Goal: Task Accomplishment & Management: Manage account settings

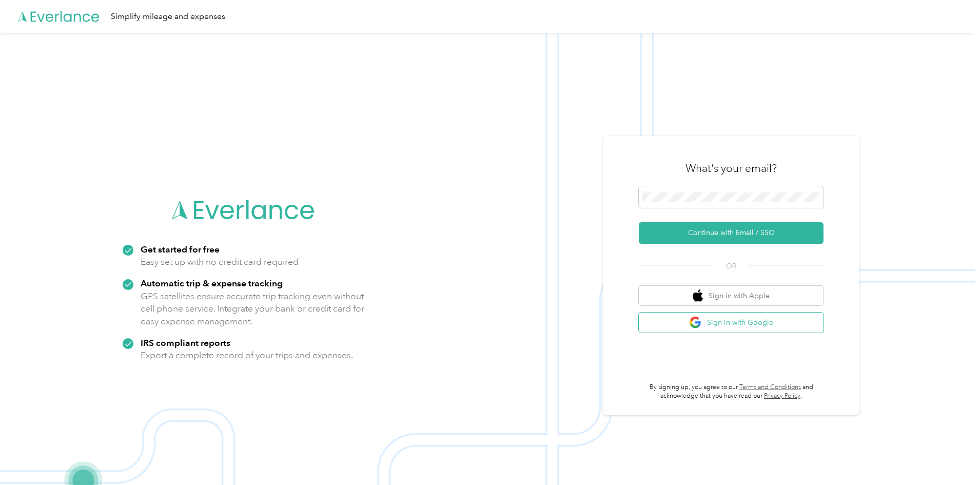
click at [739, 331] on button "Sign in with Google" at bounding box center [731, 322] width 185 height 20
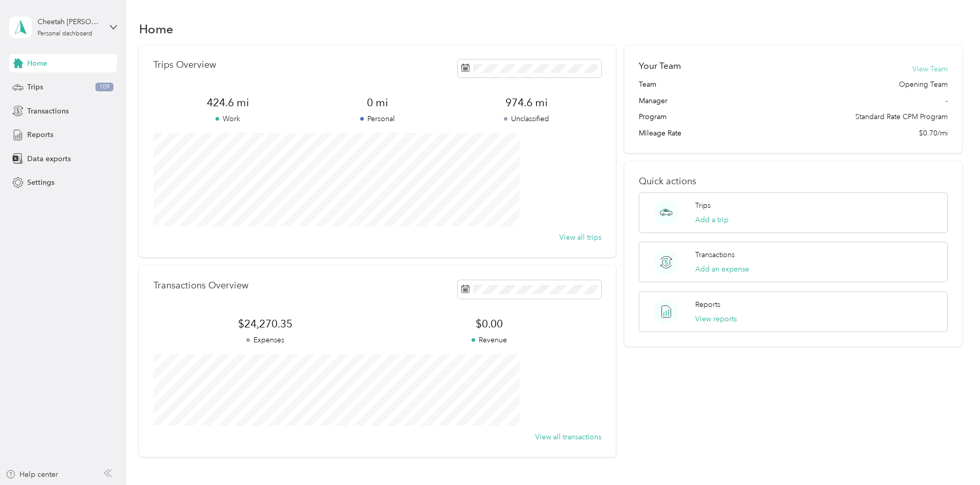
click at [912, 71] on button "View Team" at bounding box center [929, 69] width 35 height 11
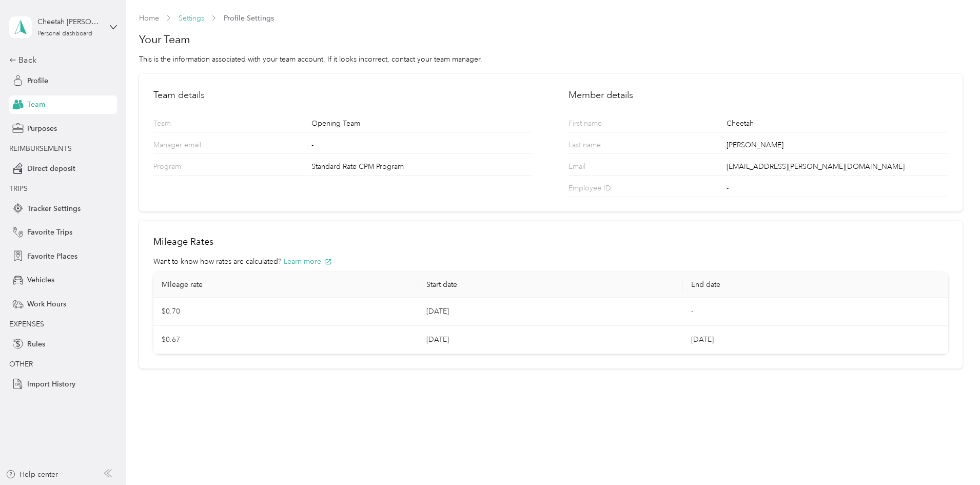
click at [187, 19] on link "Settings" at bounding box center [192, 18] width 26 height 9
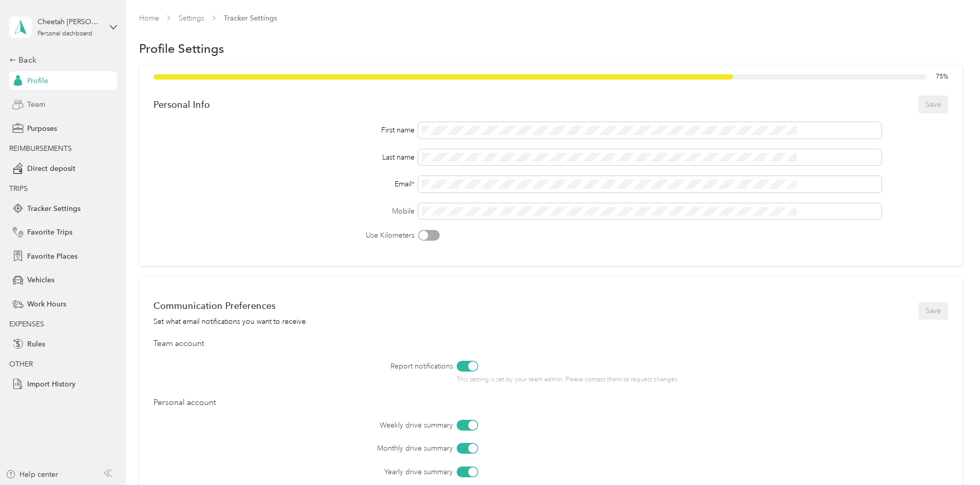
click at [34, 103] on span "Team" at bounding box center [36, 104] width 18 height 11
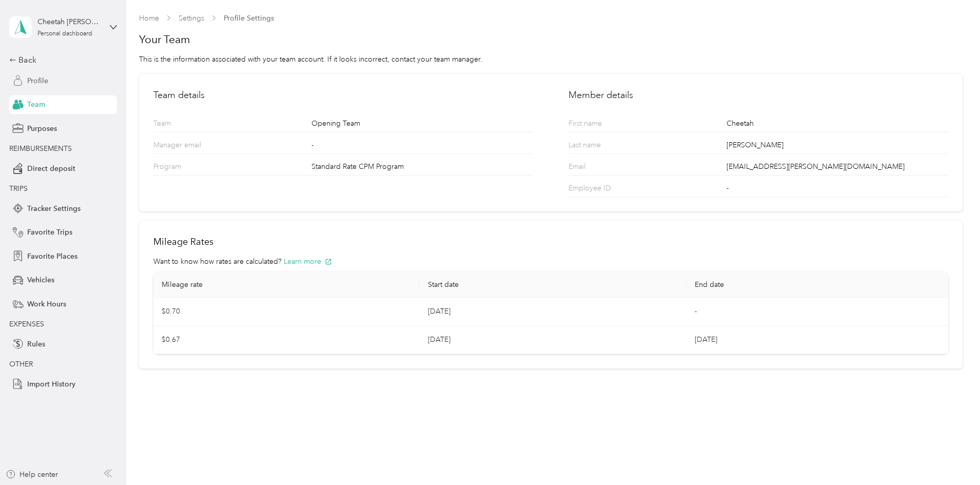
click at [36, 87] on div "Profile" at bounding box center [63, 80] width 108 height 18
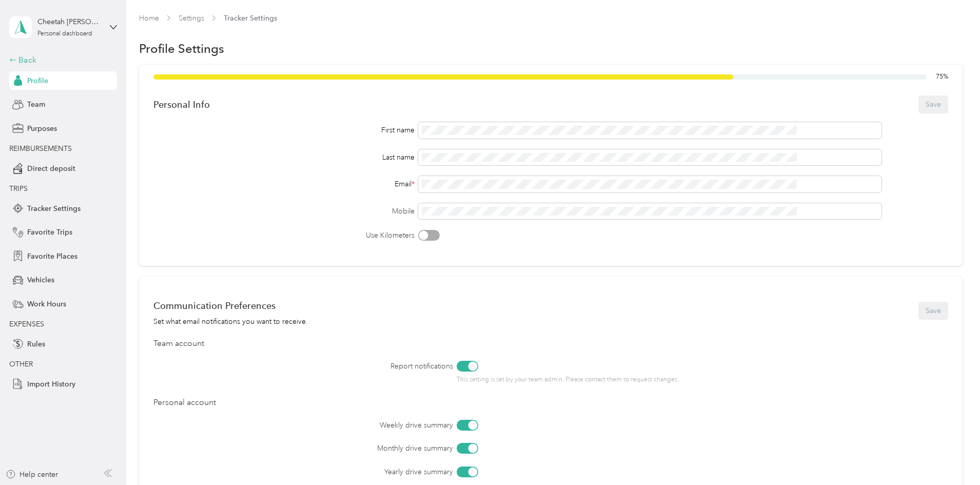
click at [41, 61] on div "Back" at bounding box center [60, 60] width 103 height 12
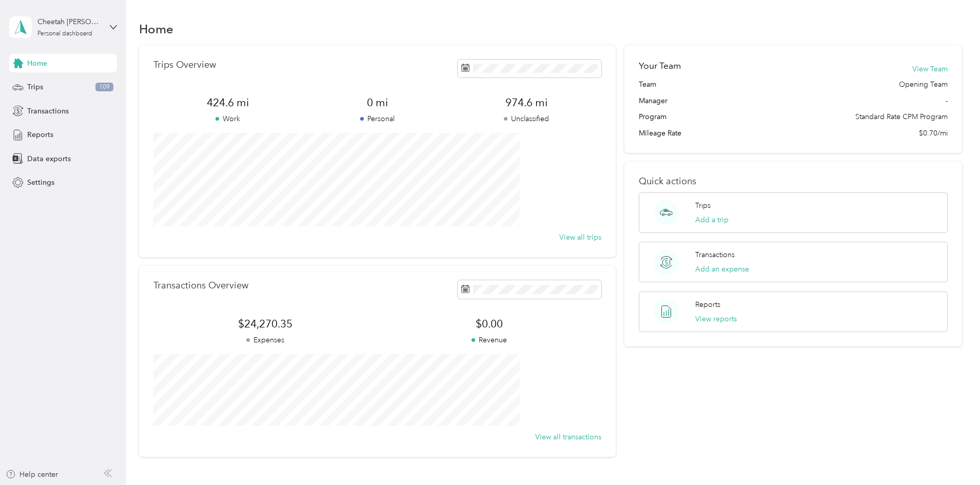
click at [65, 66] on div "Home" at bounding box center [63, 63] width 108 height 18
click at [45, 133] on span "Reports" at bounding box center [40, 134] width 26 height 11
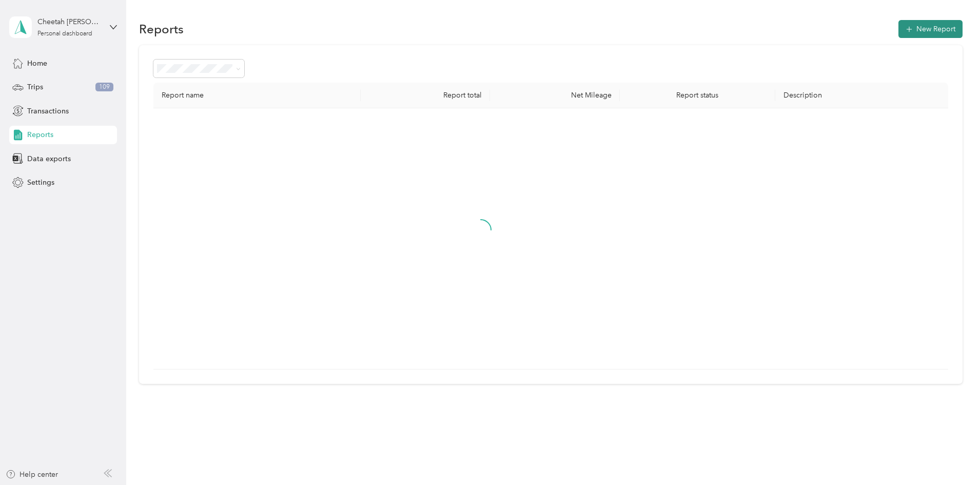
click at [898, 29] on button "New Report" at bounding box center [930, 29] width 64 height 18
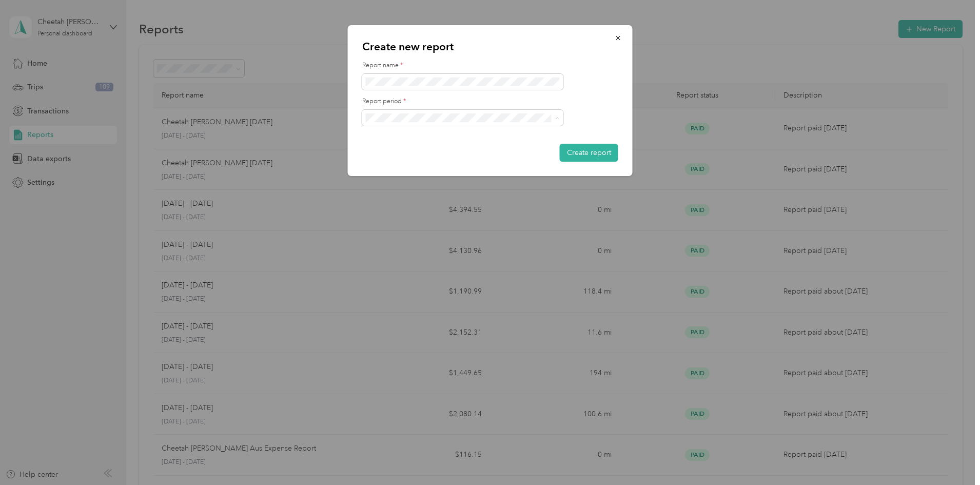
click at [495, 153] on div "[DATE] - [DATE]" at bounding box center [462, 153] width 187 height 11
click at [575, 154] on button "Create report" at bounding box center [589, 153] width 58 height 18
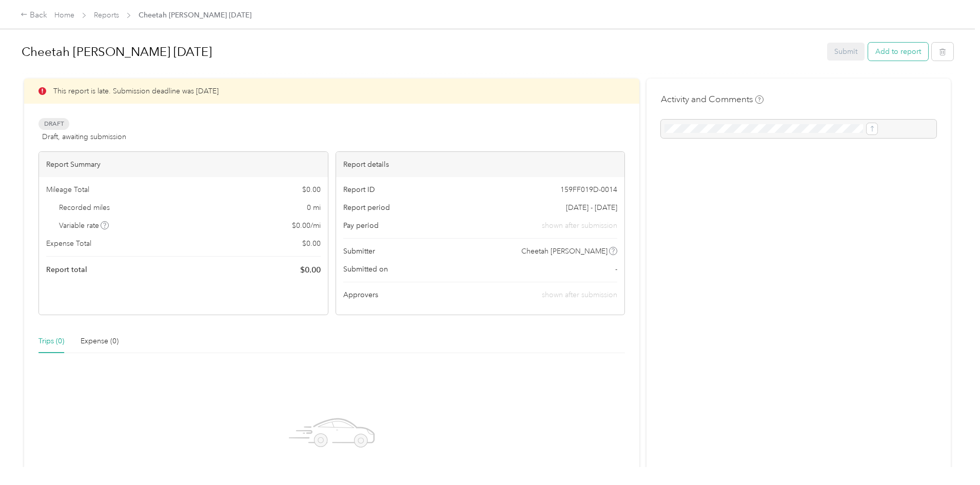
click at [868, 50] on button "Add to report" at bounding box center [898, 52] width 60 height 18
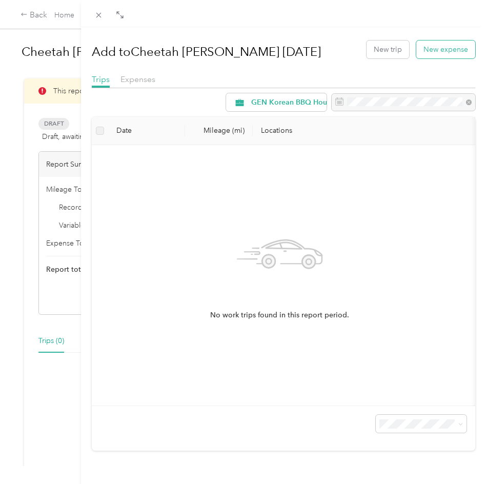
click at [443, 46] on button "New expense" at bounding box center [446, 50] width 59 height 18
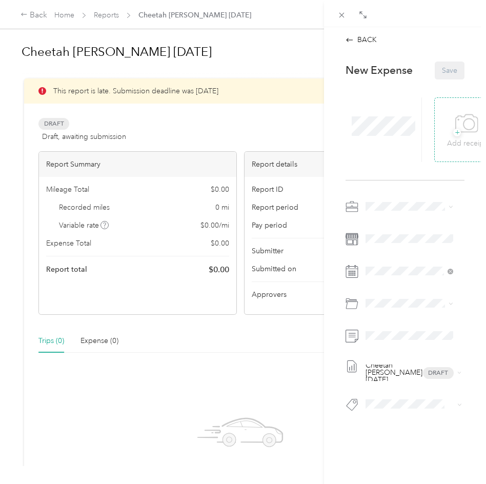
click at [464, 135] on icon at bounding box center [467, 124] width 23 height 28
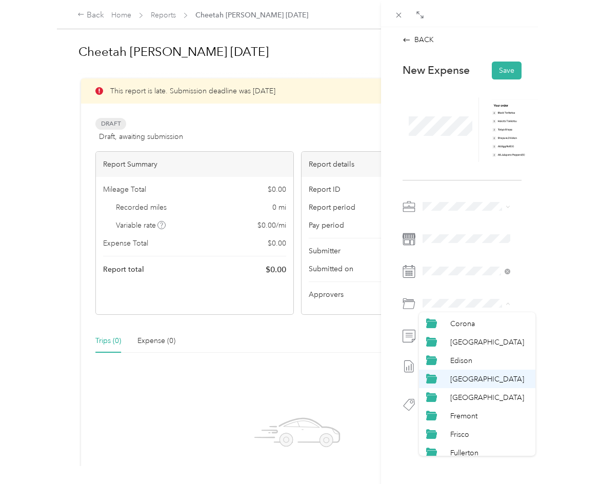
scroll to position [205, 0]
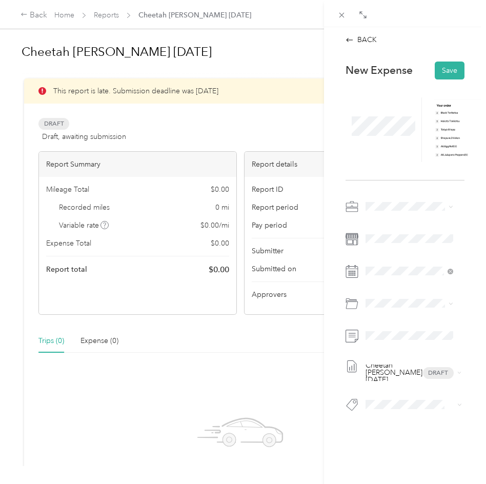
click at [405, 377] on span "[GEOGRAPHIC_DATA]" at bounding box center [431, 377] width 74 height 9
click at [455, 67] on button "Save" at bounding box center [450, 71] width 30 height 18
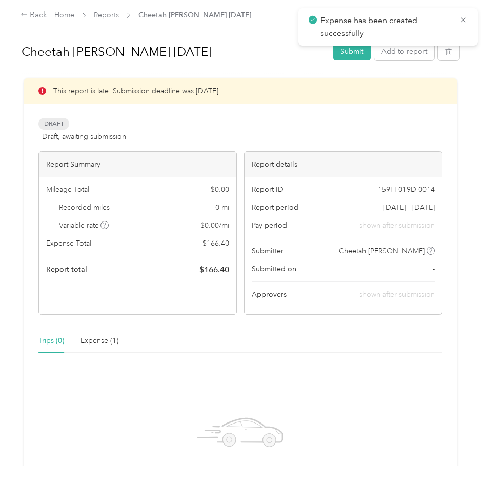
click at [463, 14] on div "Expense has been created successfully" at bounding box center [389, 26] width 180 height 37
click at [463, 15] on icon at bounding box center [464, 19] width 8 height 9
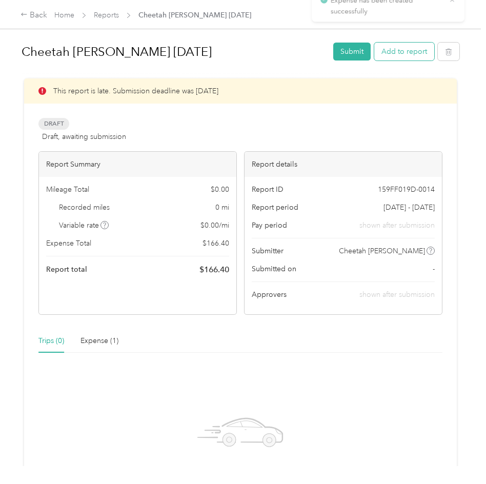
click at [403, 52] on button "Add to report" at bounding box center [405, 52] width 60 height 18
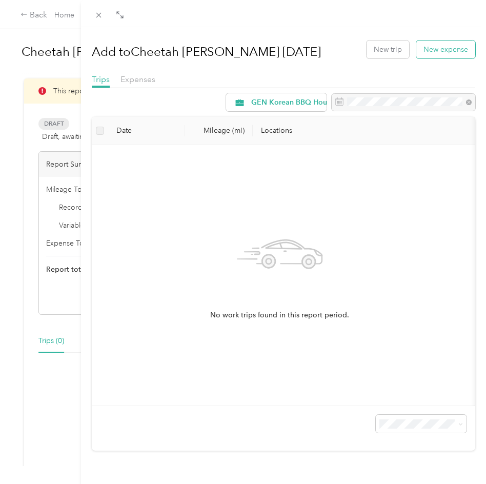
click at [440, 50] on button "New expense" at bounding box center [446, 50] width 59 height 18
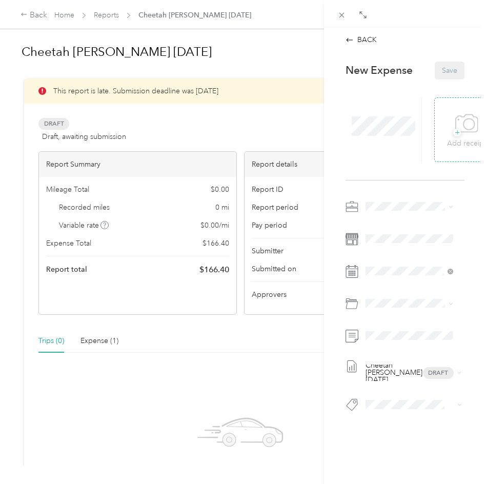
click at [462, 120] on icon at bounding box center [467, 124] width 23 height 28
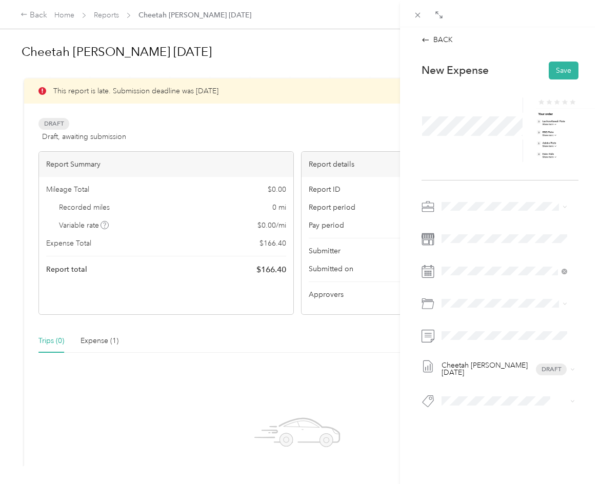
click at [465, 247] on div "Cheetah [PERSON_NAME] [DATE] Draft" at bounding box center [500, 308] width 157 height 218
click at [458, 245] on span at bounding box center [508, 239] width 141 height 16
click at [530, 433] on div "29" at bounding box center [529, 429] width 13 height 13
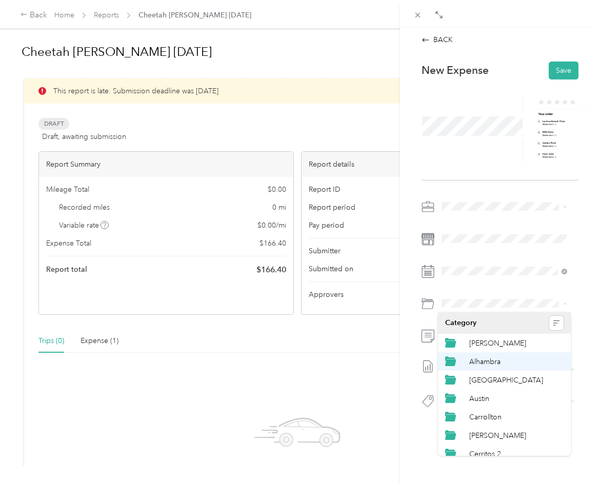
scroll to position [154, 0]
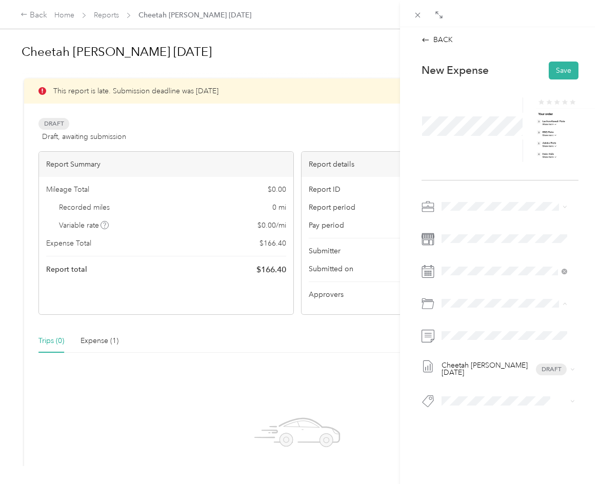
click at [480, 423] on li "[GEOGRAPHIC_DATA]" at bounding box center [504, 429] width 133 height 18
click at [471, 344] on div "Cheetah [PERSON_NAME] [DATE] Draft" at bounding box center [500, 308] width 157 height 218
click at [553, 71] on button "Save" at bounding box center [564, 71] width 30 height 18
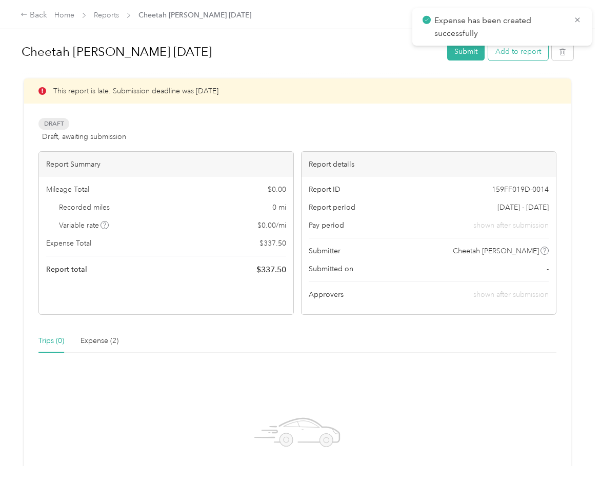
click at [503, 54] on button "Add to report" at bounding box center [518, 52] width 60 height 18
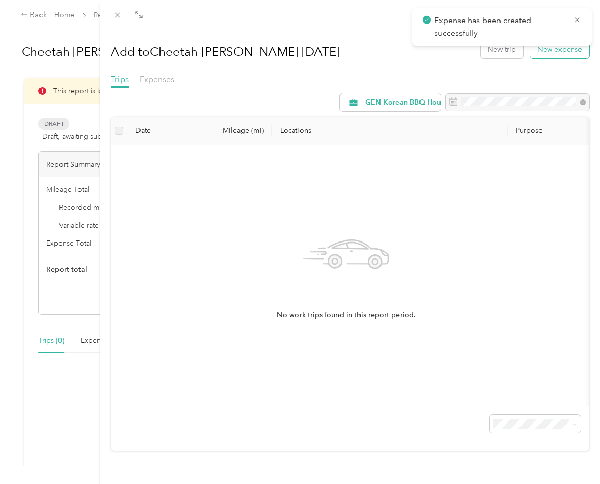
click at [554, 48] on button "New expense" at bounding box center [560, 50] width 59 height 18
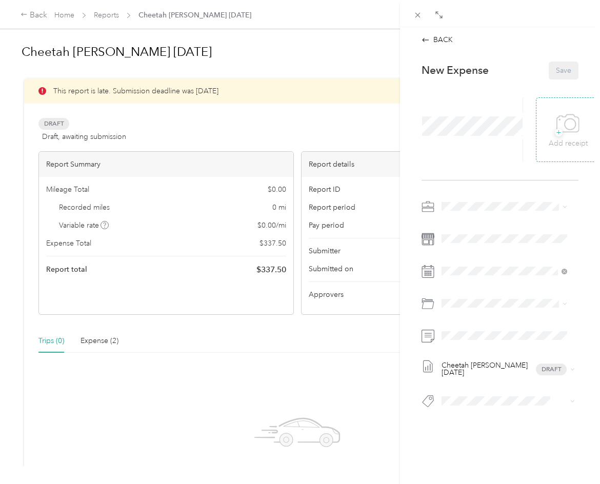
click at [558, 129] on icon at bounding box center [568, 124] width 23 height 28
click at [450, 249] on div "Cheetah [PERSON_NAME] [DATE] Draft" at bounding box center [500, 308] width 157 height 218
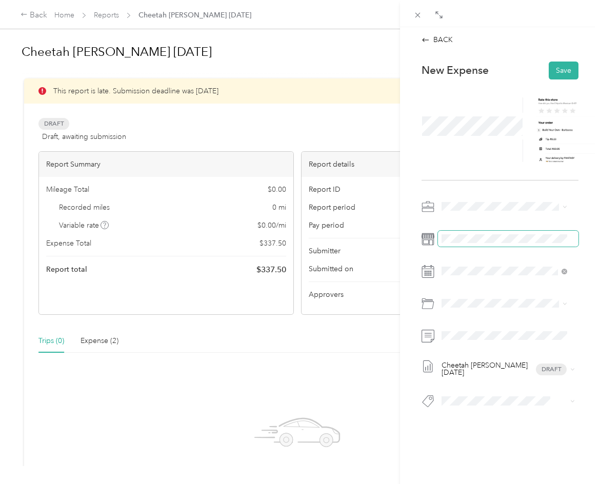
click at [451, 244] on span at bounding box center [508, 239] width 141 height 16
click at [464, 276] on span at bounding box center [508, 271] width 141 height 16
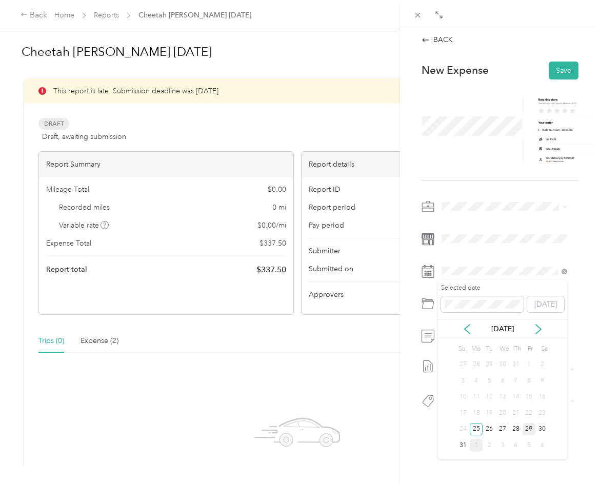
click at [533, 430] on div "29" at bounding box center [529, 429] width 13 height 13
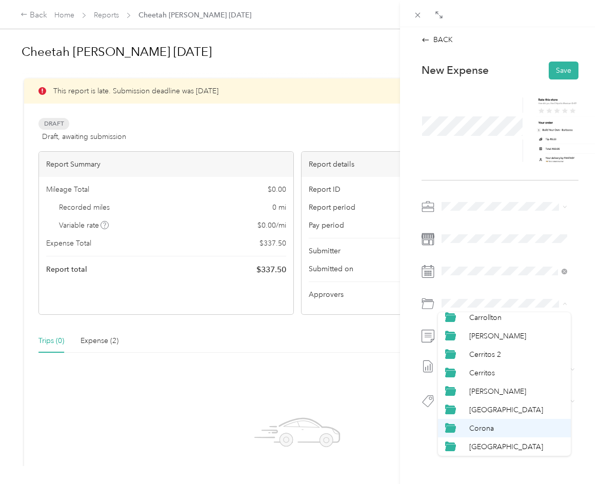
scroll to position [154, 0]
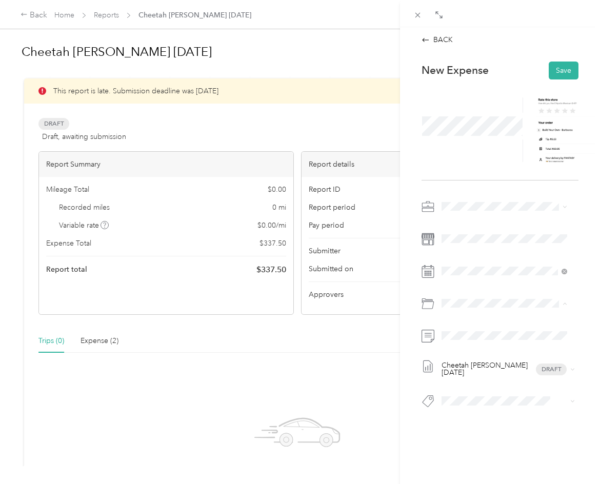
drag, startPoint x: 494, startPoint y: 429, endPoint x: 495, endPoint y: 423, distance: 6.2
click at [495, 429] on div "[GEOGRAPHIC_DATA]" at bounding box center [516, 429] width 95 height 11
click at [554, 68] on button "Save" at bounding box center [564, 71] width 30 height 18
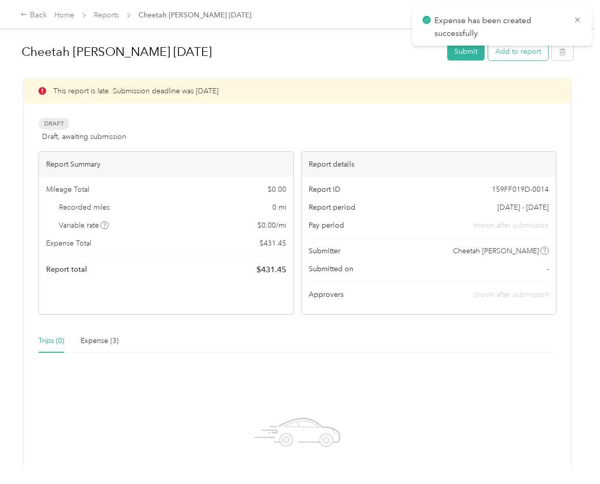
click at [528, 54] on button "Add to report" at bounding box center [518, 52] width 60 height 18
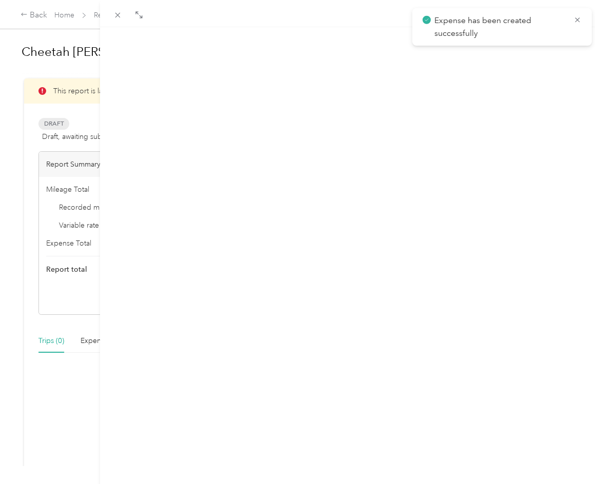
click at [531, 54] on button "New expense" at bounding box center [560, 50] width 59 height 18
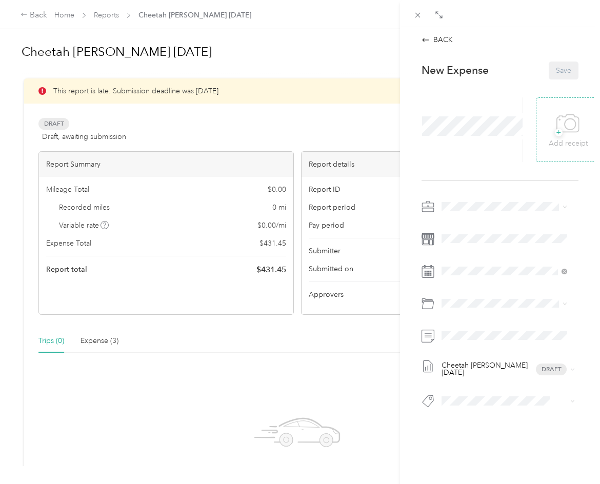
click at [551, 125] on div "+ Add receipt" at bounding box center [568, 130] width 39 height 40
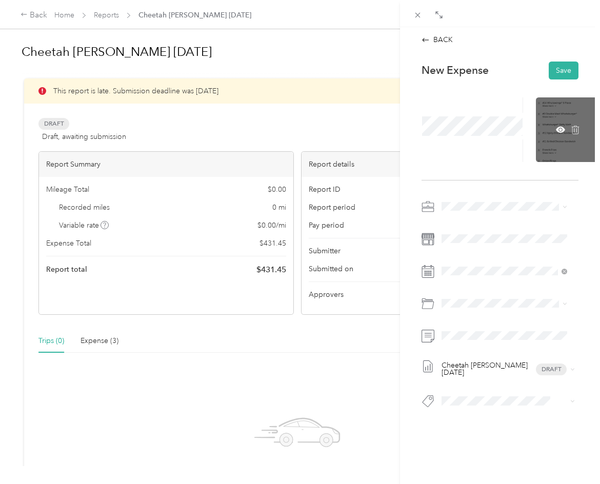
click at [548, 136] on div at bounding box center [568, 129] width 65 height 65
click at [556, 129] on icon at bounding box center [560, 129] width 9 height 9
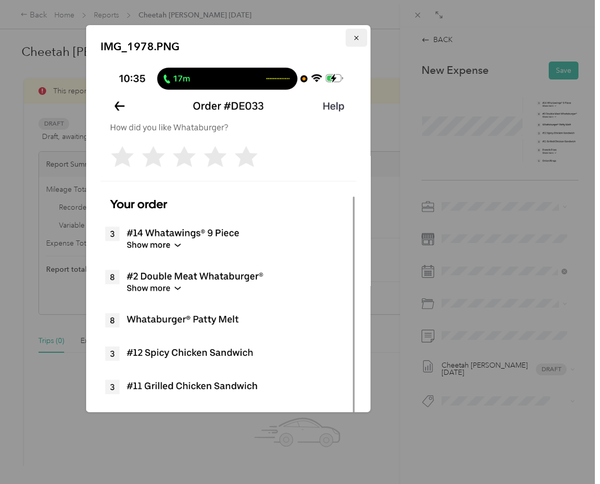
click at [353, 36] on icon "button" at bounding box center [356, 37] width 7 height 7
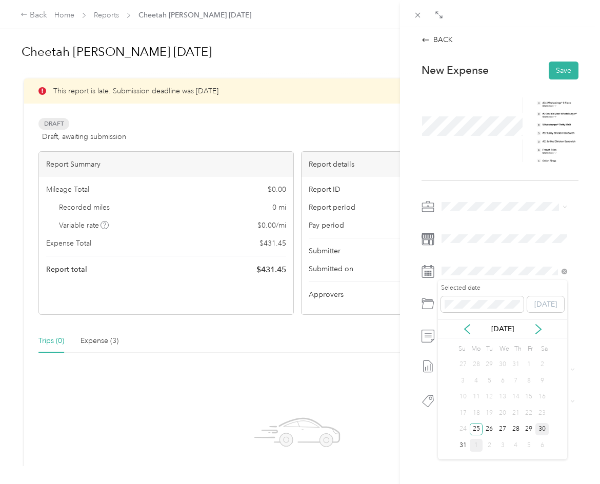
click at [542, 430] on div "30" at bounding box center [542, 429] width 13 height 13
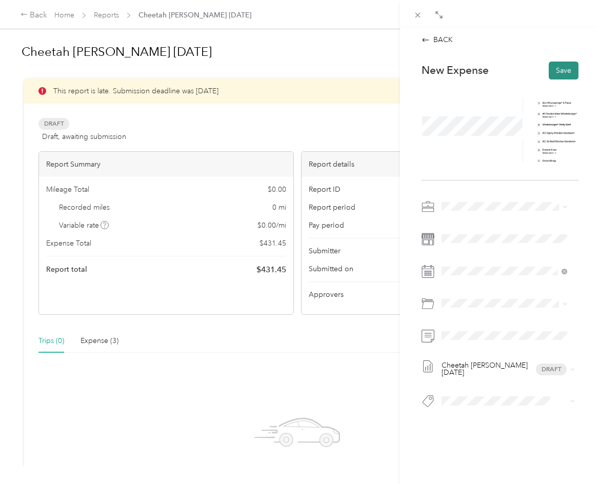
click at [560, 68] on button "Save" at bounding box center [564, 71] width 30 height 18
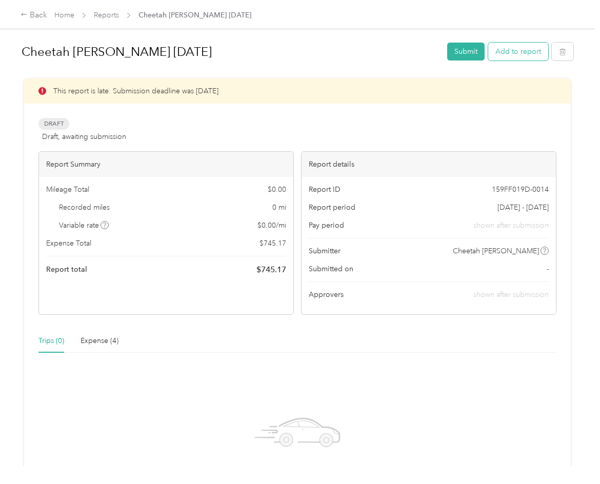
click at [520, 44] on button "Add to report" at bounding box center [518, 52] width 60 height 18
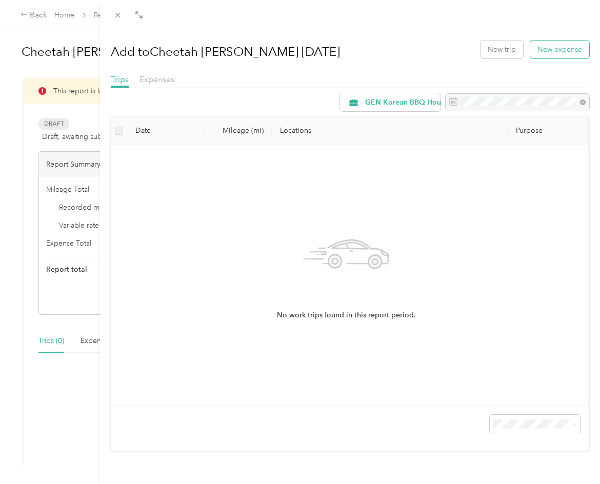
click at [546, 49] on button "New expense" at bounding box center [560, 50] width 59 height 18
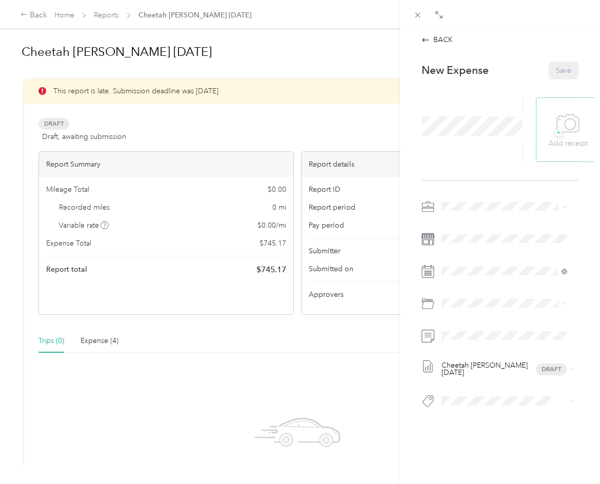
click at [549, 132] on div "+ Add receipt" at bounding box center [568, 130] width 39 height 40
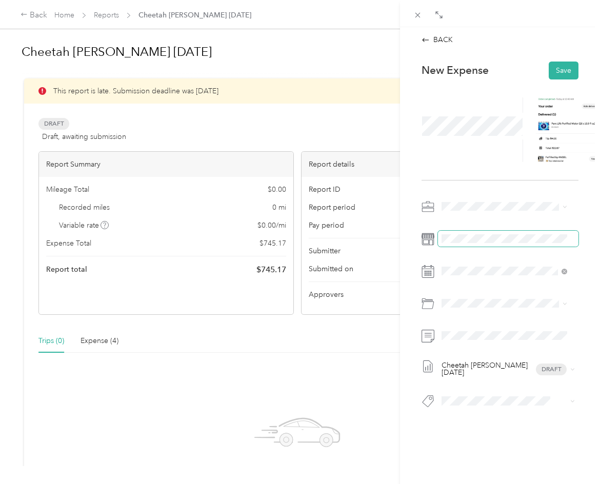
click at [465, 244] on span at bounding box center [508, 239] width 141 height 16
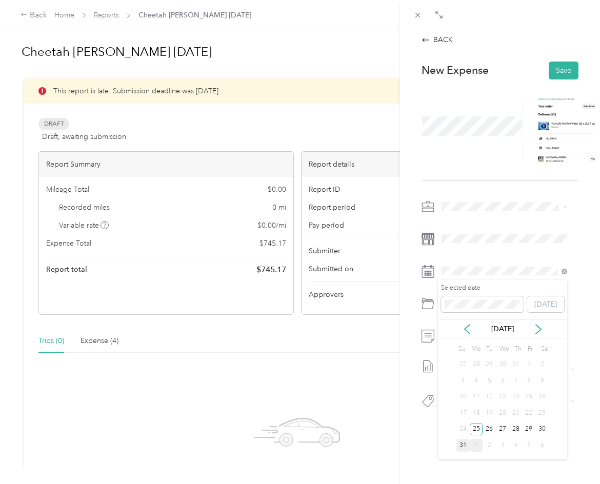
click at [465, 445] on div "31" at bounding box center [463, 445] width 13 height 13
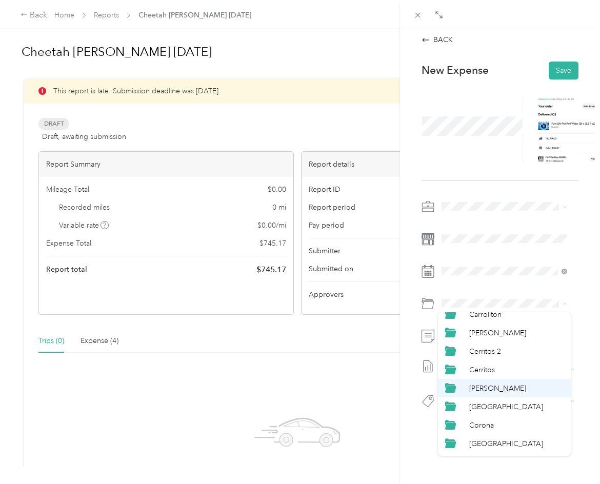
scroll to position [154, 0]
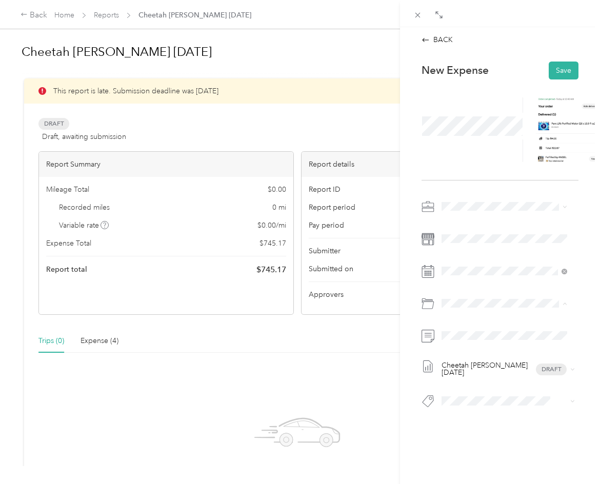
click at [493, 426] on span "[GEOGRAPHIC_DATA]" at bounding box center [506, 429] width 74 height 9
click at [563, 66] on button "Save" at bounding box center [564, 71] width 30 height 18
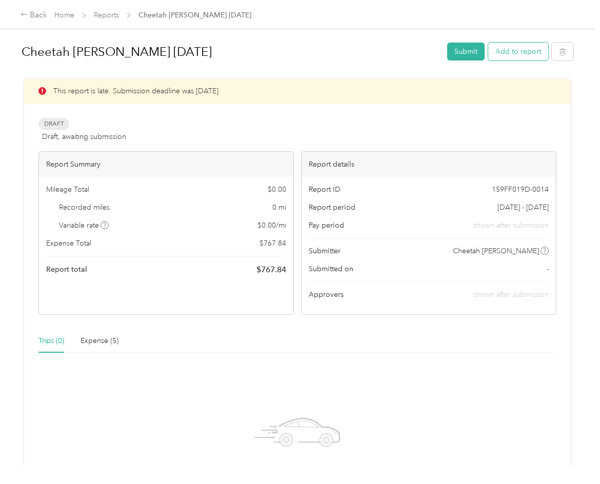
click at [526, 54] on button "Add to report" at bounding box center [518, 52] width 60 height 18
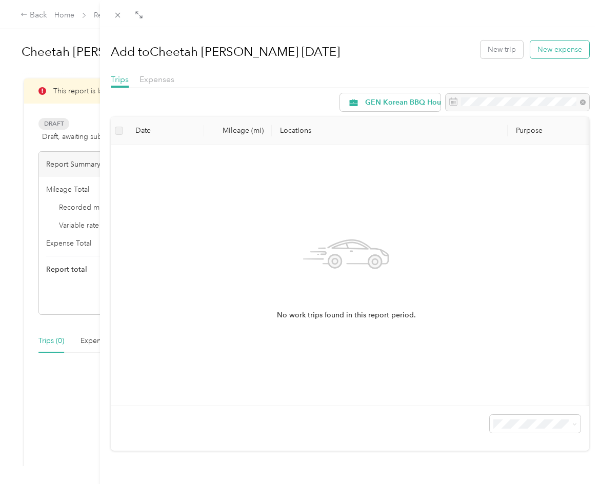
click at [531, 53] on button "New expense" at bounding box center [560, 50] width 59 height 18
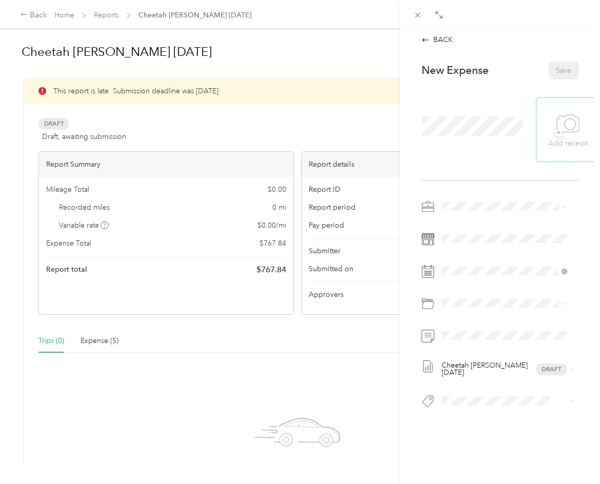
click at [538, 127] on div "+ Add receipt" at bounding box center [568, 129] width 65 height 65
click at [555, 133] on span "+" at bounding box center [559, 133] width 8 height 8
click at [466, 266] on span at bounding box center [508, 271] width 141 height 16
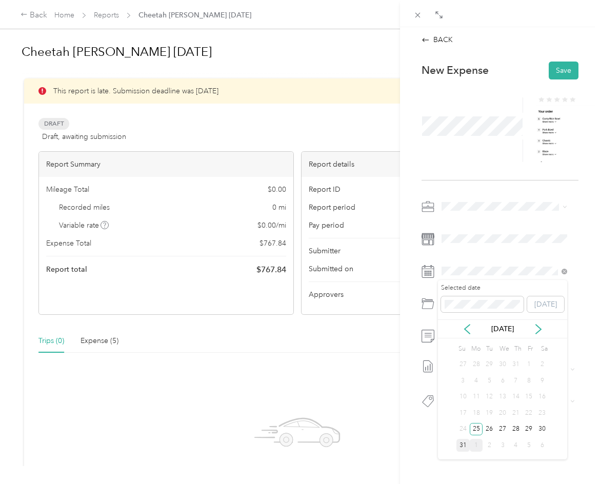
click at [466, 440] on div "31" at bounding box center [463, 445] width 13 height 13
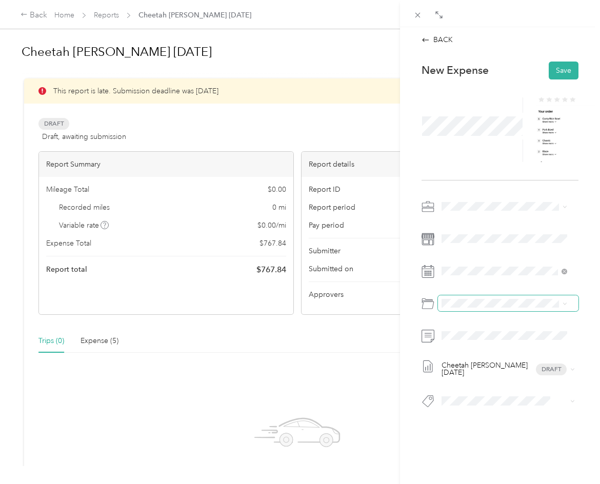
click at [476, 298] on span at bounding box center [508, 304] width 141 height 16
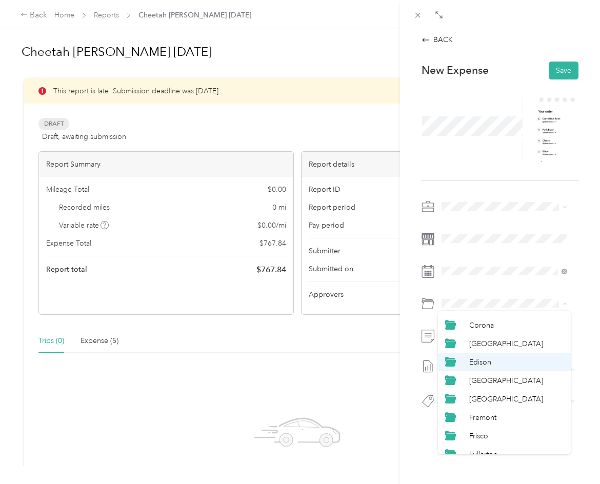
scroll to position [205, 0]
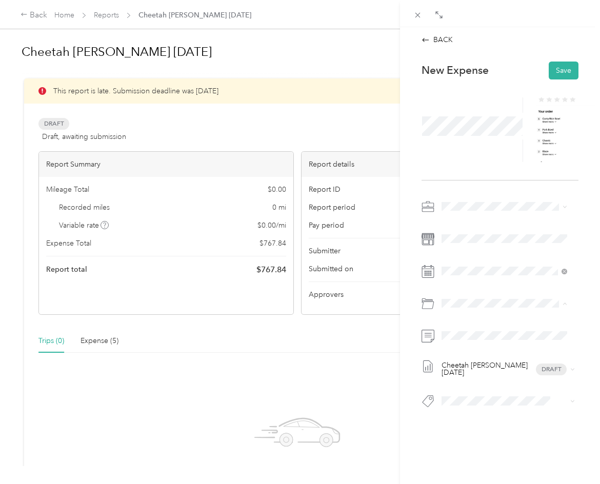
click at [493, 377] on span "[GEOGRAPHIC_DATA]" at bounding box center [506, 377] width 74 height 9
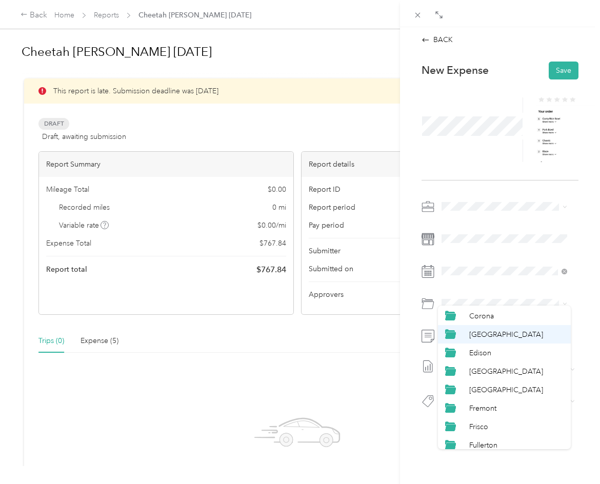
click at [468, 340] on span at bounding box center [508, 336] width 141 height 16
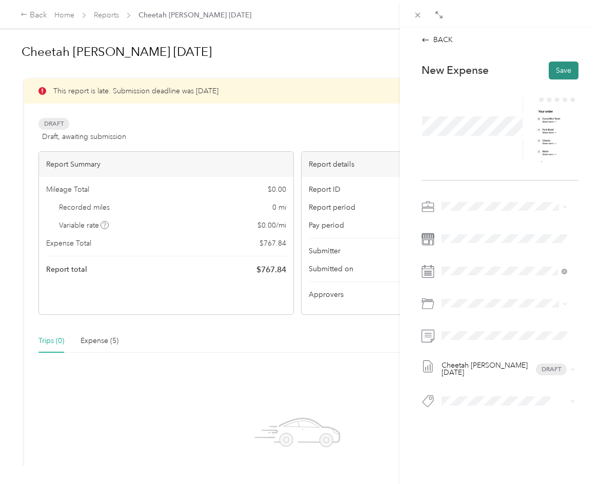
click at [556, 67] on button "Save" at bounding box center [564, 71] width 30 height 18
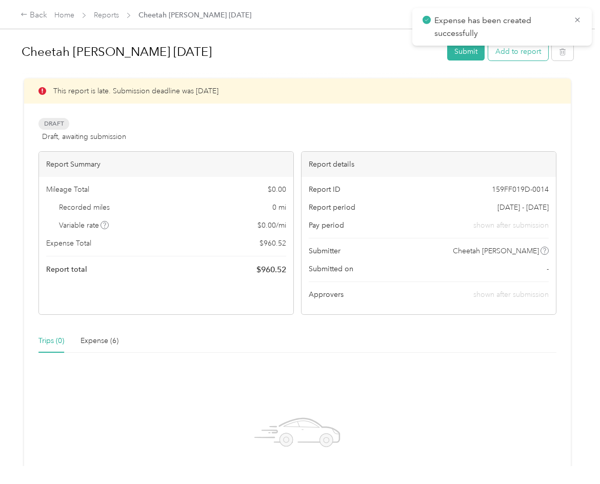
click at [528, 52] on button "Add to report" at bounding box center [518, 52] width 60 height 18
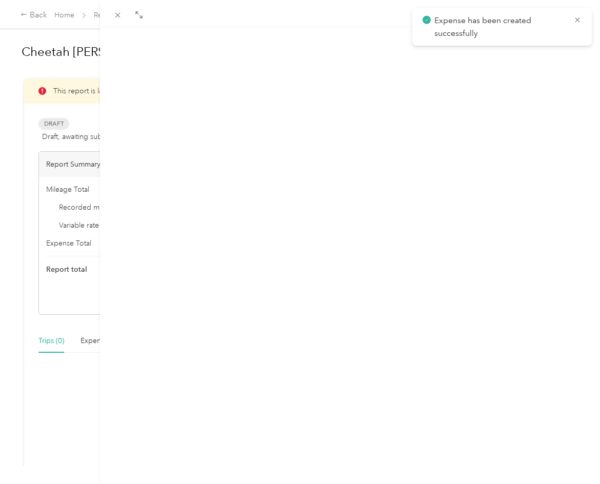
click at [543, 58] on div "Add to Cheetah [PERSON_NAME] [DATE] New trip New expense" at bounding box center [350, 49] width 479 height 30
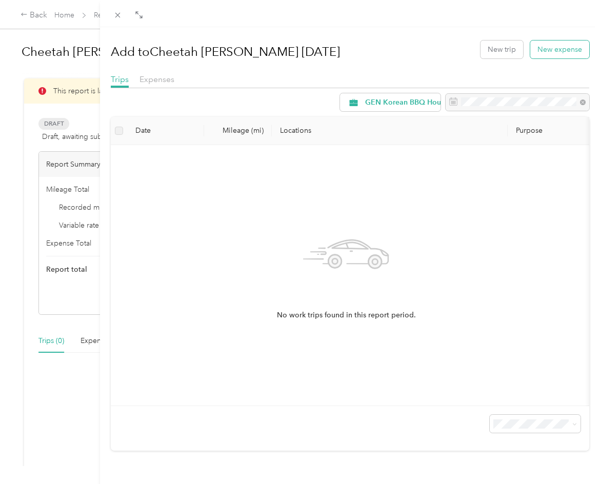
click at [543, 55] on button "New expense" at bounding box center [560, 50] width 59 height 18
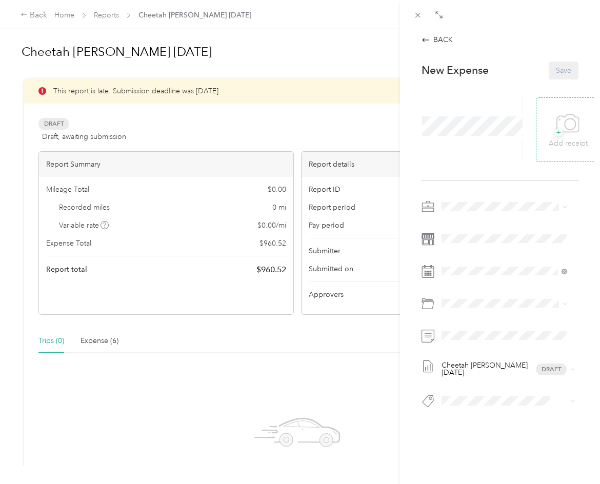
click at [549, 135] on div "+ Add receipt" at bounding box center [568, 130] width 39 height 40
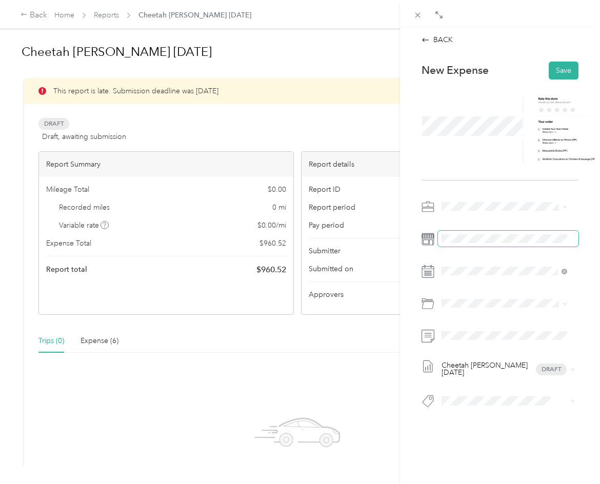
click at [480, 231] on span at bounding box center [508, 239] width 141 height 16
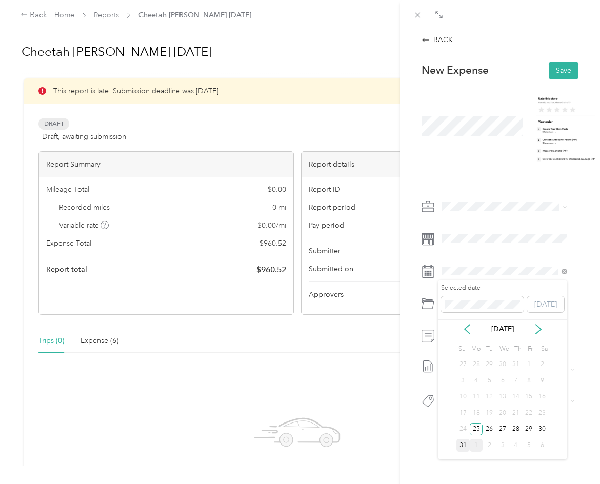
click at [464, 443] on div "31" at bounding box center [463, 445] width 13 height 13
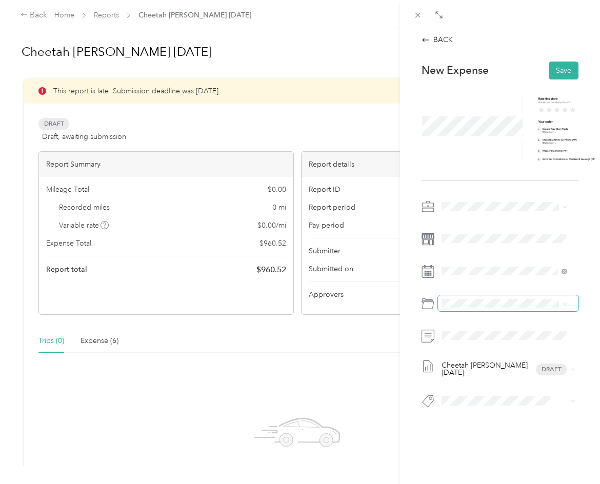
click at [462, 310] on span at bounding box center [508, 304] width 141 height 16
click at [462, 308] on span at bounding box center [508, 304] width 141 height 16
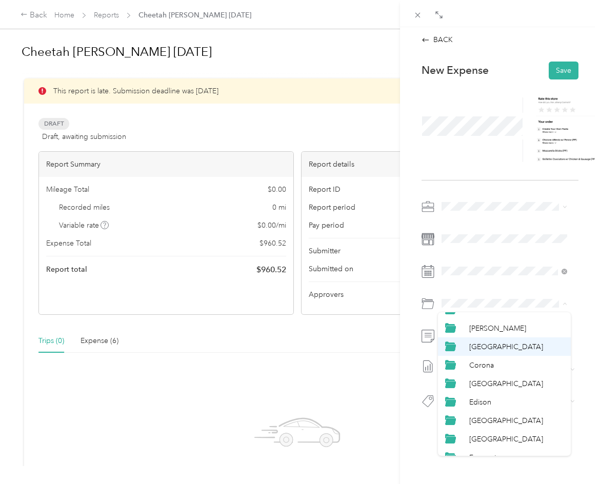
scroll to position [205, 0]
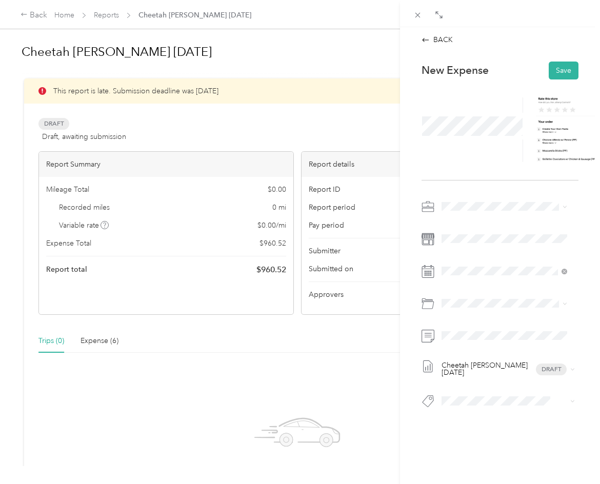
click at [490, 377] on span "[GEOGRAPHIC_DATA]" at bounding box center [506, 377] width 74 height 9
click at [469, 340] on span at bounding box center [508, 336] width 141 height 16
click at [557, 76] on button "Save" at bounding box center [564, 71] width 30 height 18
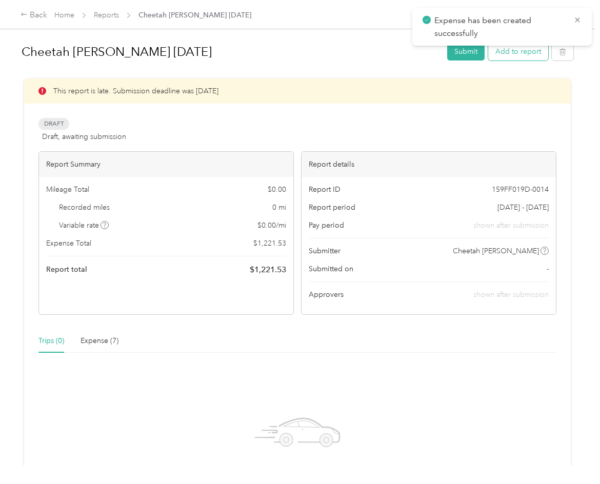
click at [527, 50] on button "Add to report" at bounding box center [518, 52] width 60 height 18
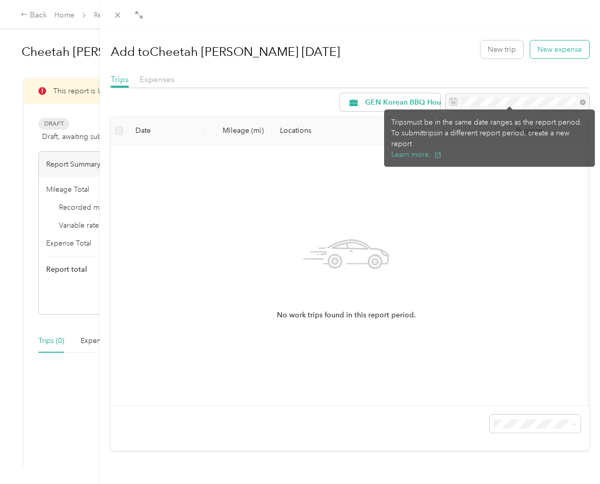
click at [544, 51] on button "New expense" at bounding box center [560, 50] width 59 height 18
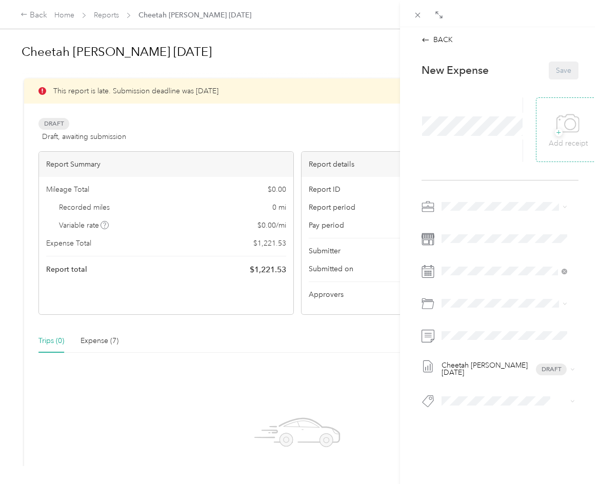
click at [565, 129] on icon at bounding box center [570, 124] width 11 height 11
click at [475, 138] on span at bounding box center [473, 126] width 108 height 27
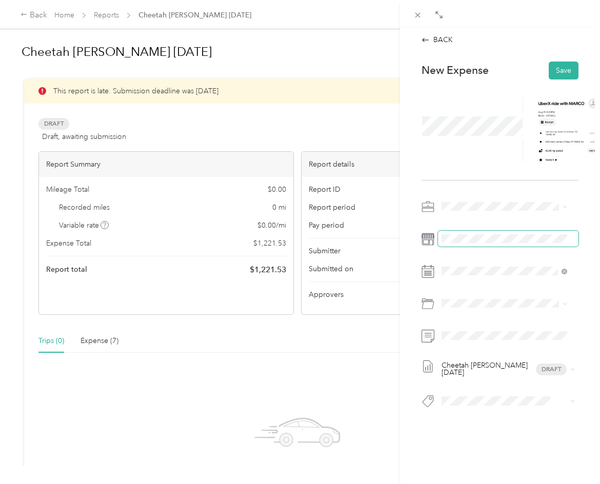
click at [456, 246] on span at bounding box center [508, 239] width 141 height 16
click at [585, 276] on div "BACK This expense cannot be edited because it is either under review, approved,…" at bounding box center [500, 269] width 200 height 484
click at [462, 348] on div "Cheetah [PERSON_NAME] [DATE] Draft" at bounding box center [500, 308] width 157 height 218
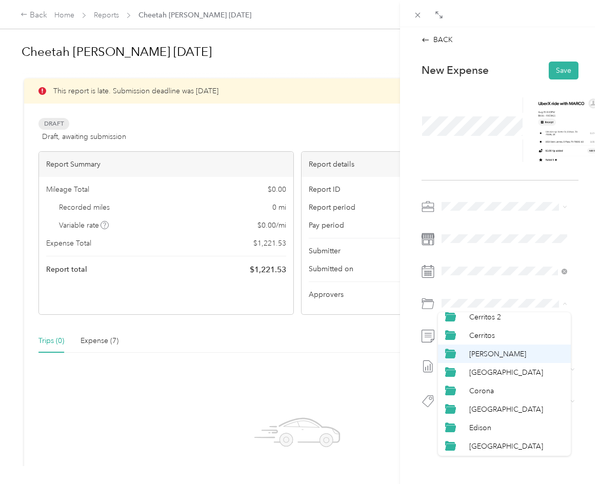
scroll to position [154, 0]
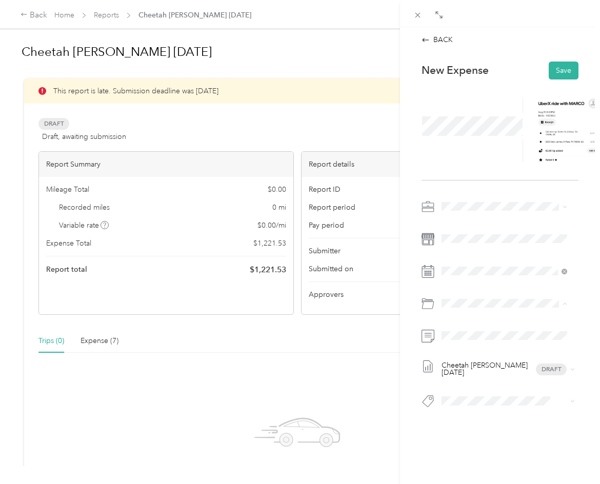
click at [493, 425] on span "[GEOGRAPHIC_DATA]" at bounding box center [506, 429] width 74 height 9
click at [559, 75] on button "Save" at bounding box center [564, 71] width 30 height 18
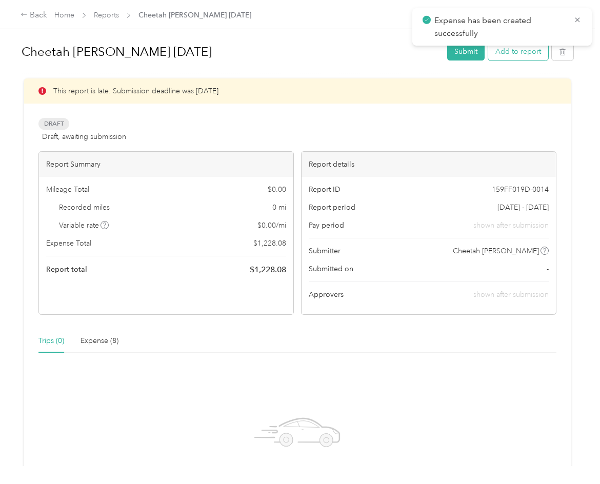
click at [542, 56] on button "Add to report" at bounding box center [518, 52] width 60 height 18
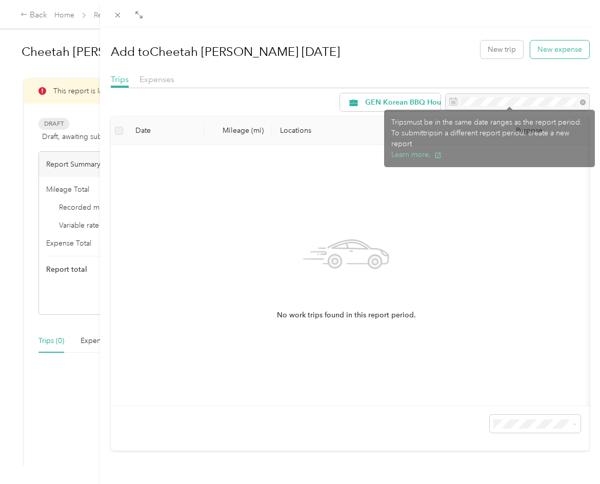
click at [542, 46] on button "New expense" at bounding box center [560, 50] width 59 height 18
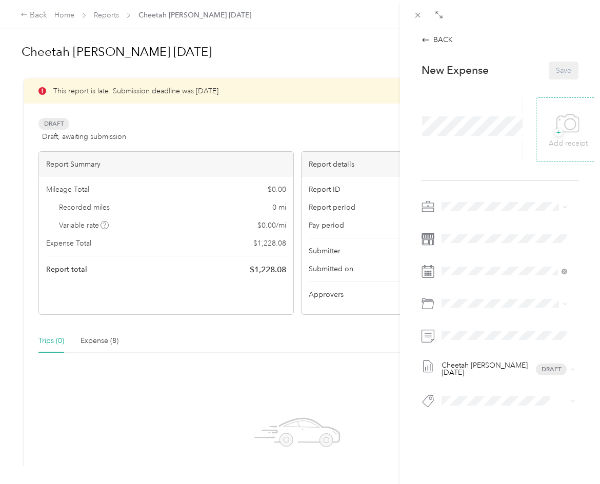
click at [542, 137] on div "+ Add receipt" at bounding box center [568, 129] width 65 height 65
click at [555, 132] on span "+" at bounding box center [559, 133] width 8 height 8
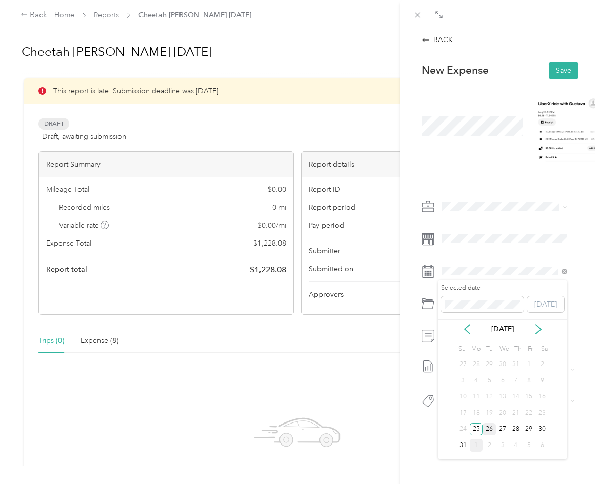
click at [489, 427] on div "26" at bounding box center [489, 429] width 13 height 13
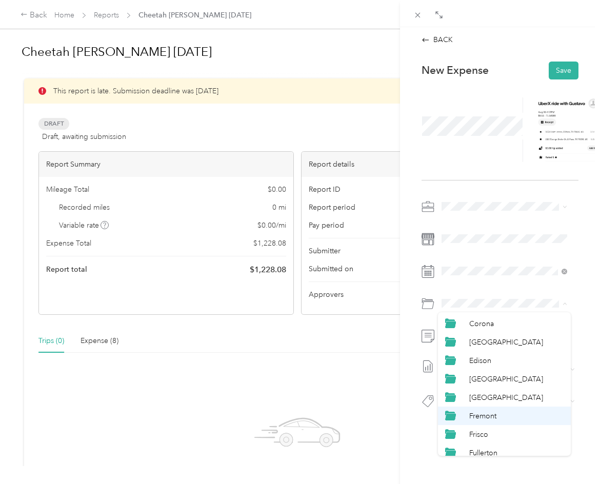
scroll to position [205, 0]
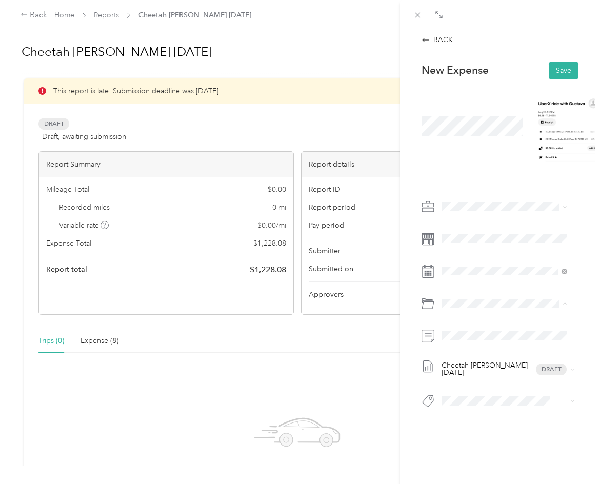
click at [480, 377] on span "[GEOGRAPHIC_DATA]" at bounding box center [506, 378] width 74 height 9
click at [475, 341] on span at bounding box center [508, 336] width 141 height 16
click at [570, 68] on button "Save" at bounding box center [564, 71] width 30 height 18
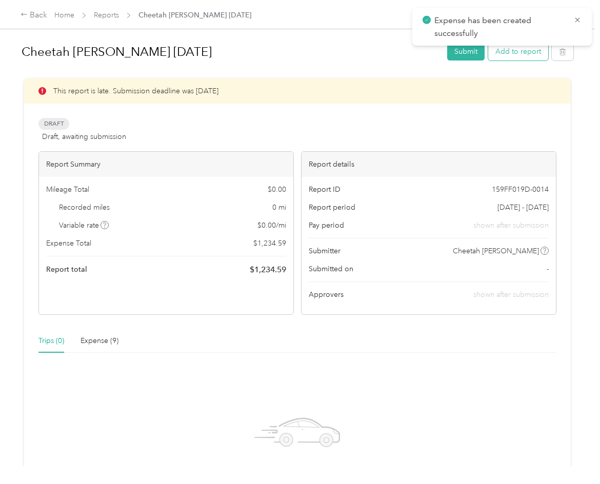
click at [530, 53] on button "Add to report" at bounding box center [518, 52] width 60 height 18
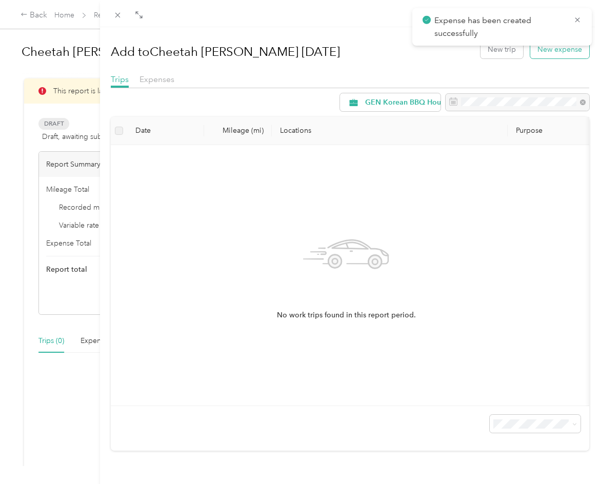
click at [541, 47] on button "New expense" at bounding box center [560, 50] width 59 height 18
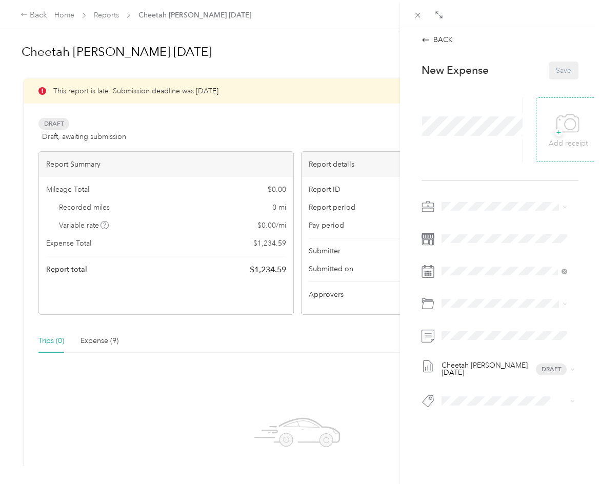
click at [555, 132] on span "+" at bounding box center [559, 133] width 8 height 8
click at [449, 277] on span at bounding box center [508, 271] width 141 height 16
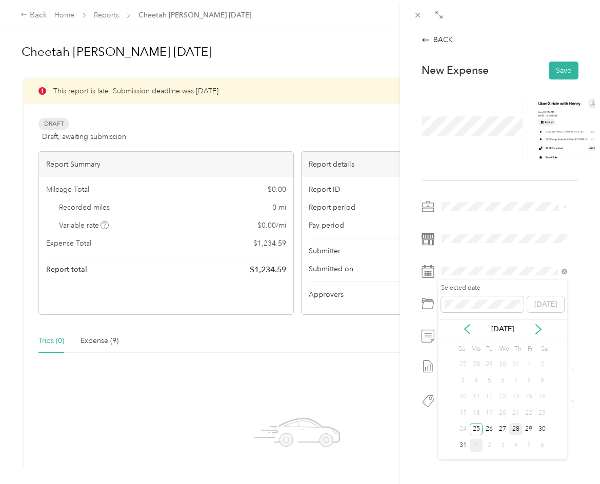
click at [518, 431] on div "28" at bounding box center [515, 429] width 13 height 13
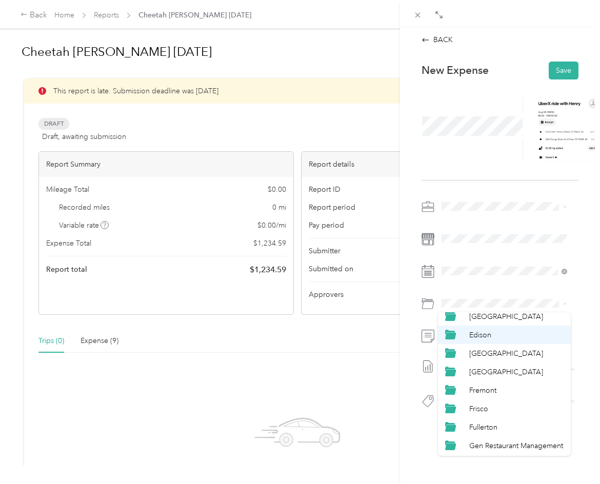
scroll to position [205, 0]
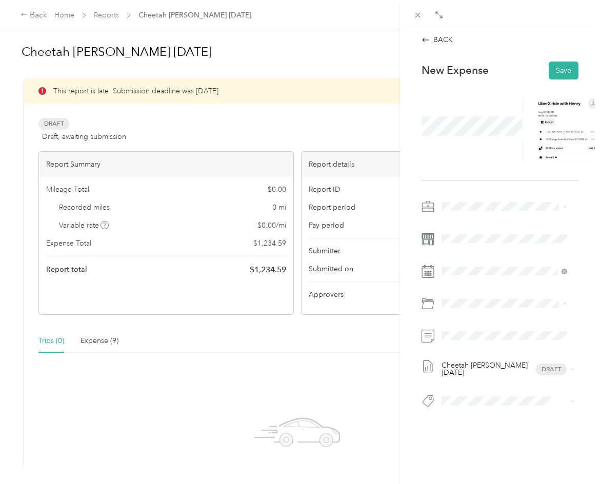
click at [489, 384] on li "[GEOGRAPHIC_DATA]" at bounding box center [504, 378] width 133 height 18
click at [450, 326] on div "Cheetah [PERSON_NAME] [DATE] Draft" at bounding box center [500, 308] width 157 height 218
click at [557, 67] on button "Save" at bounding box center [564, 71] width 30 height 18
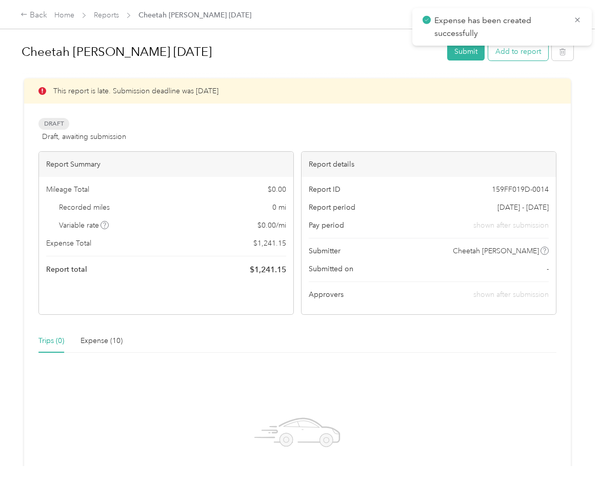
click at [534, 53] on button "Add to report" at bounding box center [518, 52] width 60 height 18
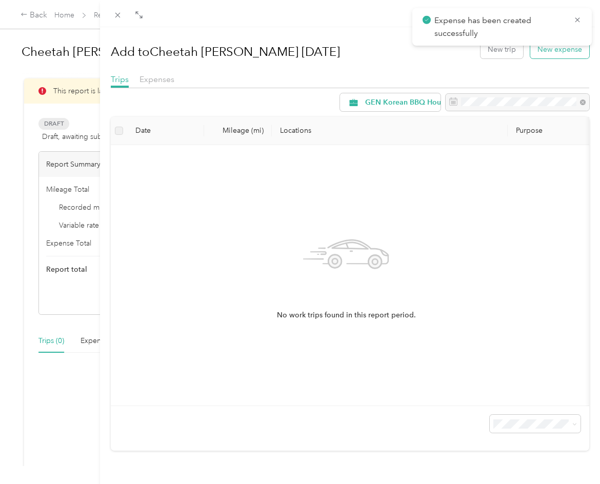
click at [546, 56] on button "New expense" at bounding box center [560, 50] width 59 height 18
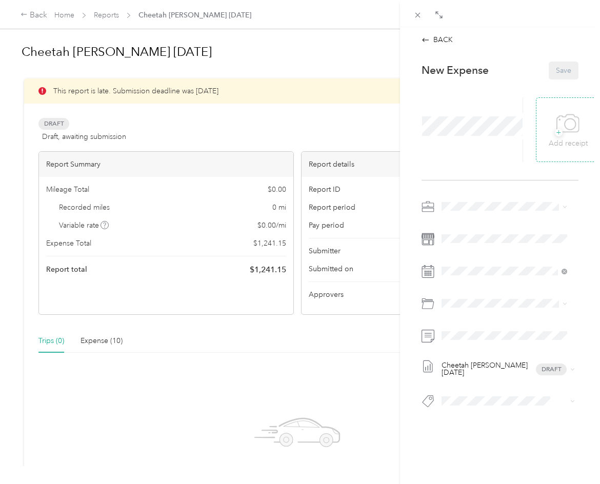
click at [561, 114] on icon at bounding box center [568, 124] width 23 height 28
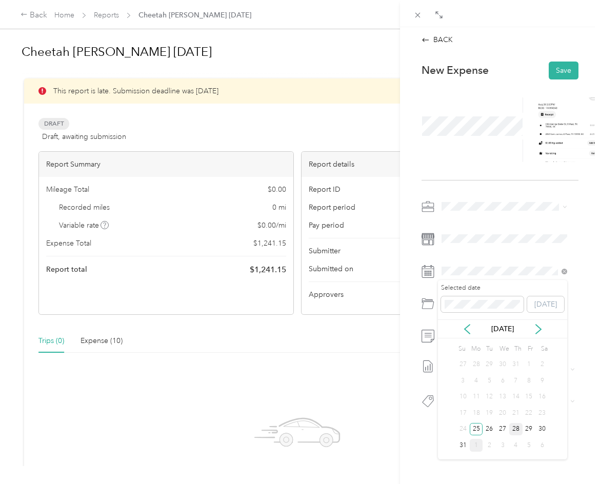
click at [513, 428] on div "28" at bounding box center [515, 429] width 13 height 13
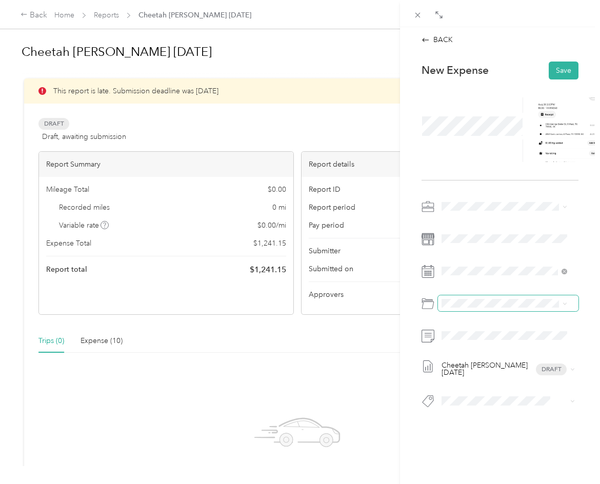
click at [462, 308] on span at bounding box center [508, 304] width 141 height 16
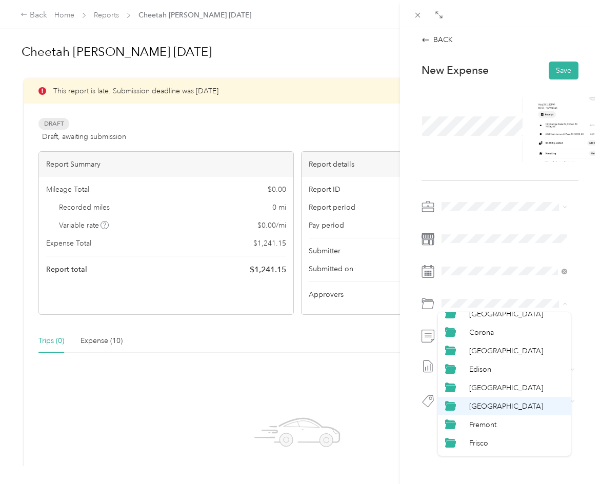
scroll to position [205, 0]
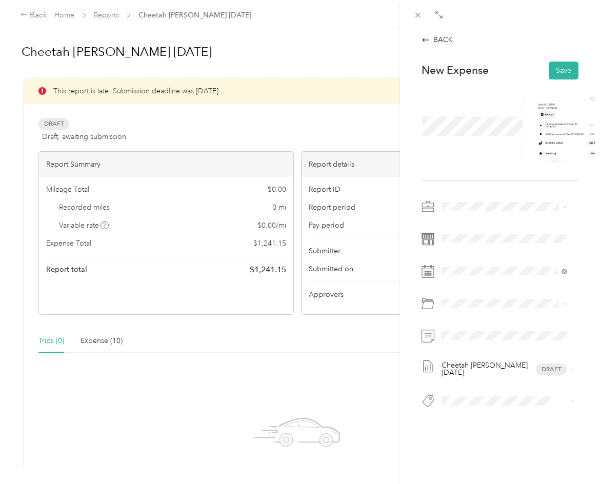
click at [497, 374] on div "[GEOGRAPHIC_DATA]" at bounding box center [516, 378] width 95 height 11
click at [553, 78] on button "Save" at bounding box center [564, 71] width 30 height 18
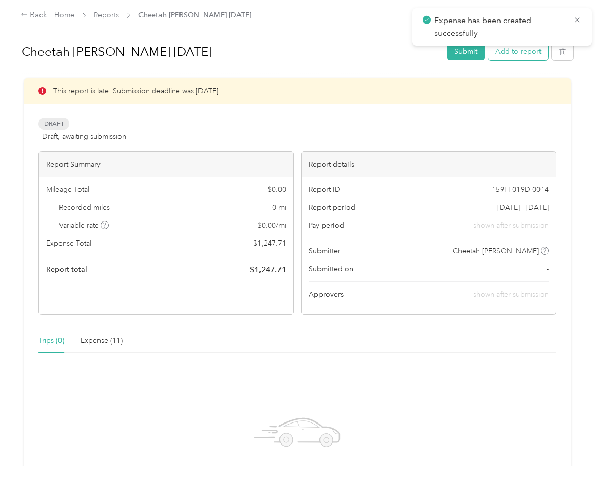
click at [525, 52] on button "Add to report" at bounding box center [518, 52] width 60 height 18
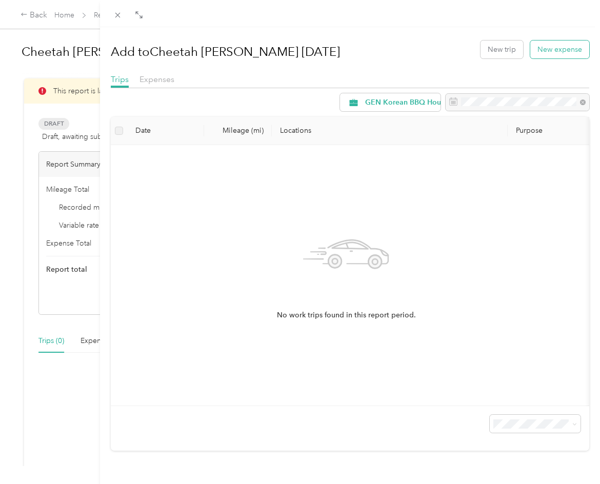
click at [556, 57] on button "New expense" at bounding box center [560, 50] width 59 height 18
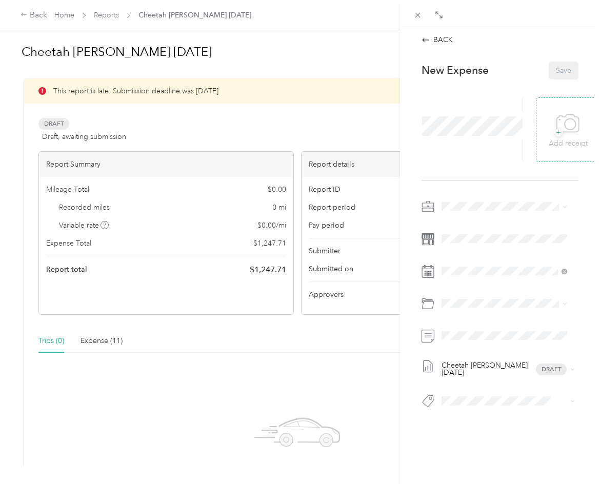
click at [556, 135] on span "+" at bounding box center [559, 133] width 8 height 8
click at [483, 264] on span at bounding box center [508, 271] width 141 height 16
click at [437, 262] on div "Cheetah [PERSON_NAME] [DATE] Draft" at bounding box center [500, 308] width 157 height 218
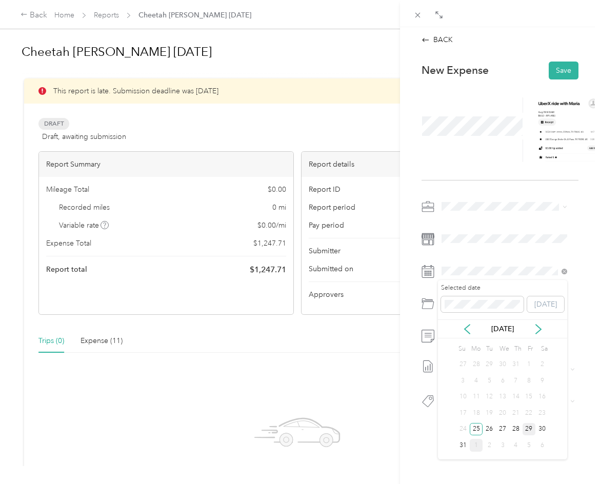
click at [531, 435] on div "29" at bounding box center [529, 429] width 13 height 13
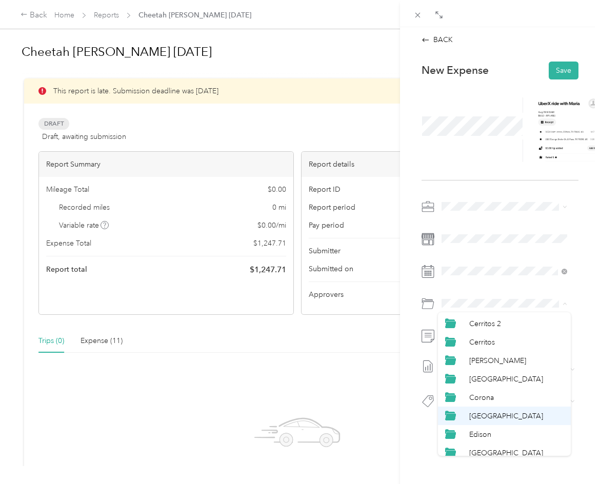
scroll to position [154, 0]
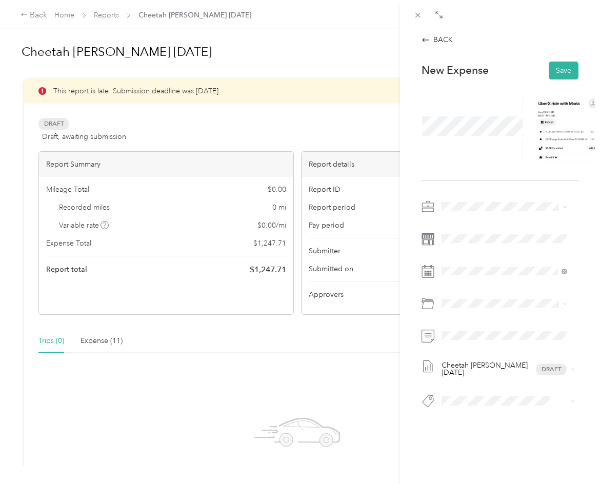
click at [493, 426] on span "[GEOGRAPHIC_DATA]" at bounding box center [506, 428] width 74 height 9
click at [470, 329] on span at bounding box center [508, 336] width 141 height 16
click at [550, 68] on button "Save" at bounding box center [564, 71] width 30 height 18
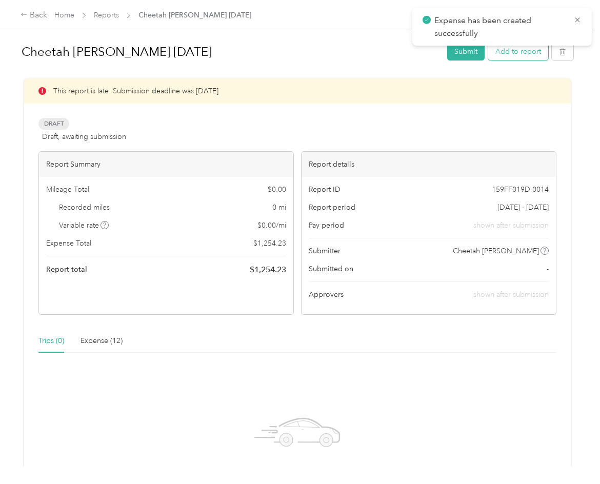
click at [530, 52] on button "Add to report" at bounding box center [518, 52] width 60 height 18
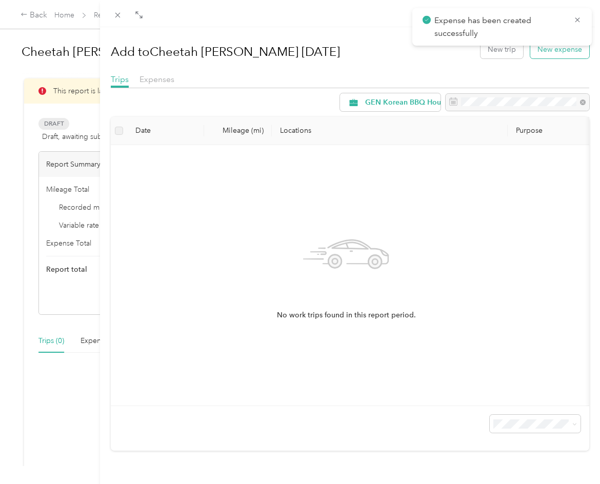
click at [539, 54] on button "New expense" at bounding box center [560, 50] width 59 height 18
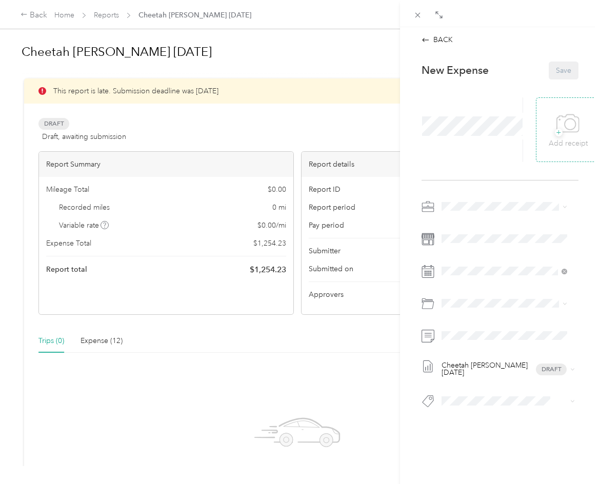
click at [558, 124] on icon at bounding box center [568, 124] width 23 height 28
click at [471, 251] on div "Cheetah [PERSON_NAME] [DATE] Draft" at bounding box center [500, 308] width 157 height 218
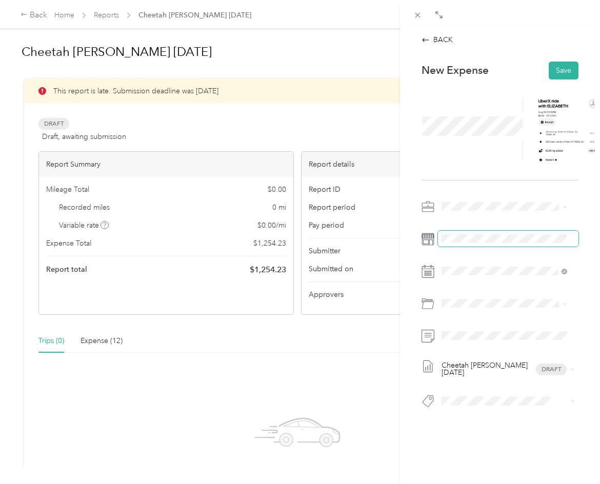
click at [471, 233] on span at bounding box center [508, 239] width 141 height 16
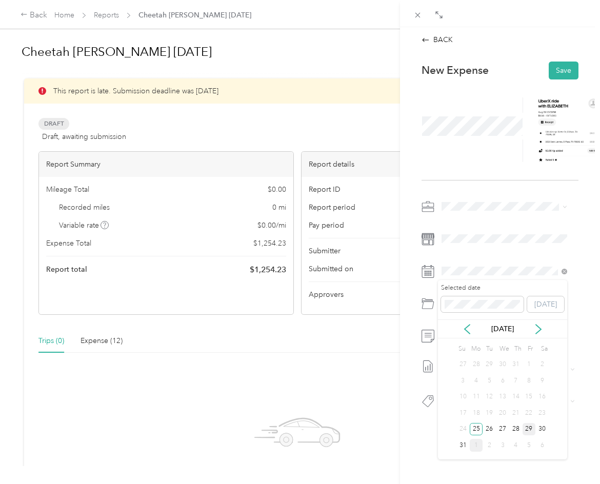
click at [530, 429] on div "29" at bounding box center [529, 429] width 13 height 13
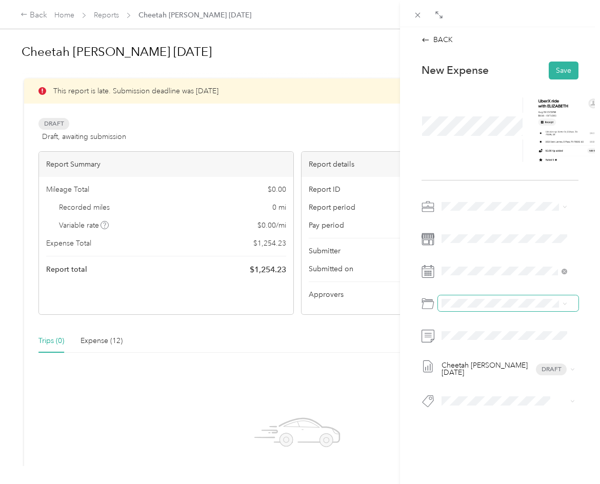
click at [458, 298] on span at bounding box center [508, 304] width 141 height 16
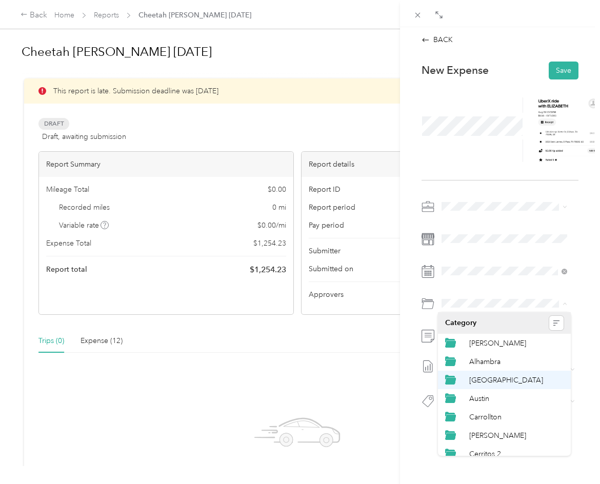
scroll to position [154, 0]
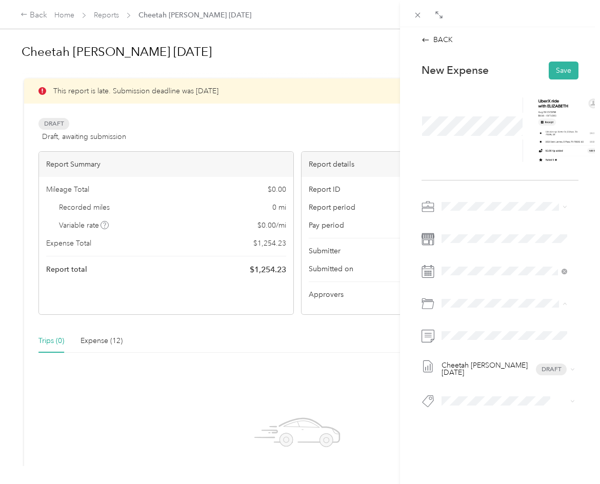
click at [500, 429] on div "[GEOGRAPHIC_DATA]" at bounding box center [516, 429] width 95 height 11
click at [564, 71] on button "Save" at bounding box center [564, 71] width 30 height 18
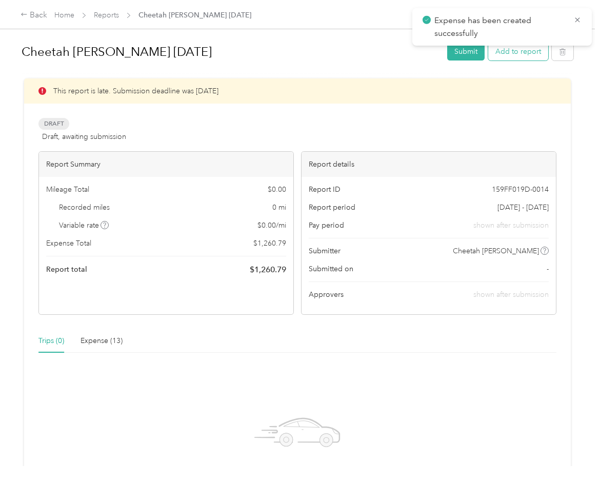
click at [518, 56] on button "Add to report" at bounding box center [518, 52] width 60 height 18
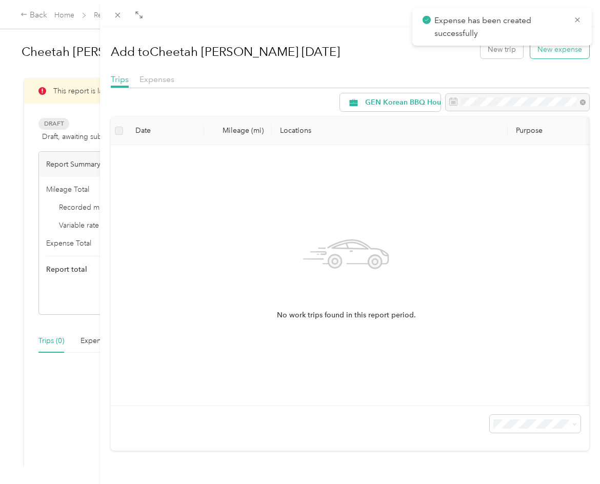
click at [555, 55] on button "New expense" at bounding box center [560, 50] width 59 height 18
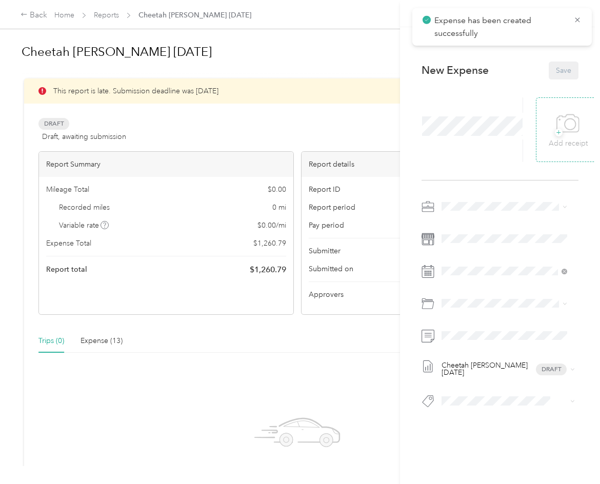
click at [536, 136] on div "+ Add receipt" at bounding box center [568, 129] width 65 height 65
click at [581, 139] on p "Add receipt" at bounding box center [568, 143] width 39 height 11
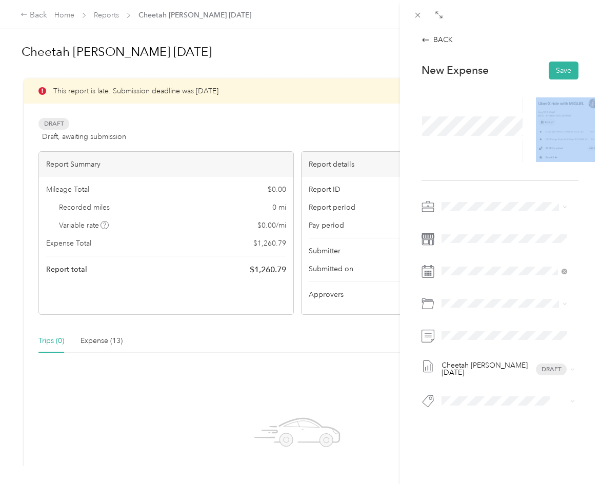
drag, startPoint x: 466, startPoint y: 184, endPoint x: 454, endPoint y: 220, distance: 38.0
click at [464, 201] on div "New Expense Save Cheetah [PERSON_NAME] [DATE] Draft" at bounding box center [500, 253] width 179 height 398
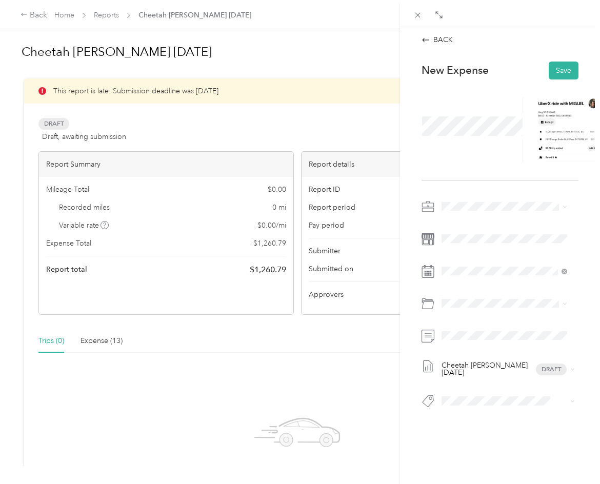
click at [453, 247] on div "Cheetah [PERSON_NAME] [DATE] Draft" at bounding box center [500, 308] width 157 height 218
click at [453, 246] on span at bounding box center [508, 239] width 141 height 16
click at [454, 244] on span at bounding box center [508, 239] width 141 height 16
click at [542, 430] on div "30" at bounding box center [542, 429] width 13 height 13
click at [453, 297] on span at bounding box center [508, 304] width 141 height 16
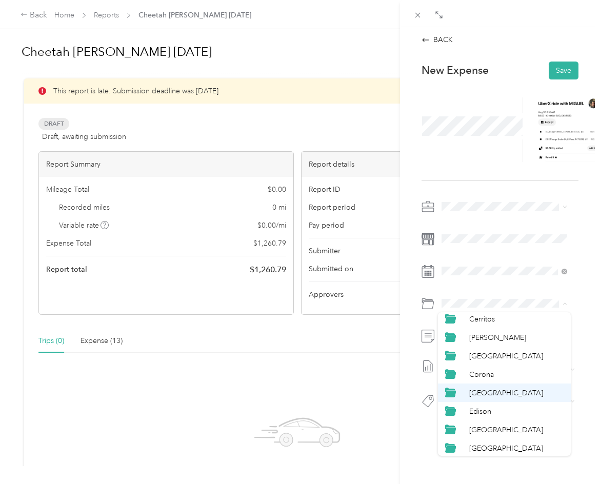
scroll to position [154, 0]
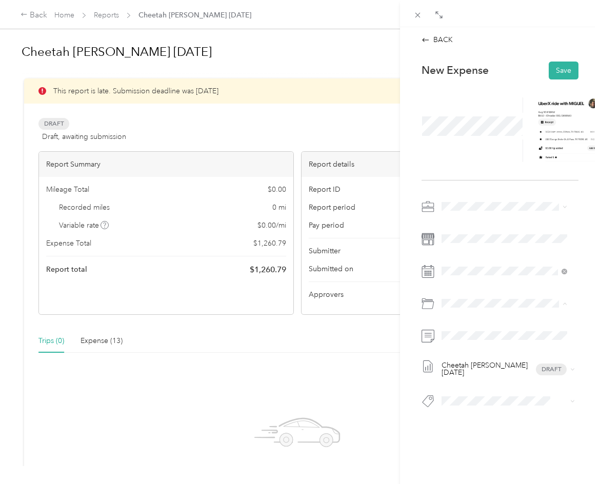
click at [507, 426] on div "[GEOGRAPHIC_DATA]" at bounding box center [516, 429] width 95 height 11
click at [561, 70] on button "Save" at bounding box center [564, 71] width 30 height 18
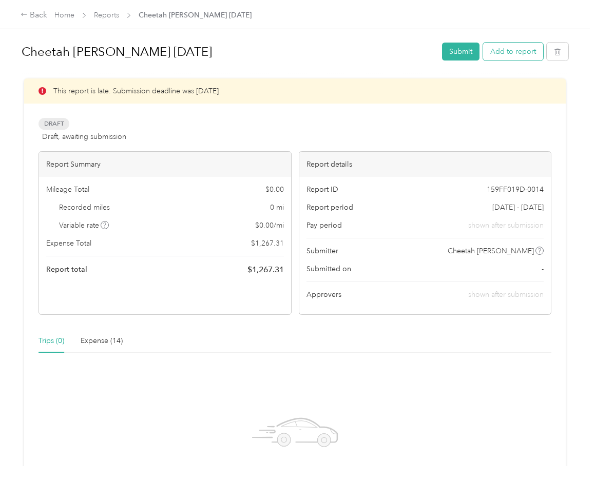
click at [526, 45] on button "Add to report" at bounding box center [513, 52] width 60 height 18
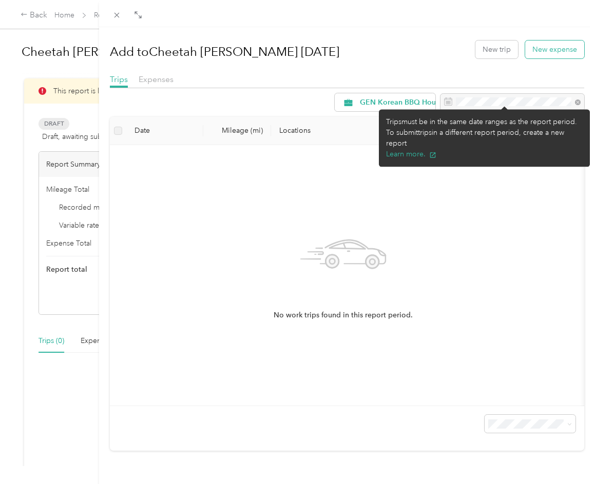
click at [541, 54] on button "New expense" at bounding box center [554, 50] width 59 height 18
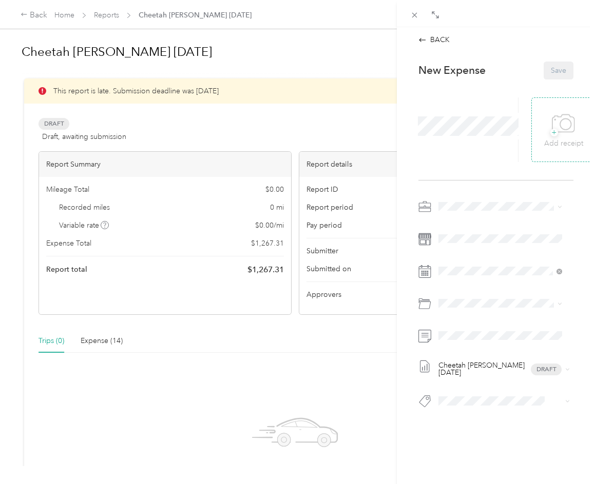
click at [552, 117] on icon at bounding box center [563, 124] width 23 height 28
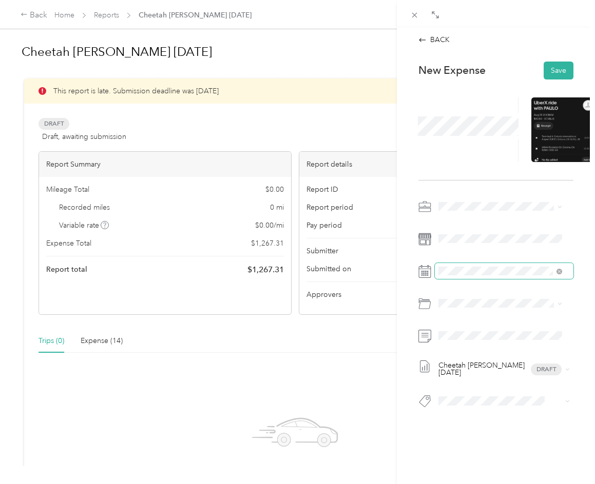
click at [467, 266] on span at bounding box center [504, 271] width 139 height 16
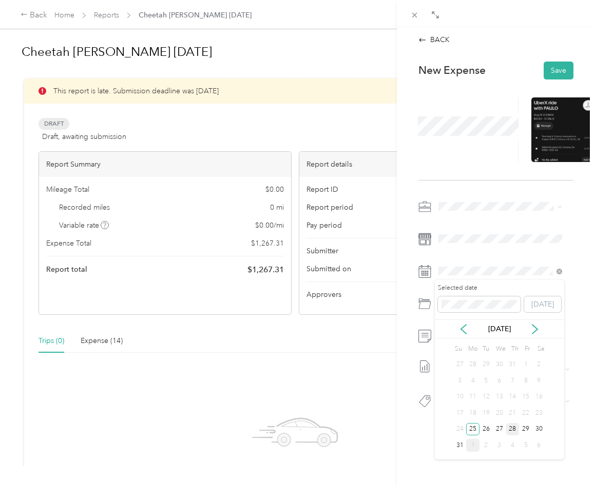
click at [518, 425] on div "28" at bounding box center [512, 429] width 13 height 13
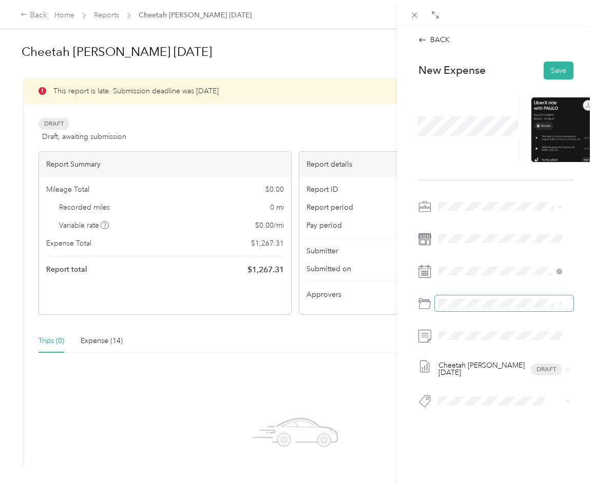
click at [464, 296] on span at bounding box center [504, 304] width 139 height 16
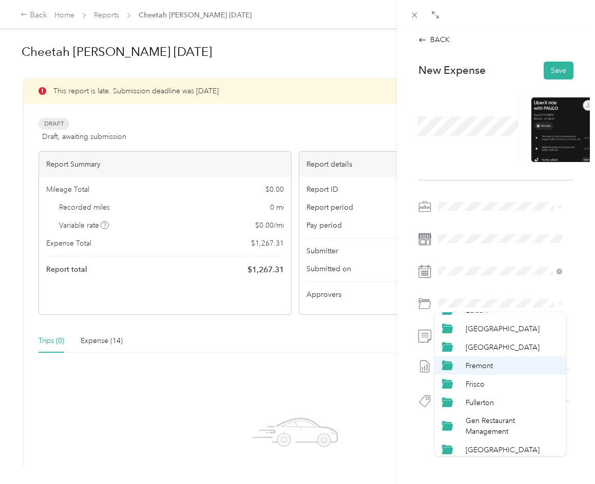
scroll to position [257, 0]
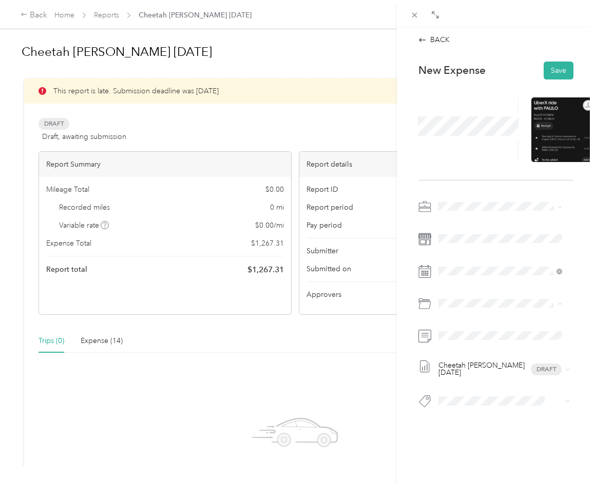
click at [500, 324] on div "[GEOGRAPHIC_DATA]" at bounding box center [511, 327] width 93 height 11
click at [426, 340] on div at bounding box center [495, 336] width 155 height 16
click at [545, 74] on button "Save" at bounding box center [558, 71] width 30 height 18
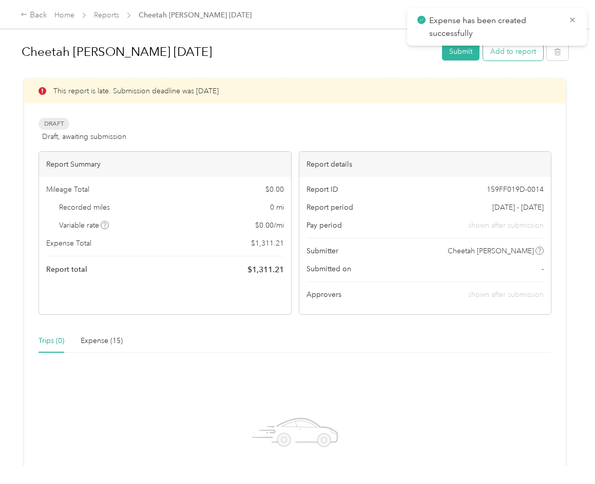
click at [521, 56] on button "Add to report" at bounding box center [513, 52] width 60 height 18
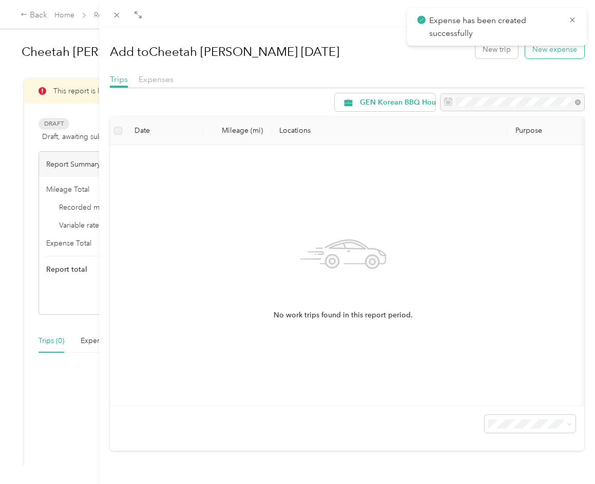
click at [538, 56] on button "New expense" at bounding box center [554, 50] width 59 height 18
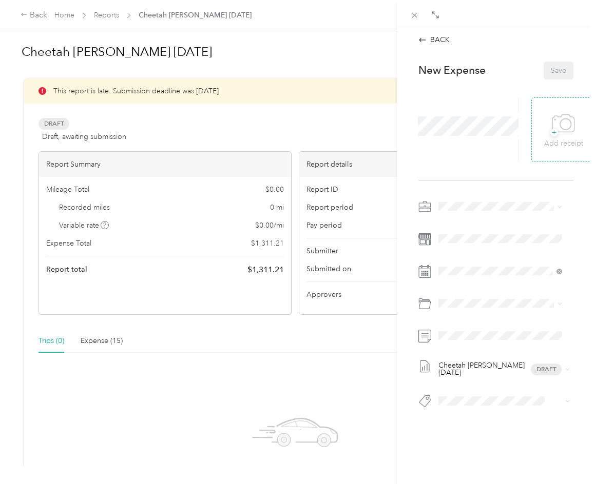
click at [555, 127] on icon at bounding box center [563, 124] width 23 height 28
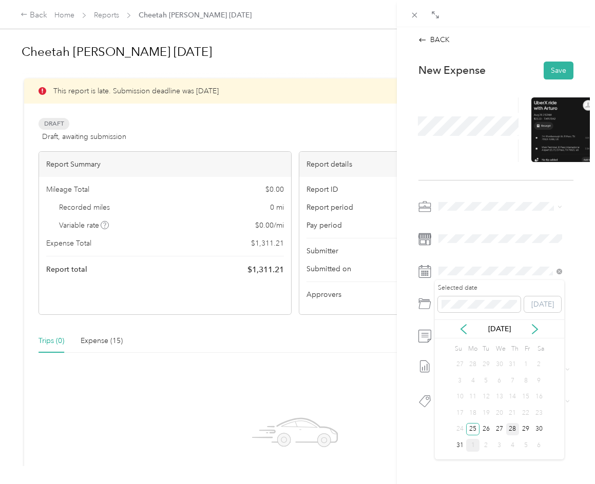
click at [514, 430] on div "28" at bounding box center [512, 429] width 13 height 13
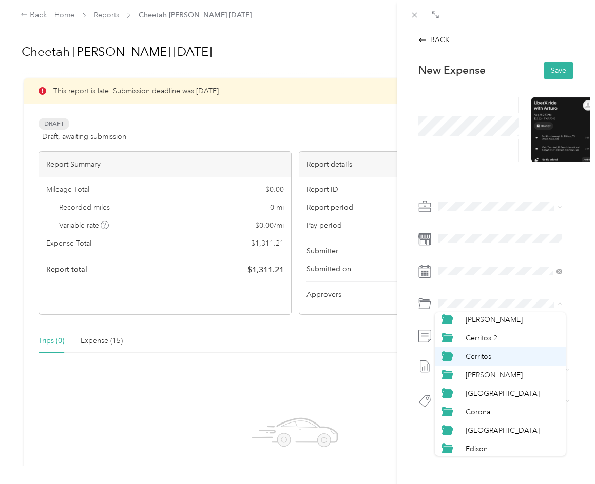
scroll to position [154, 0]
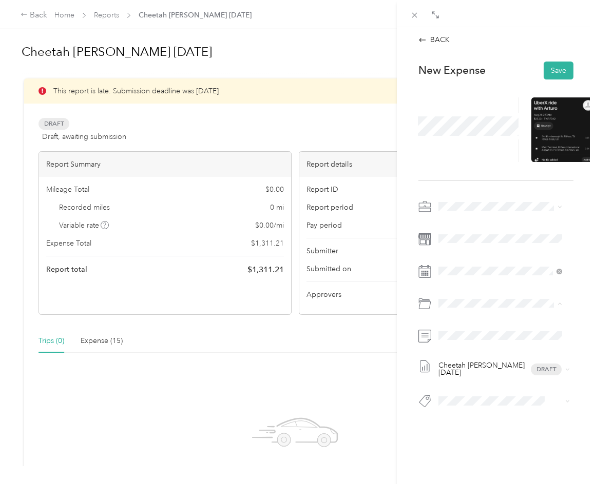
click at [499, 430] on div "[GEOGRAPHIC_DATA]" at bounding box center [511, 429] width 93 height 11
click at [554, 69] on button "Save" at bounding box center [558, 71] width 30 height 18
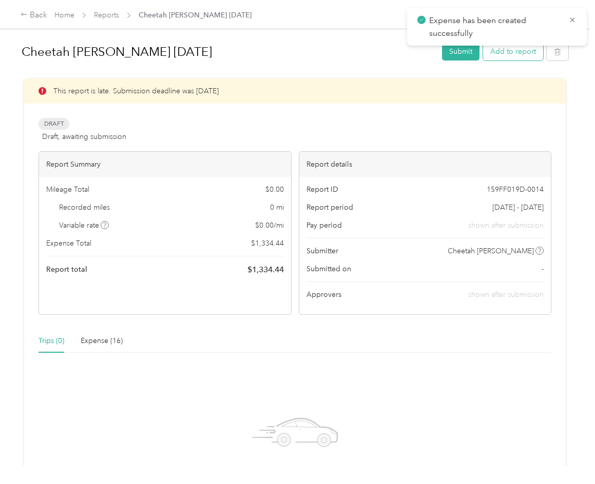
click at [524, 54] on button "Add to report" at bounding box center [513, 52] width 60 height 18
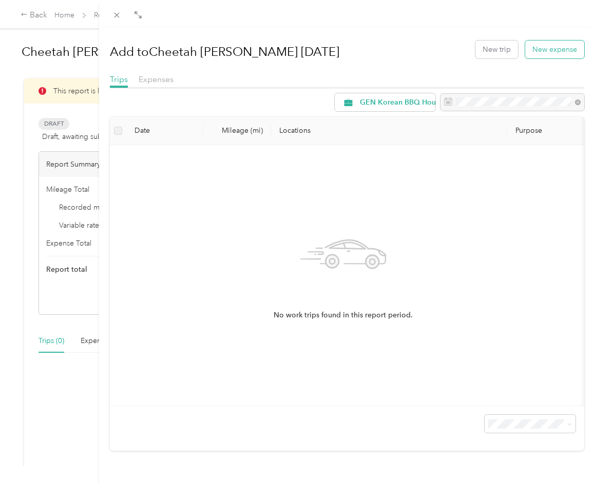
click at [533, 55] on button "New expense" at bounding box center [554, 50] width 59 height 18
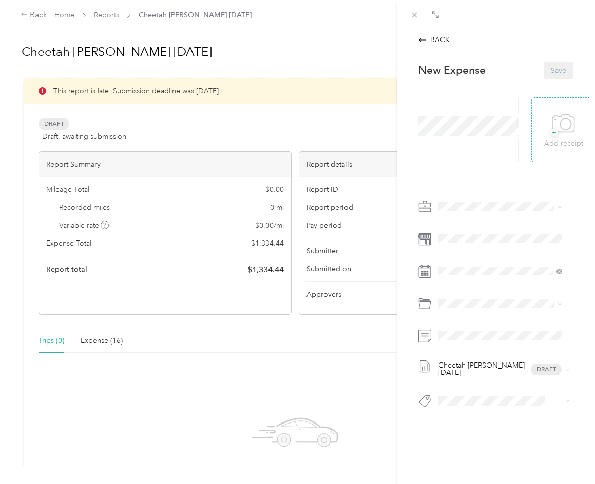
click at [544, 120] on div "+ Add receipt" at bounding box center [563, 130] width 39 height 40
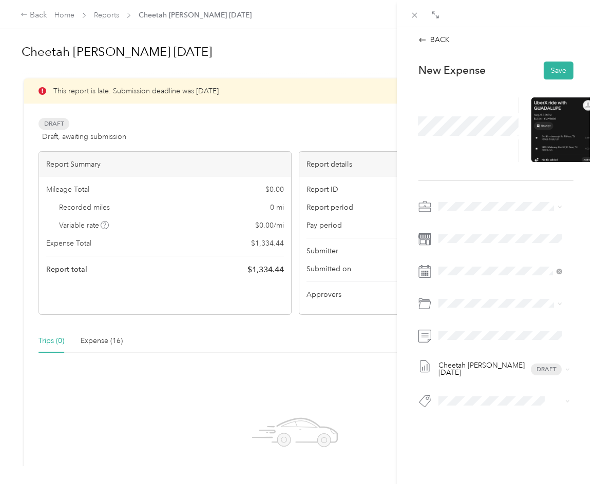
click at [570, 215] on div "New Expense Save Cheetah [PERSON_NAME] [DATE] Draft" at bounding box center [495, 253] width 177 height 398
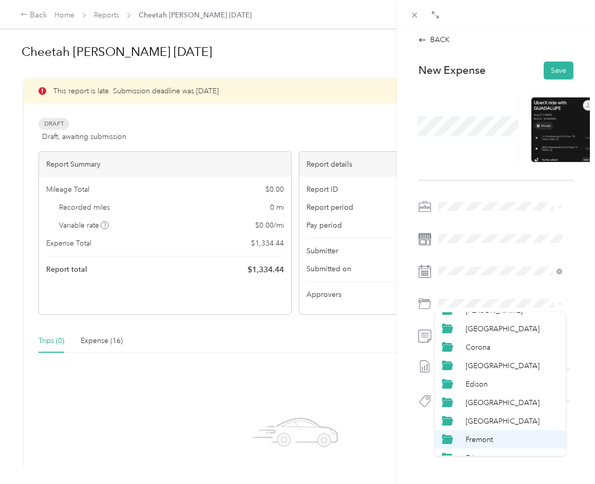
scroll to position [205, 0]
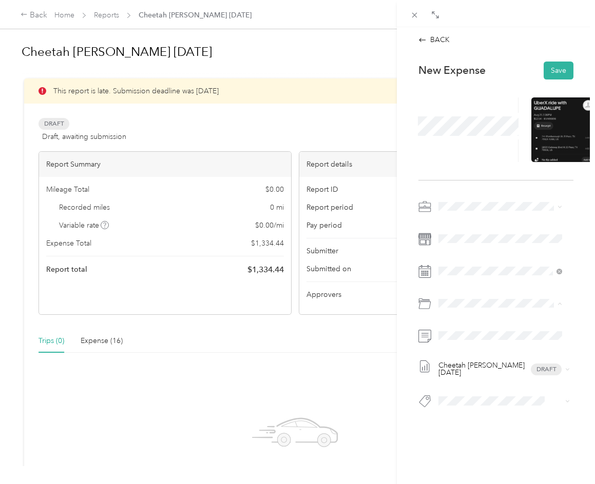
click at [495, 385] on li "[GEOGRAPHIC_DATA]" at bounding box center [500, 378] width 131 height 18
click at [460, 332] on span at bounding box center [504, 336] width 139 height 16
click at [546, 71] on button "Save" at bounding box center [558, 71] width 30 height 18
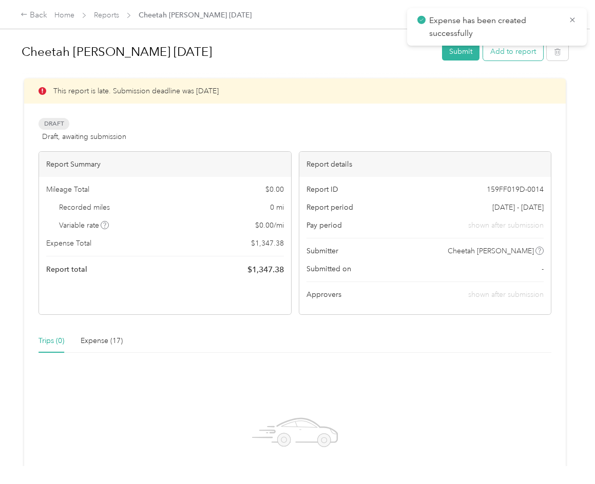
click at [525, 54] on button "Add to report" at bounding box center [513, 52] width 60 height 18
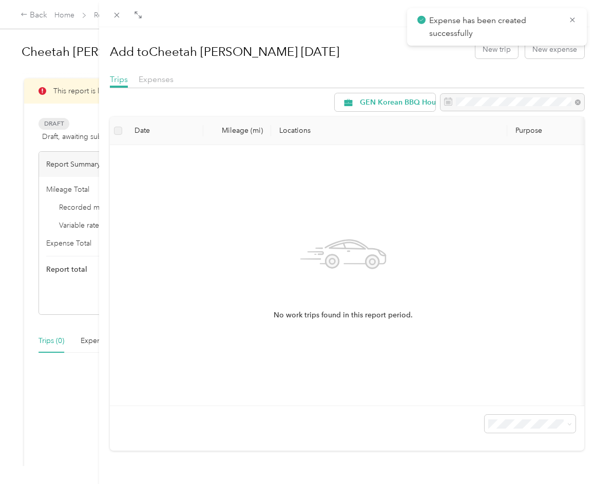
click at [538, 59] on div "Add to Cheetah [PERSON_NAME] [DATE] New trip New expense" at bounding box center [347, 49] width 474 height 30
click at [538, 52] on button "New expense" at bounding box center [554, 50] width 59 height 18
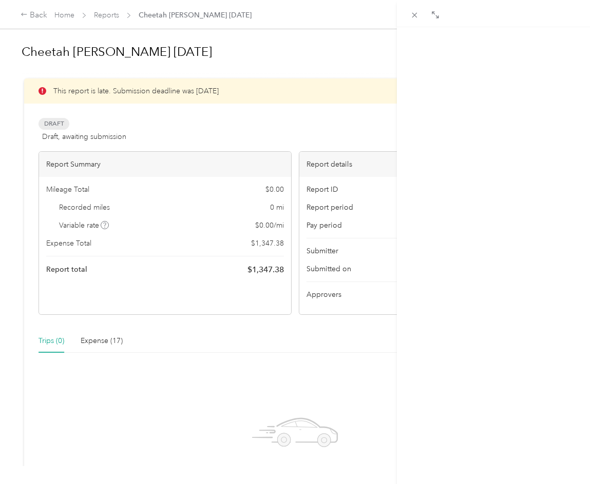
click at [555, 118] on icon at bounding box center [563, 124] width 23 height 28
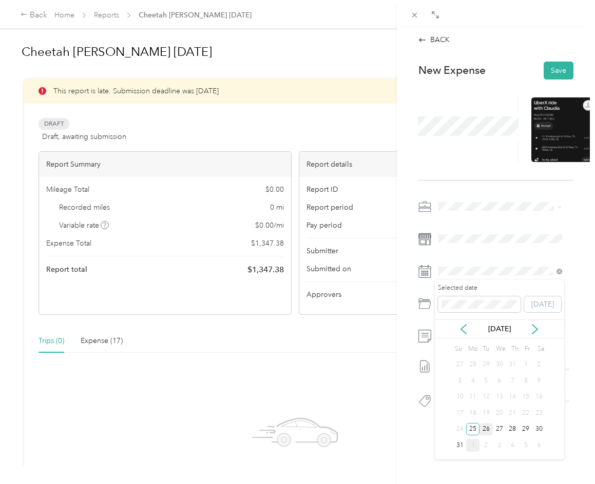
click at [488, 432] on div "26" at bounding box center [485, 429] width 13 height 13
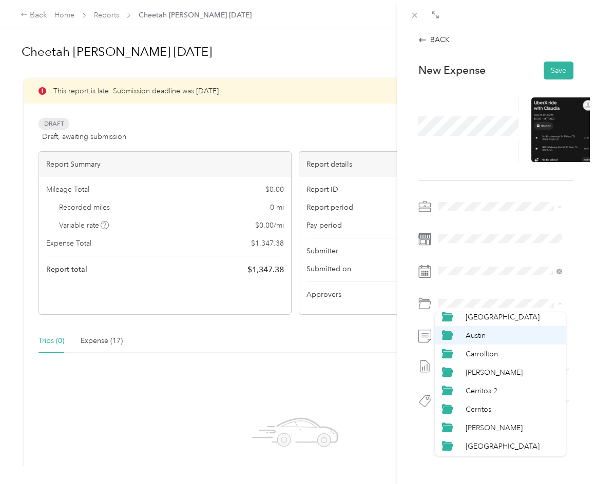
scroll to position [154, 0]
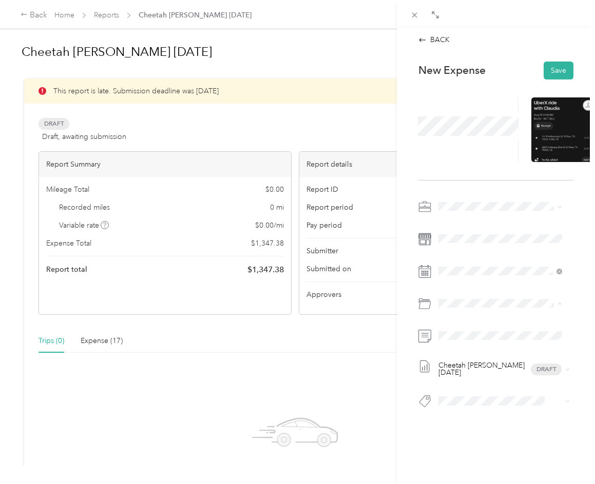
click at [490, 429] on span "[GEOGRAPHIC_DATA]" at bounding box center [502, 429] width 74 height 9
click at [472, 323] on div "Cheetah [PERSON_NAME] [DATE] Draft" at bounding box center [495, 308] width 155 height 218
click at [554, 70] on button "Save" at bounding box center [558, 71] width 30 height 18
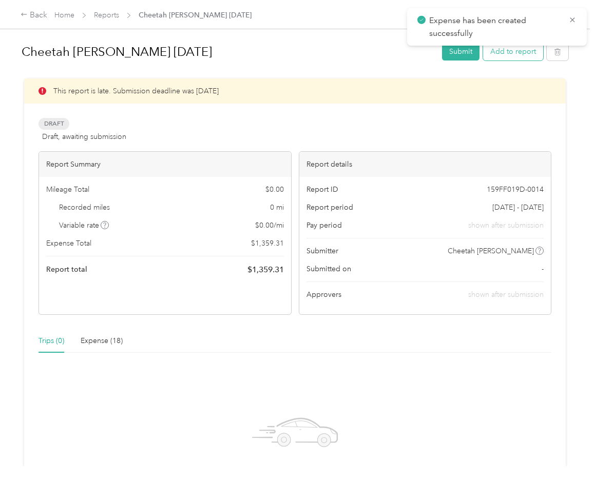
click at [527, 53] on button "Add to report" at bounding box center [513, 52] width 60 height 18
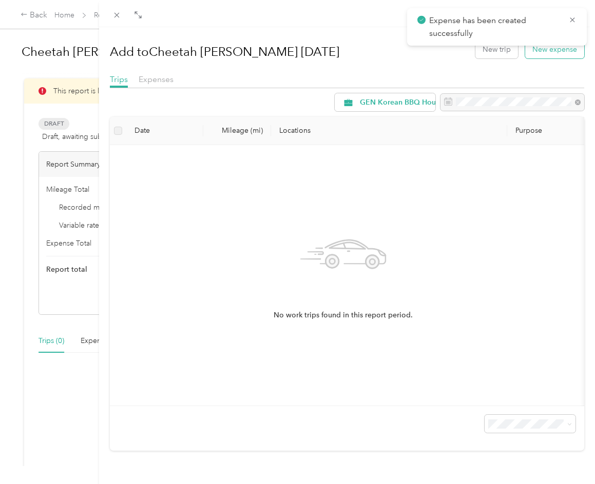
click at [531, 57] on button "New expense" at bounding box center [554, 50] width 59 height 18
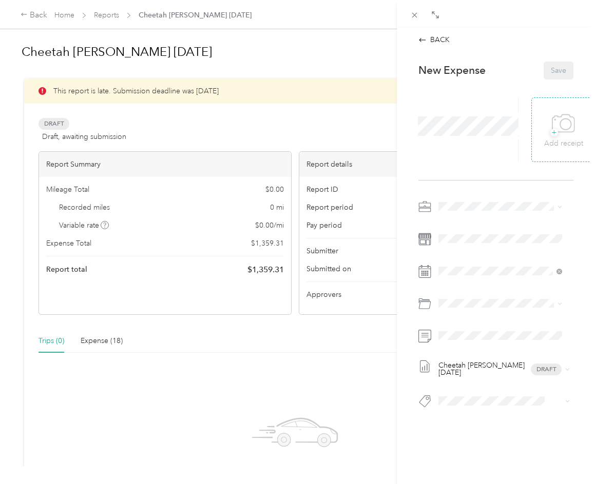
click at [544, 120] on div "+ Add receipt" at bounding box center [563, 130] width 39 height 40
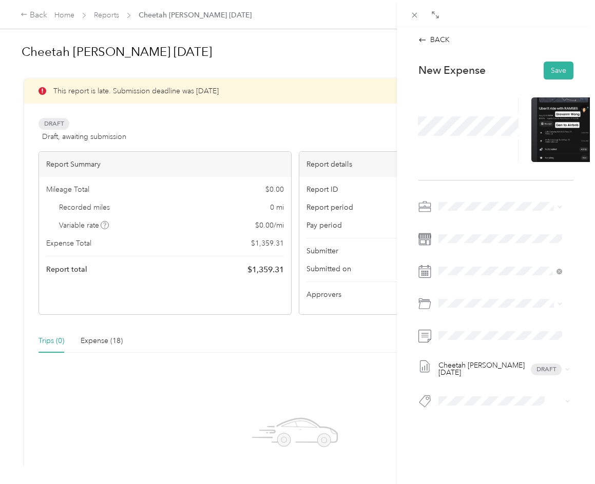
click at [465, 136] on span at bounding box center [468, 126] width 108 height 27
click at [458, 444] on div "31" at bounding box center [459, 445] width 13 height 13
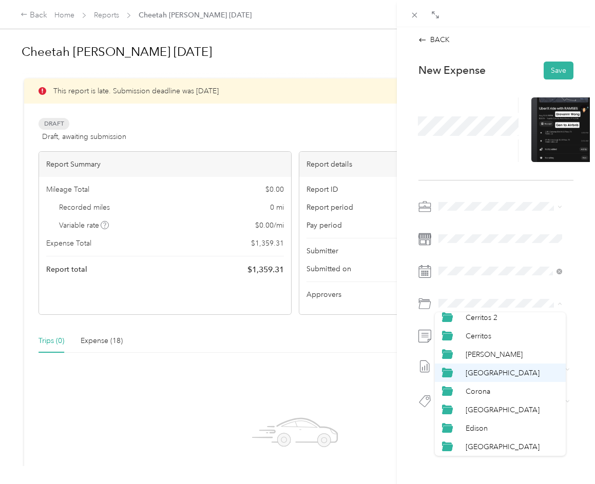
scroll to position [154, 0]
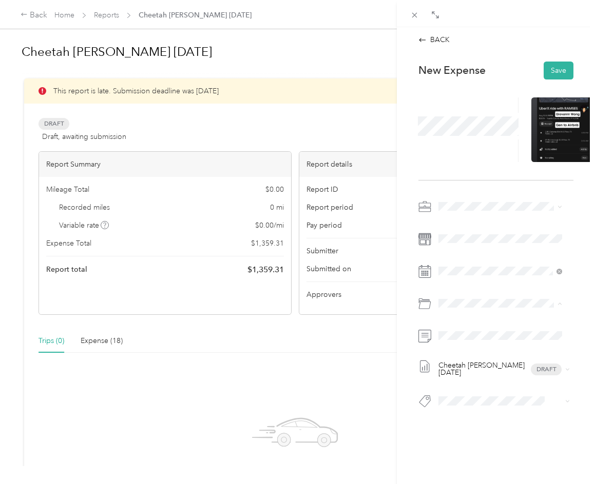
click at [501, 422] on li "[GEOGRAPHIC_DATA]" at bounding box center [500, 429] width 131 height 18
click at [568, 290] on div "New Expense Save Cheetah [PERSON_NAME] [DATE] Draft" at bounding box center [495, 253] width 177 height 398
click at [473, 330] on span at bounding box center [504, 336] width 139 height 16
click at [437, 340] on span at bounding box center [504, 336] width 139 height 16
click at [546, 72] on button "Save" at bounding box center [558, 71] width 30 height 18
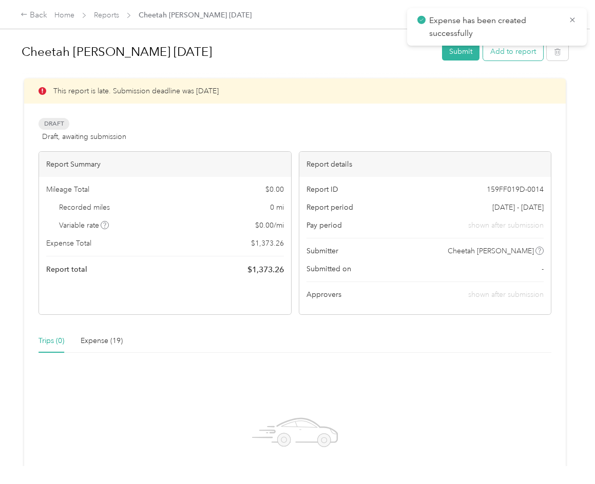
click at [528, 56] on button "Add to report" at bounding box center [513, 52] width 60 height 18
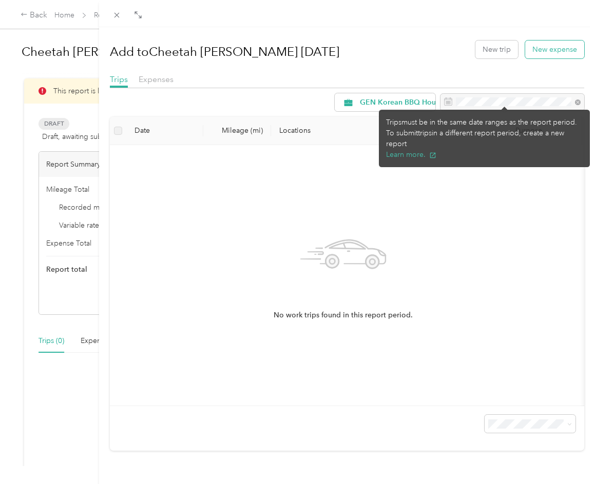
click at [540, 55] on button "New expense" at bounding box center [554, 50] width 59 height 18
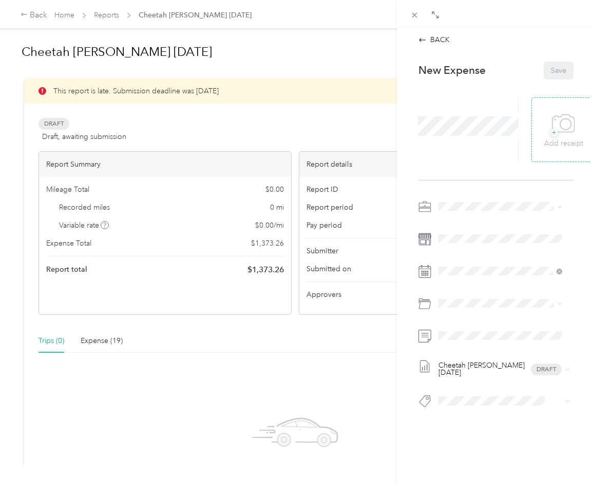
click at [536, 133] on div "+ Add receipt" at bounding box center [563, 129] width 65 height 65
click at [550, 132] on span "+" at bounding box center [554, 133] width 8 height 8
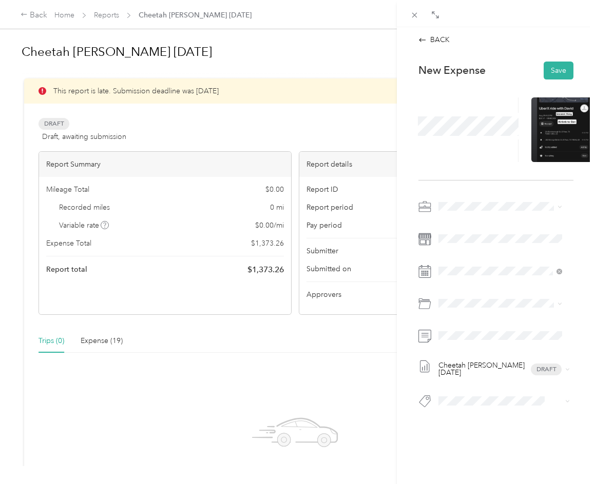
click at [462, 138] on span at bounding box center [468, 126] width 108 height 27
click at [486, 280] on div "Cheetah [PERSON_NAME] [DATE] Draft" at bounding box center [495, 308] width 155 height 218
click at [528, 426] on div "29" at bounding box center [525, 429] width 13 height 13
click at [474, 310] on span at bounding box center [504, 304] width 139 height 16
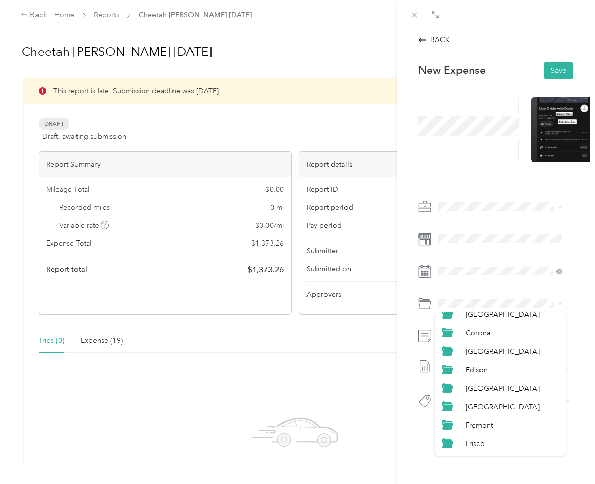
scroll to position [205, 0]
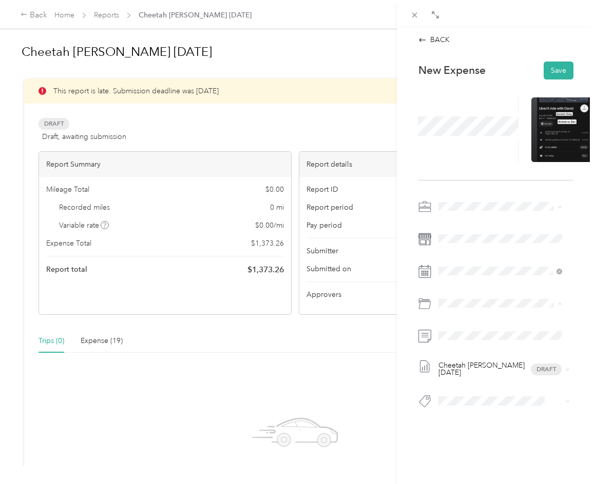
click at [502, 378] on div "[GEOGRAPHIC_DATA]" at bounding box center [511, 378] width 93 height 11
click at [475, 326] on div "Cheetah [PERSON_NAME] [DATE] Draft" at bounding box center [495, 308] width 155 height 218
click at [475, 330] on span at bounding box center [504, 336] width 139 height 16
click at [559, 72] on button "Save" at bounding box center [558, 71] width 30 height 18
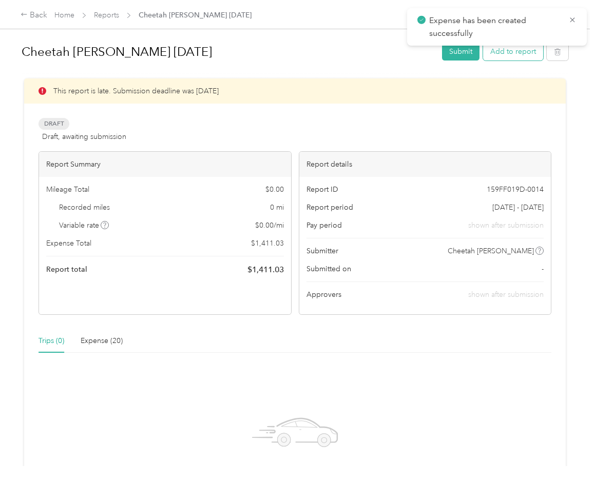
click at [527, 53] on button "Add to report" at bounding box center [513, 52] width 60 height 18
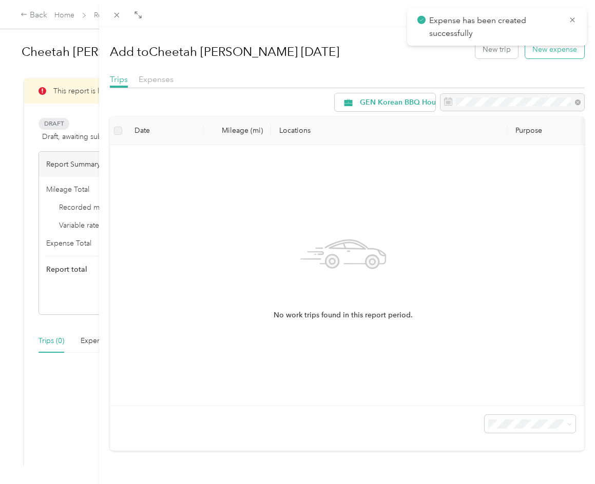
click at [531, 55] on button "New expense" at bounding box center [554, 50] width 59 height 18
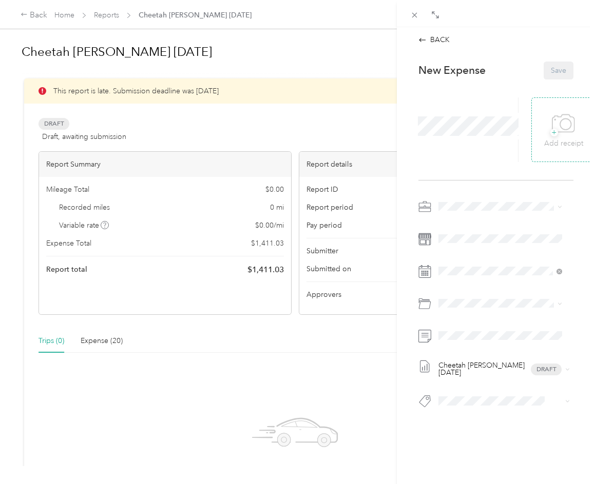
click at [550, 134] on span "+" at bounding box center [554, 133] width 8 height 8
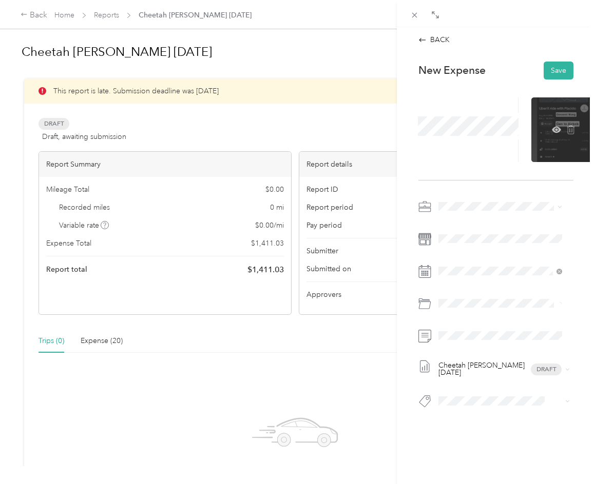
click at [531, 140] on div at bounding box center [563, 129] width 65 height 65
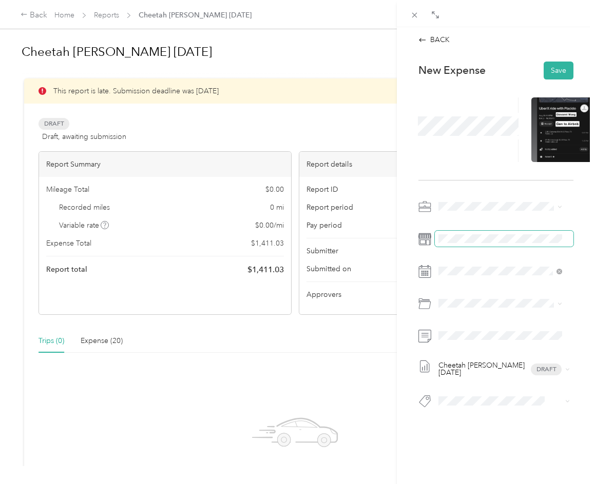
drag, startPoint x: 456, startPoint y: 250, endPoint x: 456, endPoint y: 244, distance: 5.7
click at [456, 249] on div "Cheetah [PERSON_NAME] [DATE] Draft" at bounding box center [495, 308] width 155 height 218
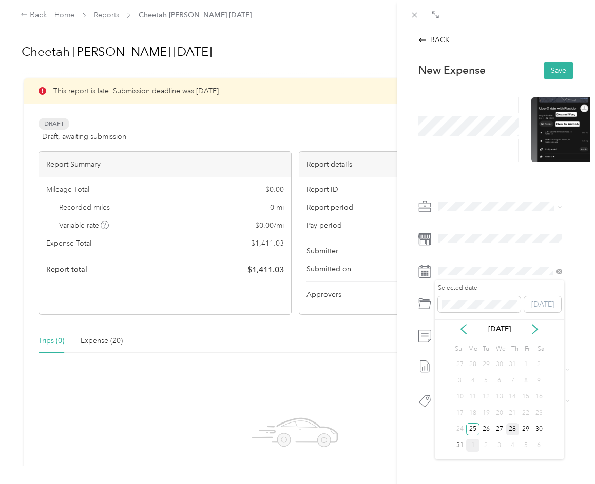
click at [514, 426] on div "28" at bounding box center [512, 429] width 13 height 13
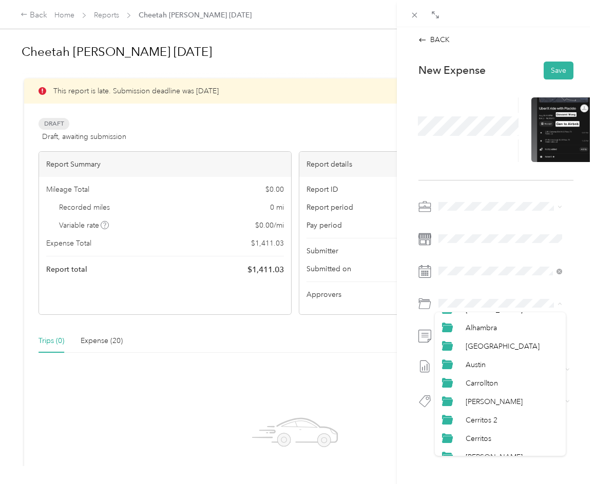
scroll to position [154, 0]
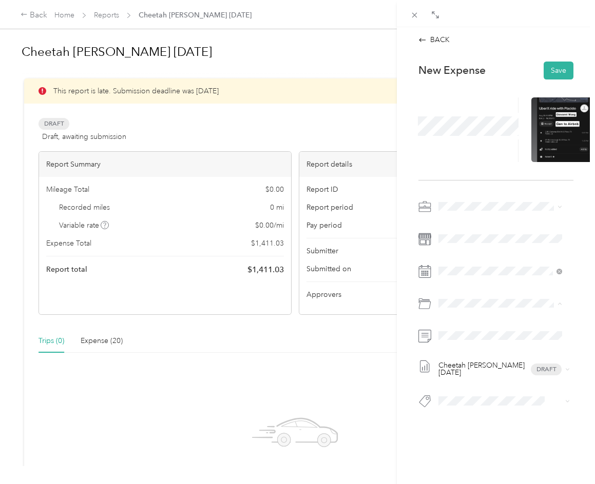
click at [493, 424] on div "[GEOGRAPHIC_DATA]" at bounding box center [511, 429] width 93 height 11
click at [548, 71] on button "Save" at bounding box center [558, 71] width 30 height 18
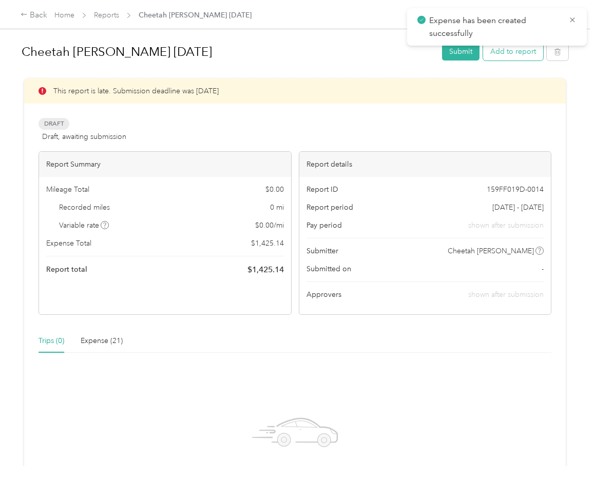
click at [525, 50] on button "Add to report" at bounding box center [513, 52] width 60 height 18
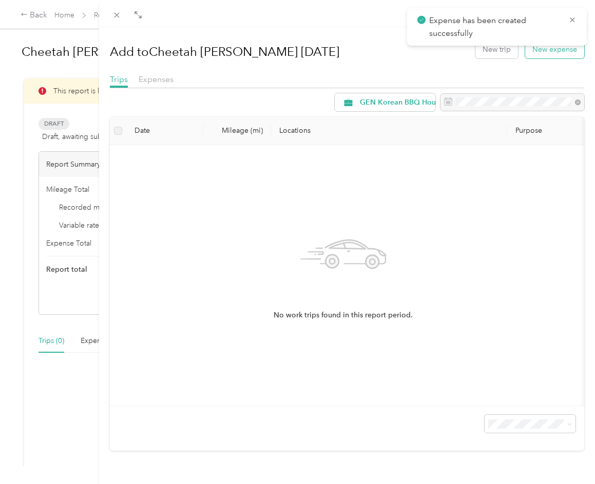
click at [540, 54] on button "New expense" at bounding box center [554, 50] width 59 height 18
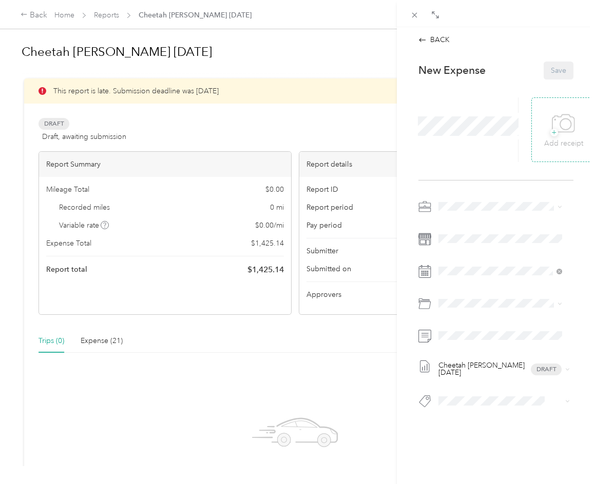
click at [554, 146] on p "Add receipt" at bounding box center [563, 143] width 39 height 11
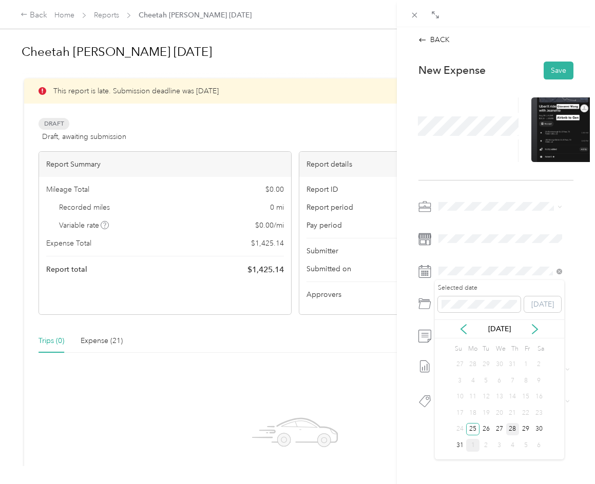
click at [513, 432] on div "28" at bounding box center [512, 429] width 13 height 13
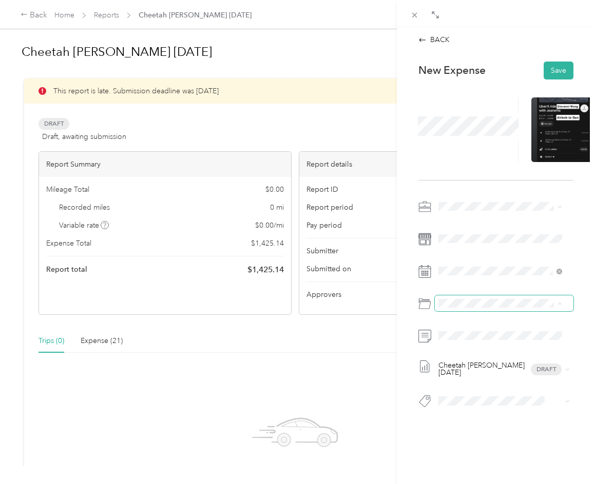
click at [473, 484] on div "Drag to resize Click to close BACK This expense cannot be edited because it is …" at bounding box center [295, 484] width 590 height 0
click at [464, 308] on span at bounding box center [504, 304] width 139 height 16
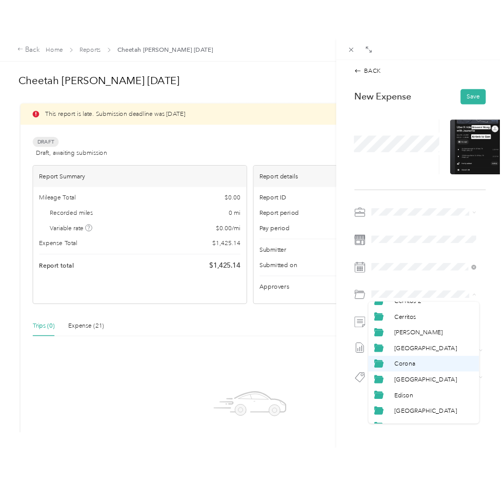
scroll to position [154, 0]
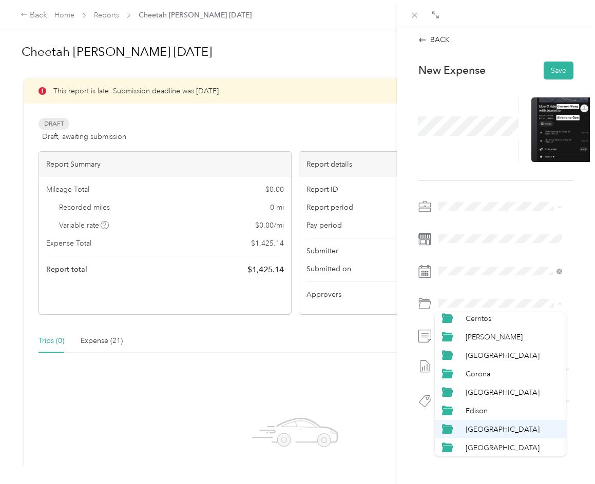
click at [473, 423] on li "[GEOGRAPHIC_DATA]" at bounding box center [500, 429] width 131 height 18
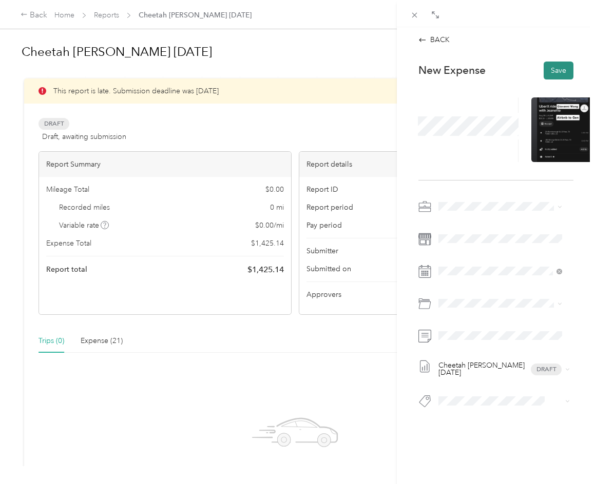
click at [554, 68] on button "Save" at bounding box center [558, 71] width 30 height 18
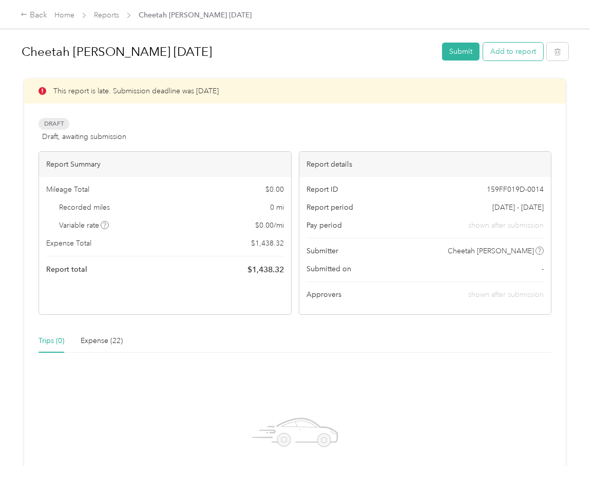
click at [523, 57] on button "Add to report" at bounding box center [513, 52] width 60 height 18
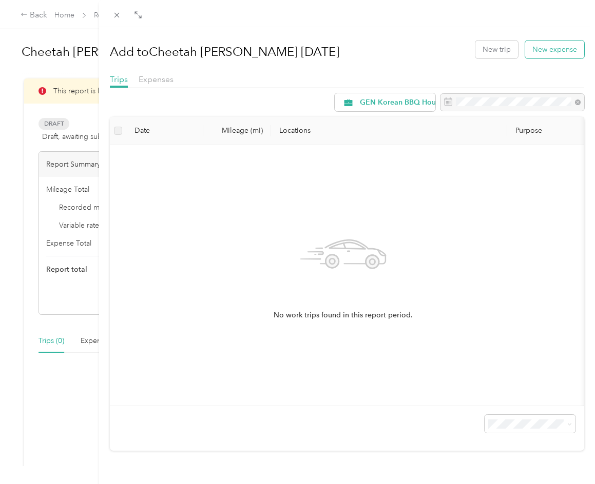
click at [527, 53] on button "New expense" at bounding box center [554, 50] width 59 height 18
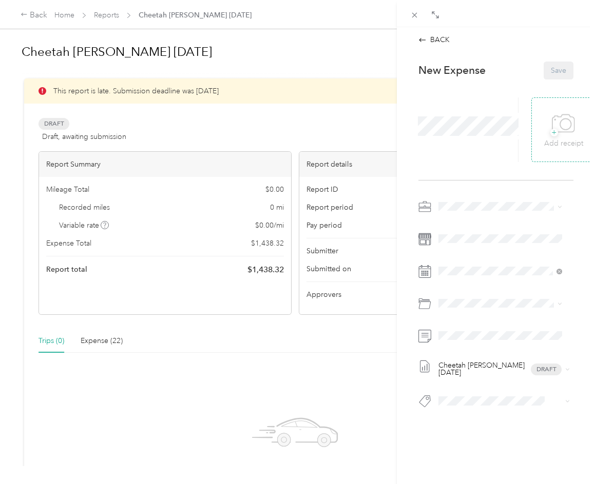
click at [557, 114] on icon at bounding box center [563, 124] width 23 height 28
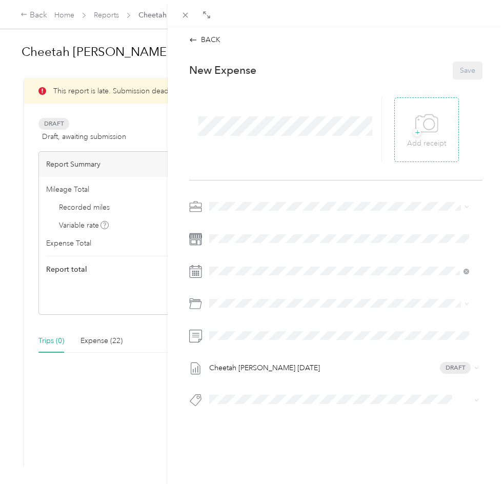
click at [439, 130] on div "+ Add receipt" at bounding box center [426, 130] width 39 height 40
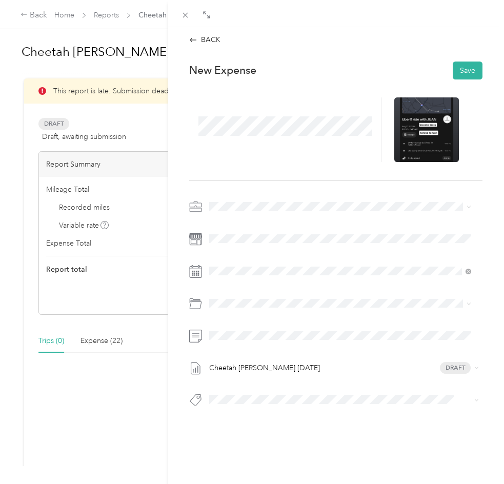
click at [242, 114] on span at bounding box center [285, 126] width 181 height 27
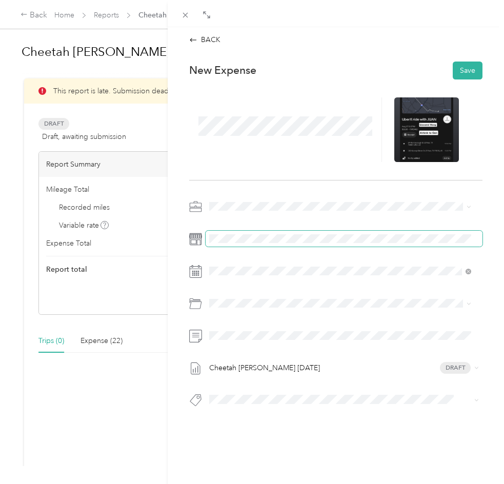
click at [267, 233] on span at bounding box center [344, 239] width 277 height 16
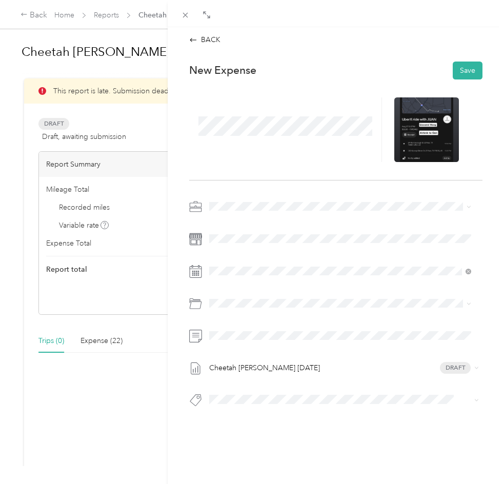
click at [276, 280] on div "Cheetah [PERSON_NAME] [DATE] Draft" at bounding box center [335, 307] width 293 height 216
click at [265, 423] on div "27" at bounding box center [270, 429] width 13 height 16
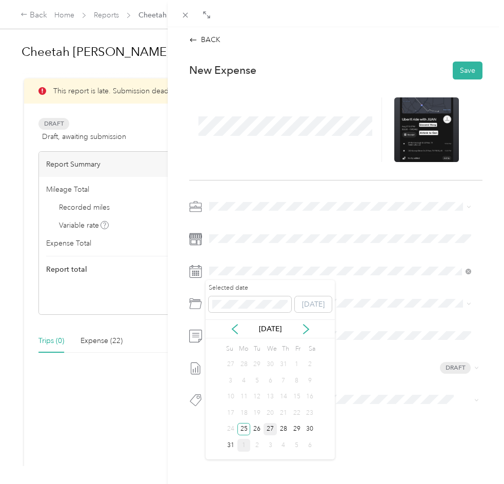
click at [270, 427] on div "27" at bounding box center [270, 429] width 13 height 13
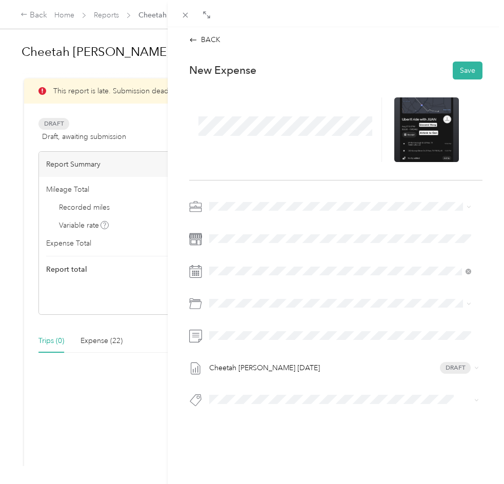
click at [250, 312] on div at bounding box center [335, 308] width 293 height 24
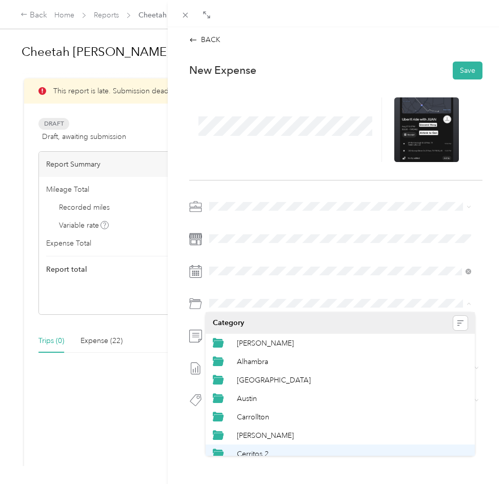
scroll to position [154, 0]
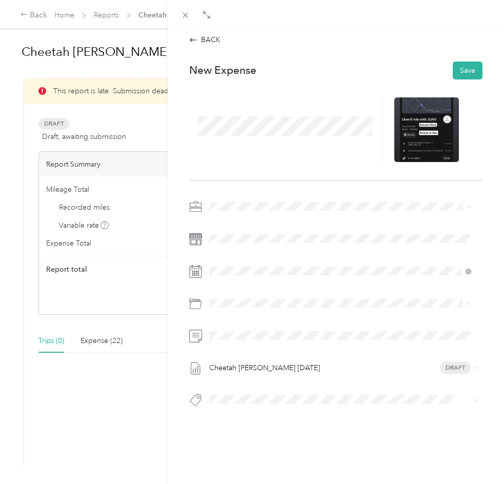
click at [294, 419] on li "Edison" at bounding box center [340, 411] width 269 height 18
click at [289, 427] on div "[GEOGRAPHIC_DATA]" at bounding box center [352, 429] width 231 height 11
click at [466, 69] on button "Save" at bounding box center [468, 71] width 30 height 18
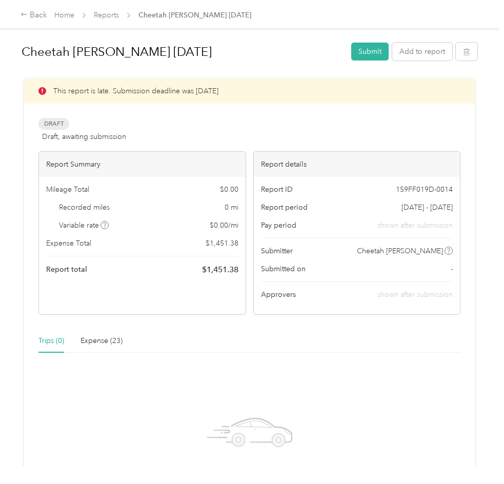
click at [419, 40] on div "Cheetah [PERSON_NAME] [DATE] Submit Add to report" at bounding box center [250, 53] width 456 height 30
click at [420, 49] on button "Add to report" at bounding box center [423, 52] width 60 height 18
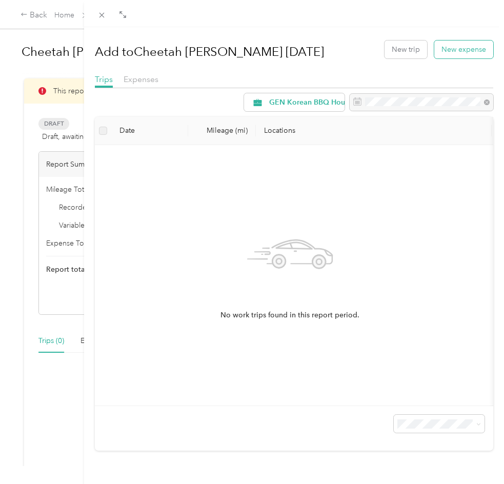
click at [453, 57] on button "New expense" at bounding box center [464, 50] width 59 height 18
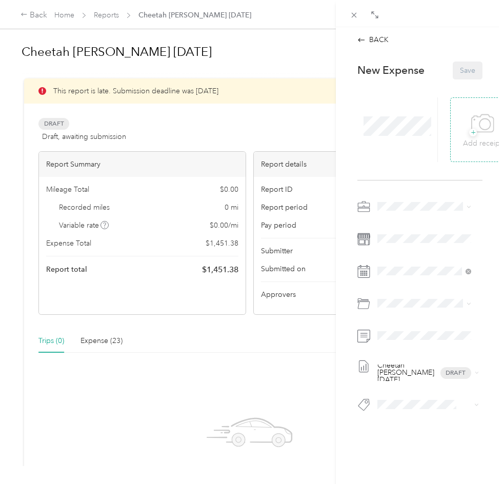
click at [457, 123] on div "+ Add receipt" at bounding box center [482, 129] width 65 height 65
click at [464, 126] on div "+ Add receipt" at bounding box center [482, 130] width 39 height 40
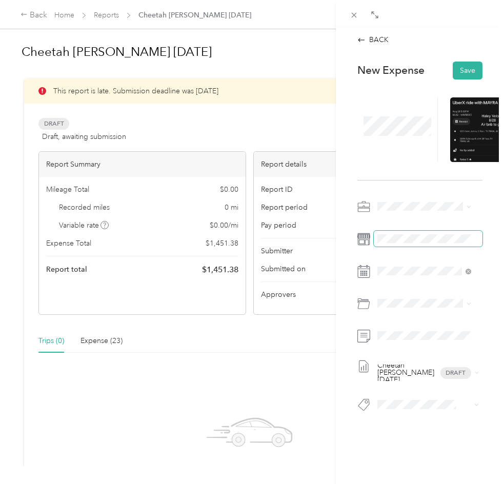
click at [393, 233] on span at bounding box center [428, 239] width 109 height 16
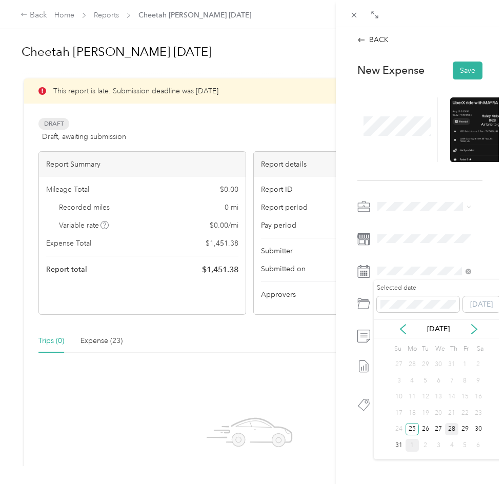
click at [454, 426] on div "28" at bounding box center [451, 429] width 13 height 13
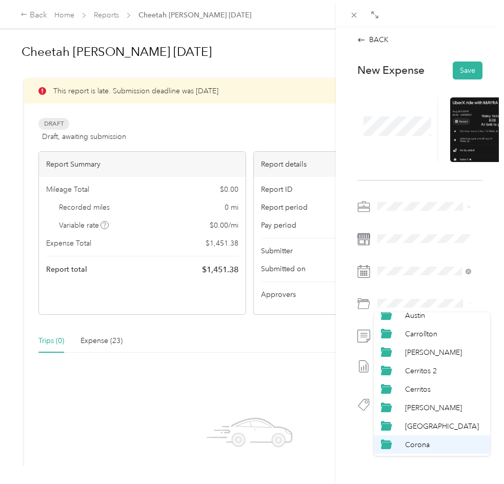
scroll to position [154, 0]
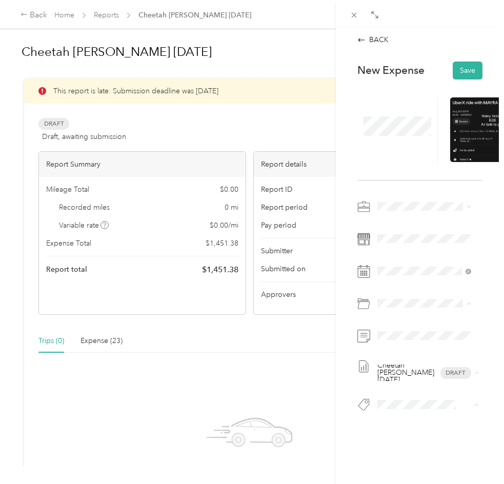
click at [437, 423] on li "[GEOGRAPHIC_DATA]" at bounding box center [432, 429] width 116 height 18
click at [367, 334] on div at bounding box center [420, 336] width 125 height 16
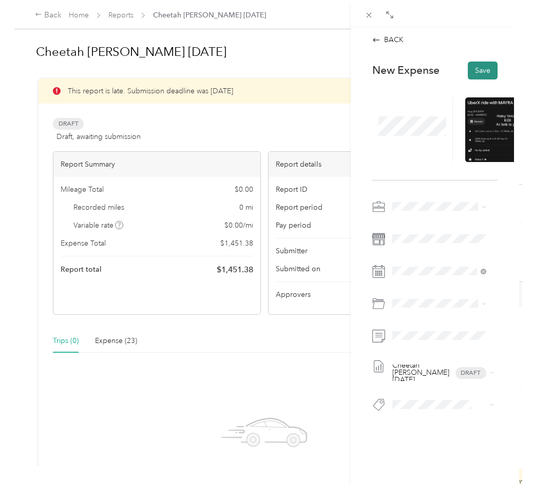
scroll to position [0, 0]
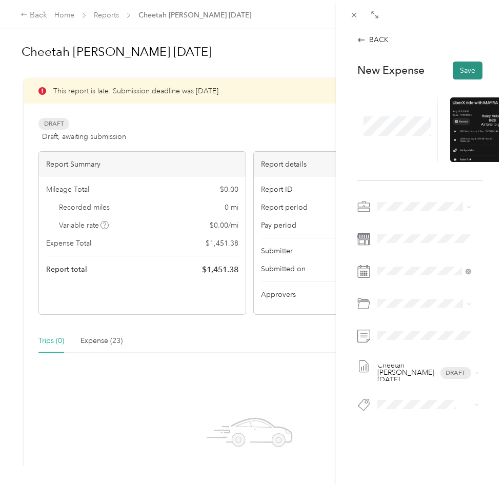
click at [465, 70] on button "Save" at bounding box center [468, 71] width 30 height 18
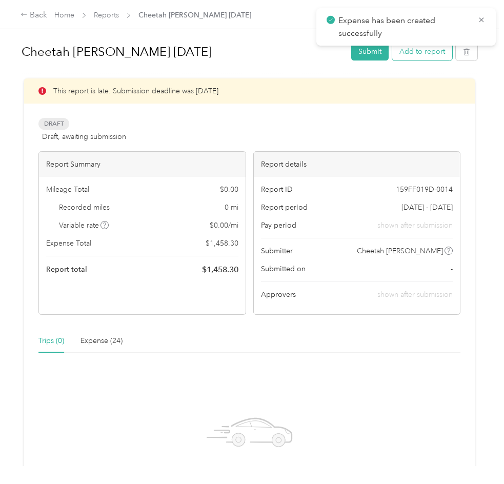
click at [438, 61] on button "Add to report" at bounding box center [423, 52] width 60 height 18
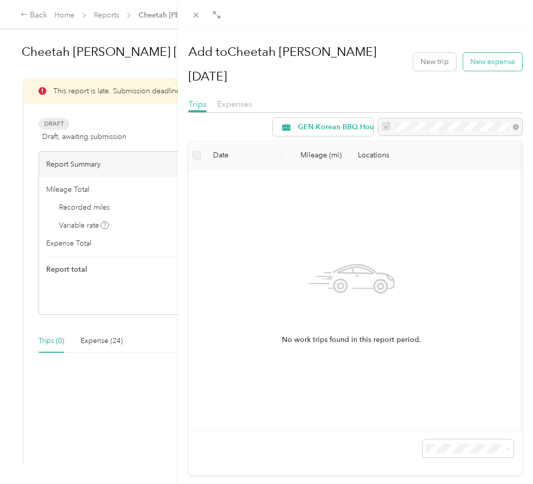
click at [483, 53] on button "New expense" at bounding box center [492, 62] width 59 height 18
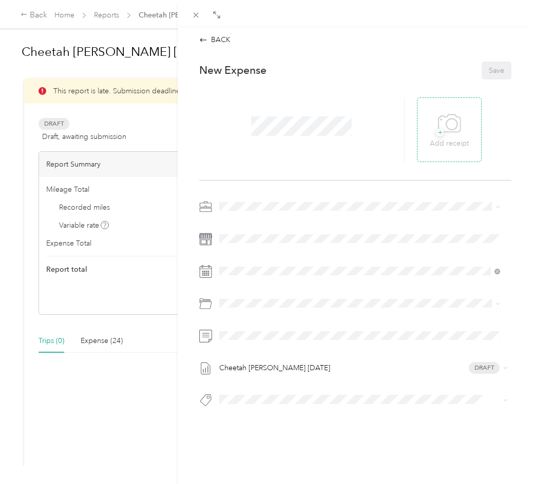
click at [438, 129] on icon at bounding box center [449, 124] width 23 height 28
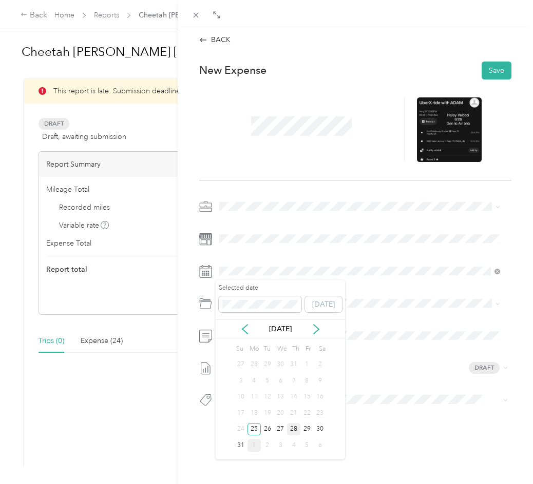
click at [294, 430] on div "28" at bounding box center [293, 429] width 13 height 13
click at [262, 324] on div "Cheetah [PERSON_NAME] [DATE] Draft" at bounding box center [355, 307] width 312 height 216
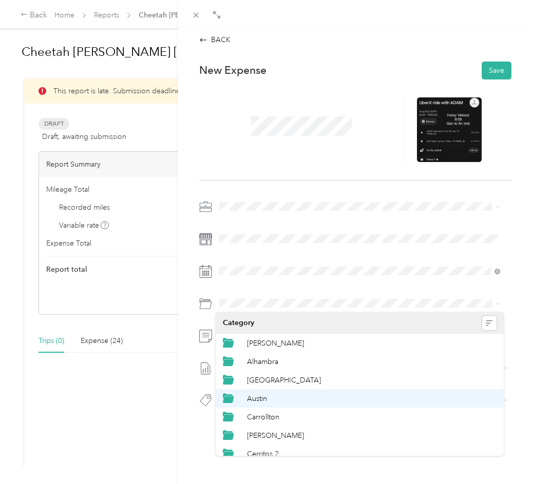
scroll to position [154, 0]
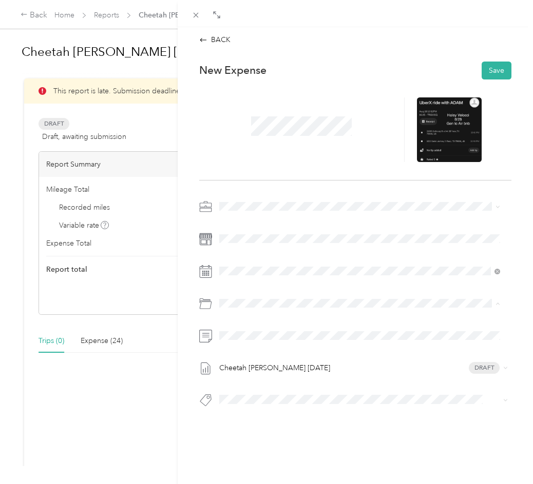
click at [285, 427] on div "[GEOGRAPHIC_DATA]" at bounding box center [371, 429] width 249 height 11
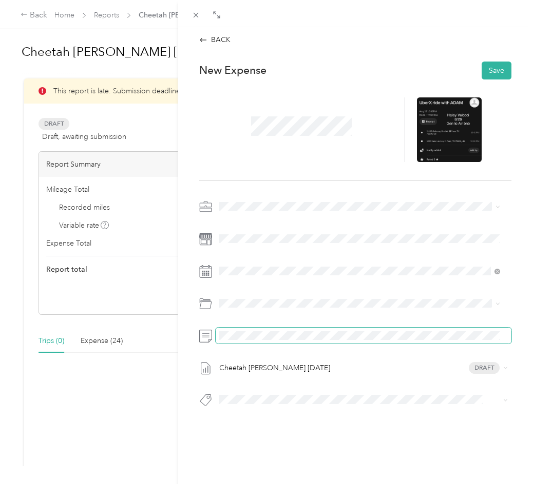
click at [221, 341] on span at bounding box center [363, 336] width 296 height 16
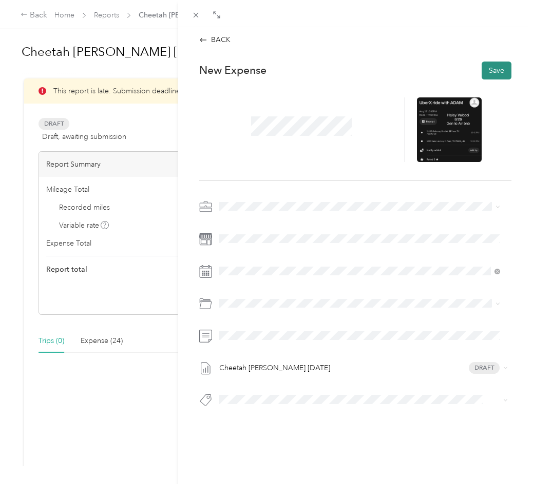
click at [488, 75] on button "Save" at bounding box center [496, 71] width 30 height 18
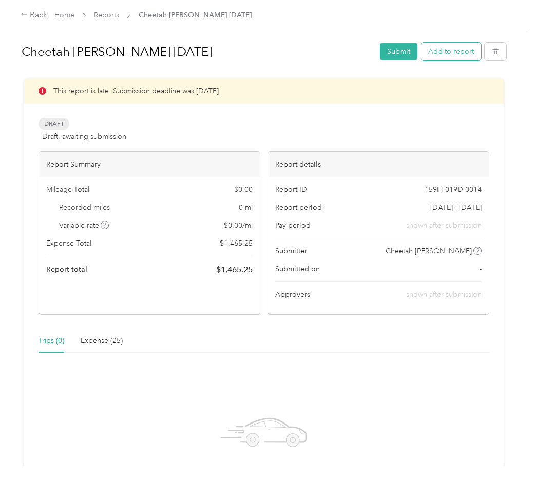
click at [443, 59] on button "Add to report" at bounding box center [451, 52] width 60 height 18
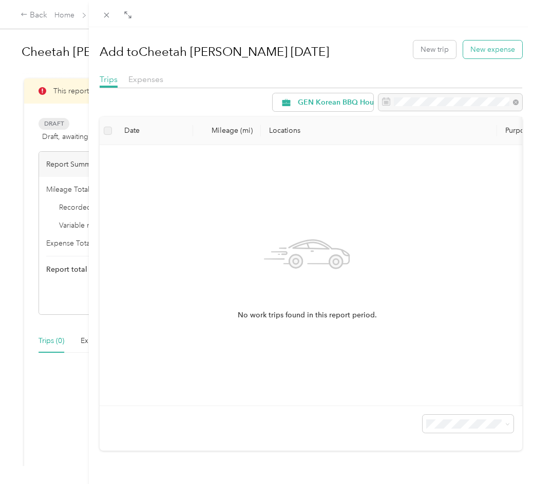
click at [475, 47] on button "New expense" at bounding box center [492, 50] width 59 height 18
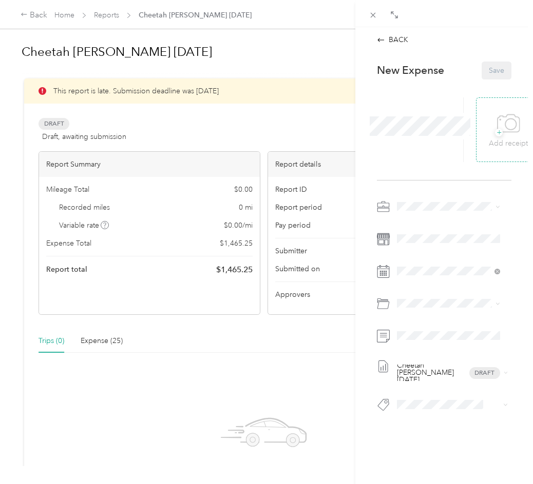
click at [489, 139] on p "Add receipt" at bounding box center [507, 143] width 39 height 11
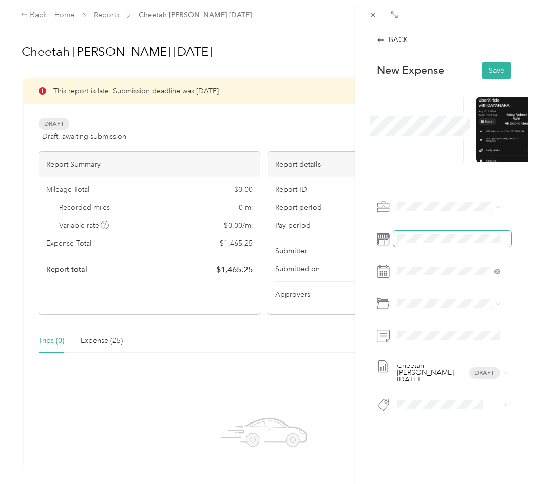
click at [414, 231] on span at bounding box center [452, 239] width 118 height 16
click at [441, 281] on div "Cheetah [PERSON_NAME] [DATE] Draft" at bounding box center [444, 309] width 134 height 221
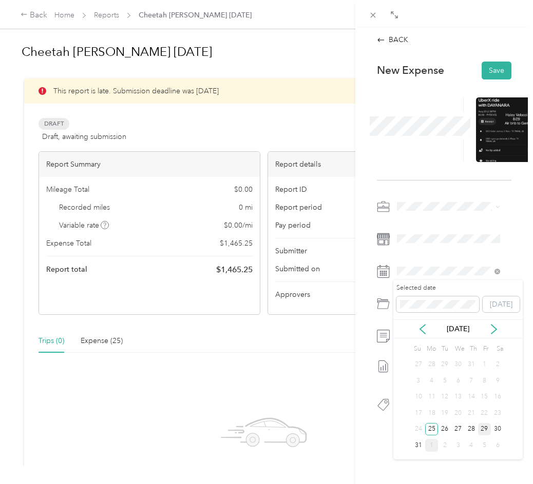
click at [485, 423] on div "29" at bounding box center [484, 429] width 13 height 16
click at [485, 425] on div "29" at bounding box center [484, 429] width 13 height 13
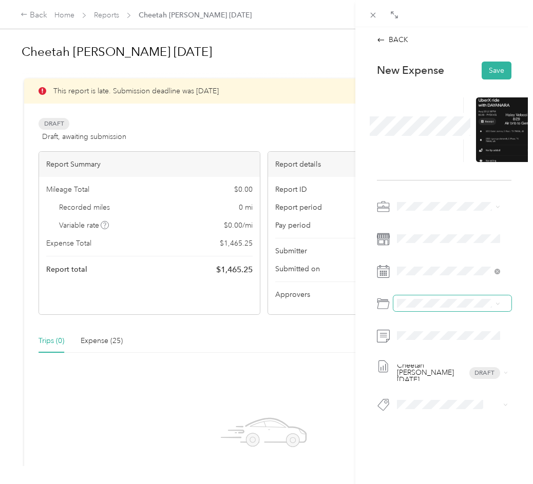
click at [431, 308] on span at bounding box center [452, 304] width 118 height 16
click at [439, 308] on span at bounding box center [452, 304] width 118 height 16
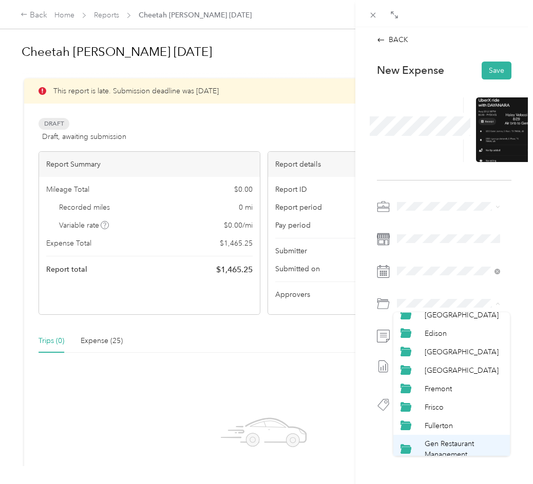
scroll to position [154, 0]
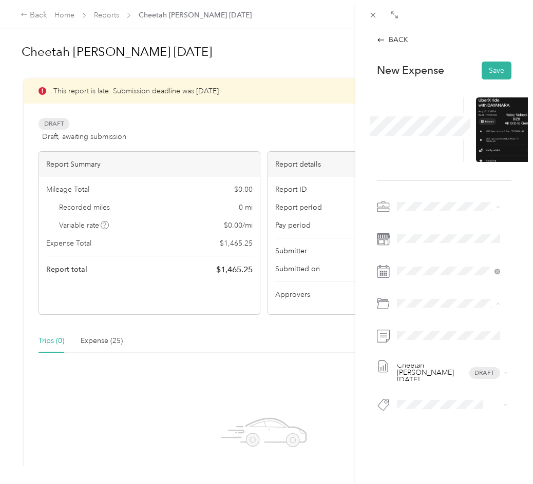
click at [452, 427] on div "[GEOGRAPHIC_DATA]" at bounding box center [463, 429] width 78 height 11
click at [421, 340] on span at bounding box center [452, 336] width 118 height 16
click at [490, 76] on button "Save" at bounding box center [496, 71] width 30 height 18
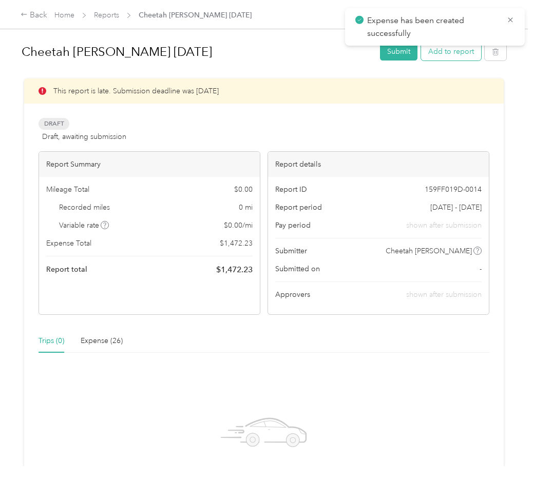
click at [474, 53] on button "Add to report" at bounding box center [451, 52] width 60 height 18
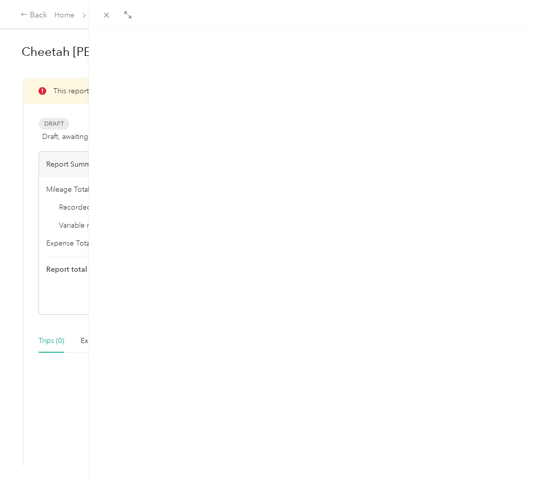
click at [493, 53] on button "New expense" at bounding box center [492, 50] width 59 height 18
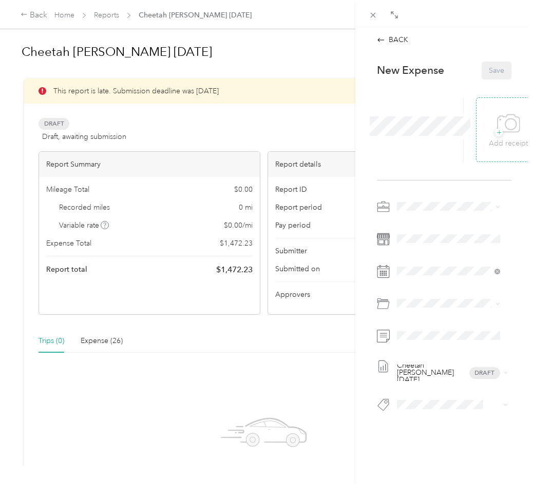
click at [488, 116] on div "+ Add receipt" at bounding box center [507, 130] width 39 height 40
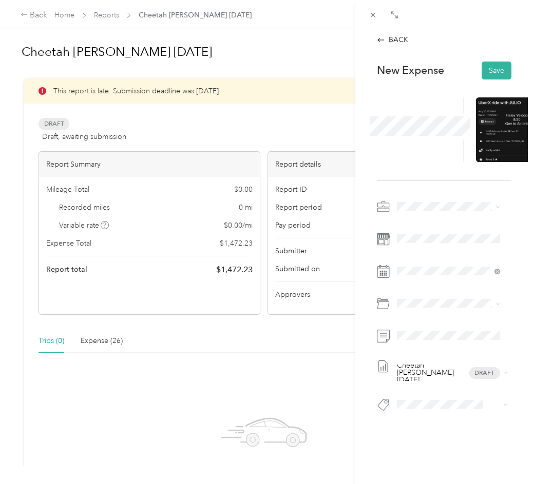
click at [427, 230] on div "Cheetah [PERSON_NAME] [DATE] Draft" at bounding box center [444, 309] width 134 height 221
click at [423, 422] on div "24" at bounding box center [417, 428] width 13 height 13
click at [463, 426] on div "27" at bounding box center [457, 428] width 13 height 13
click at [440, 274] on span at bounding box center [452, 271] width 118 height 16
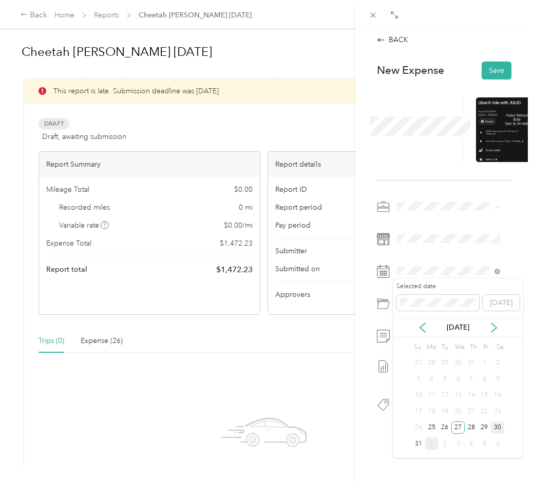
click at [499, 426] on div "30" at bounding box center [497, 428] width 13 height 13
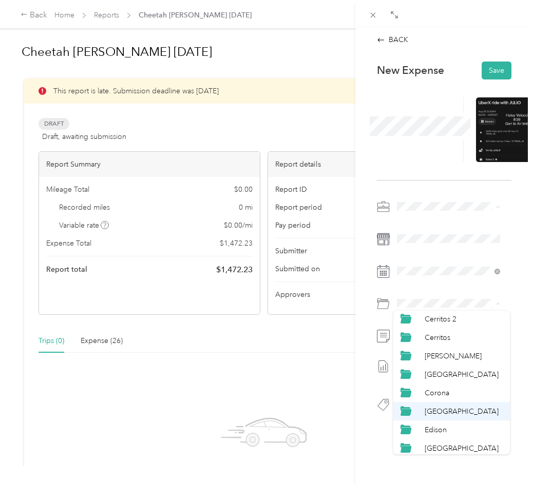
scroll to position [154, 0]
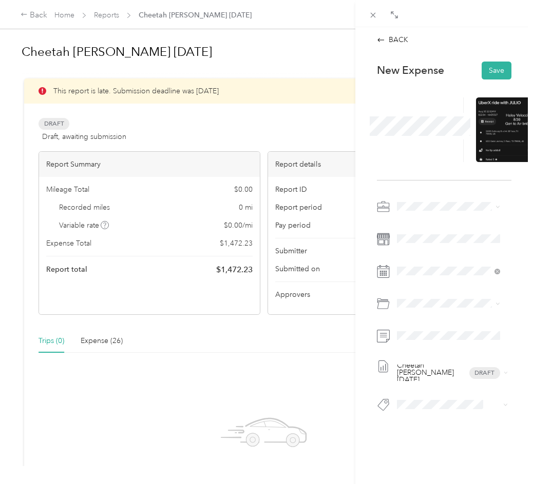
click at [448, 426] on span "[GEOGRAPHIC_DATA]" at bounding box center [461, 428] width 74 height 9
click at [415, 340] on span at bounding box center [452, 336] width 118 height 16
click at [496, 70] on button "Save" at bounding box center [496, 71] width 30 height 18
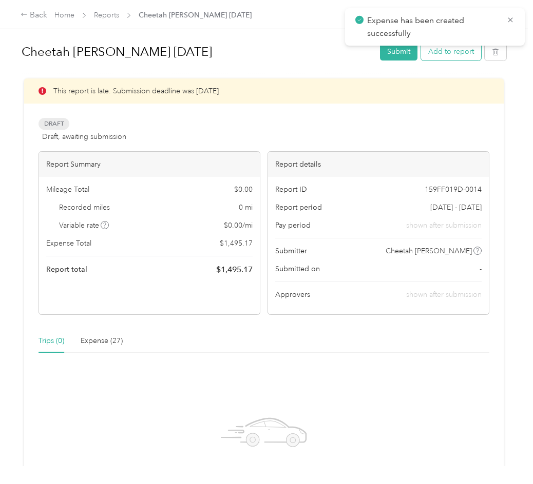
click at [465, 55] on button "Add to report" at bounding box center [451, 52] width 60 height 18
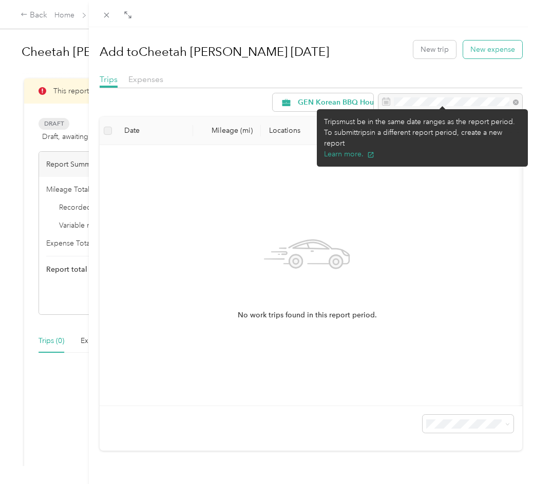
click at [475, 45] on button "New expense" at bounding box center [492, 50] width 59 height 18
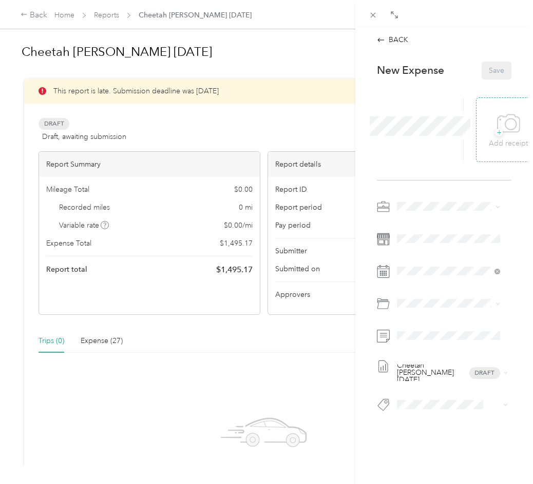
click at [488, 129] on div "+ Add receipt" at bounding box center [507, 130] width 39 height 40
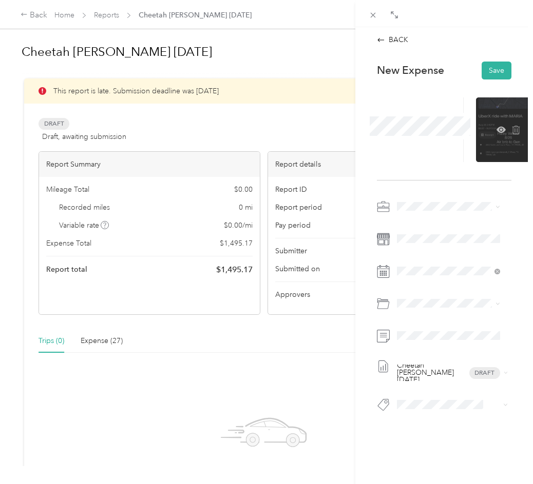
click at [493, 134] on div at bounding box center [508, 129] width 65 height 65
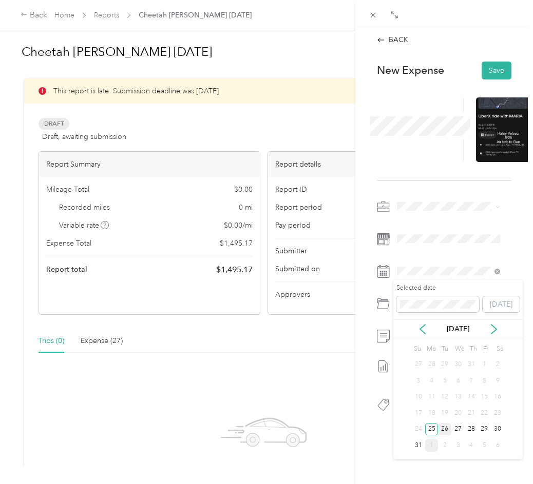
click at [441, 428] on div "26" at bounding box center [444, 429] width 13 height 13
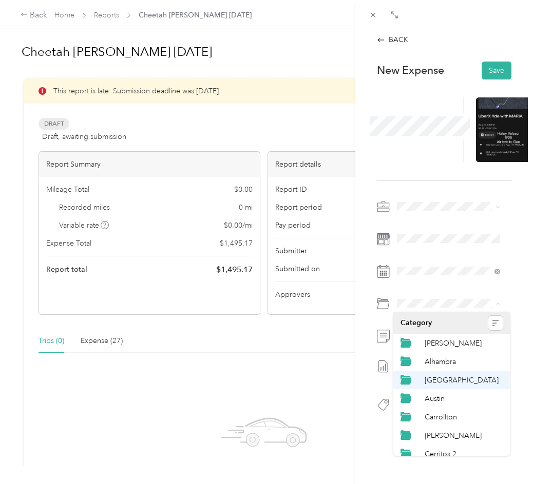
scroll to position [205, 0]
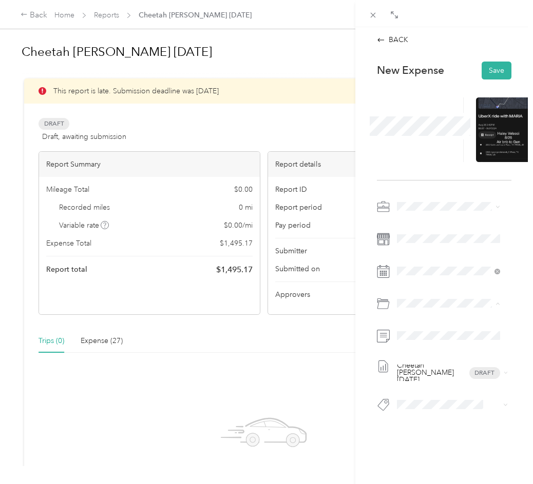
click at [449, 378] on div "[GEOGRAPHIC_DATA]" at bounding box center [463, 378] width 78 height 11
click at [421, 329] on span at bounding box center [452, 336] width 118 height 16
click at [491, 70] on button "Save" at bounding box center [496, 71] width 30 height 18
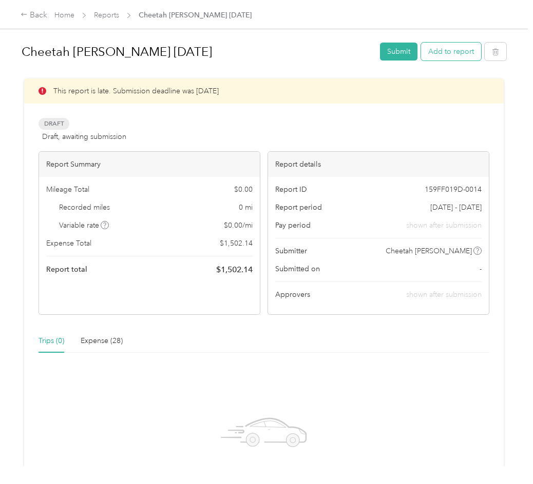
click at [446, 55] on button "Add to report" at bounding box center [451, 52] width 60 height 18
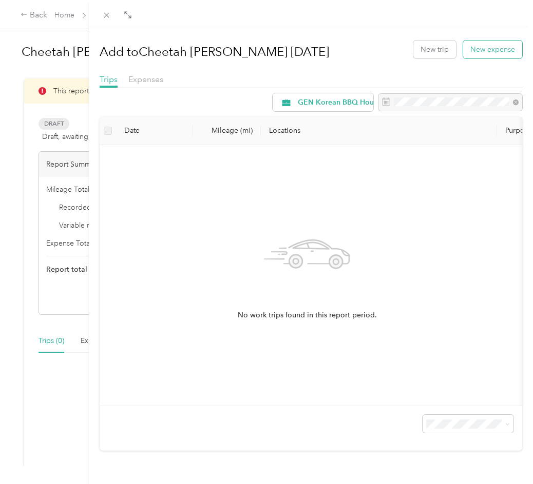
click at [463, 47] on button "New expense" at bounding box center [492, 50] width 59 height 18
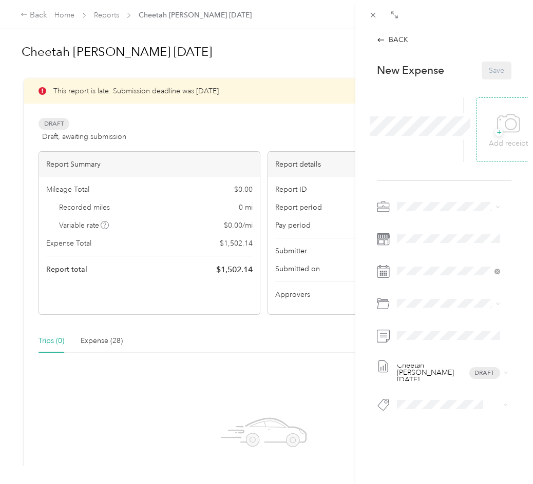
click at [497, 129] on icon at bounding box center [508, 124] width 23 height 28
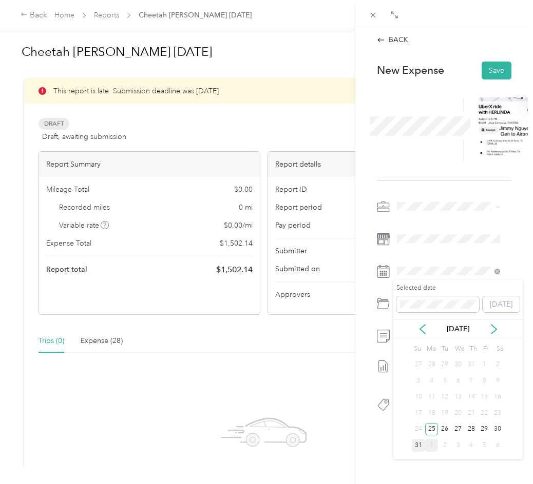
click at [417, 446] on div "31" at bounding box center [417, 445] width 13 height 13
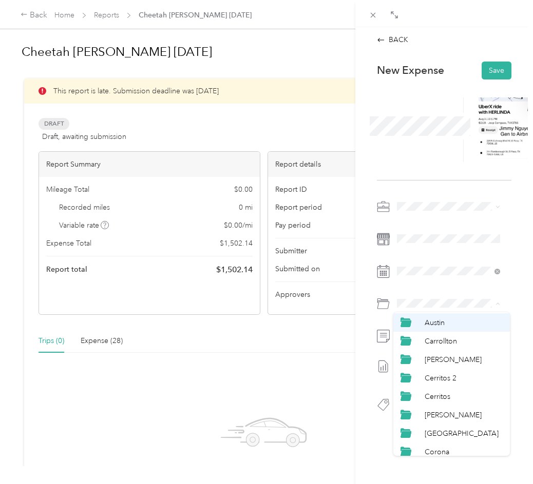
scroll to position [154, 0]
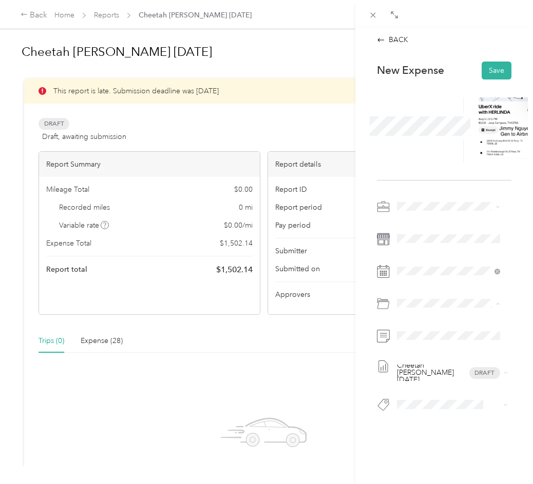
click at [459, 432] on div "[GEOGRAPHIC_DATA]" at bounding box center [451, 429] width 102 height 11
click at [389, 335] on div at bounding box center [444, 336] width 134 height 16
click at [493, 75] on button "Save" at bounding box center [496, 71] width 30 height 18
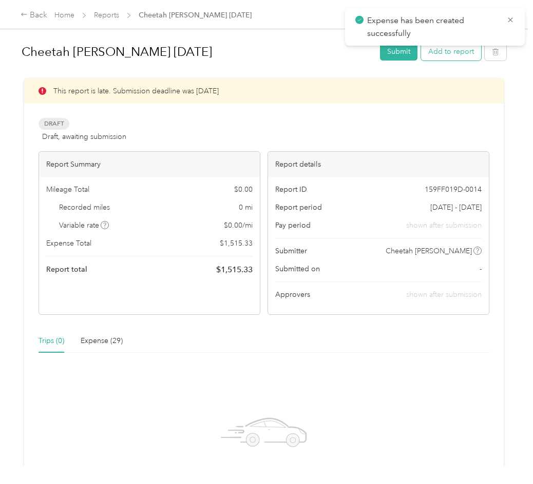
click at [446, 53] on button "Add to report" at bounding box center [451, 52] width 60 height 18
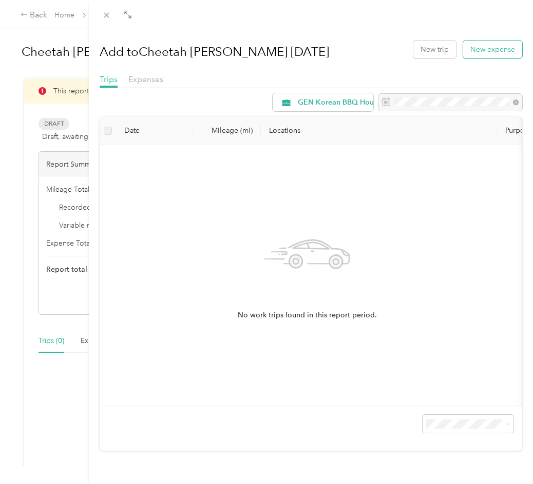
click at [478, 46] on button "New expense" at bounding box center [492, 50] width 59 height 18
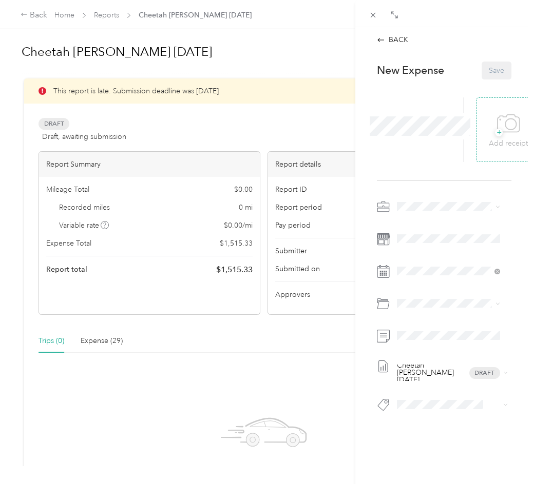
click at [478, 122] on div "+ Add receipt" at bounding box center [508, 129] width 65 height 65
click at [512, 137] on icon at bounding box center [508, 124] width 23 height 28
click at [416, 139] on span at bounding box center [420, 126] width 108 height 27
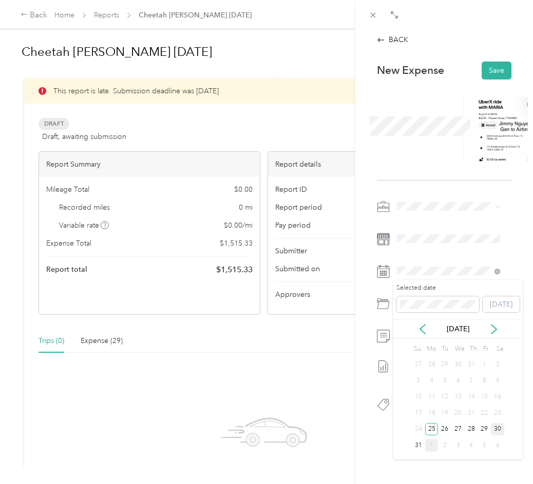
click at [497, 425] on div "30" at bounding box center [497, 429] width 13 height 13
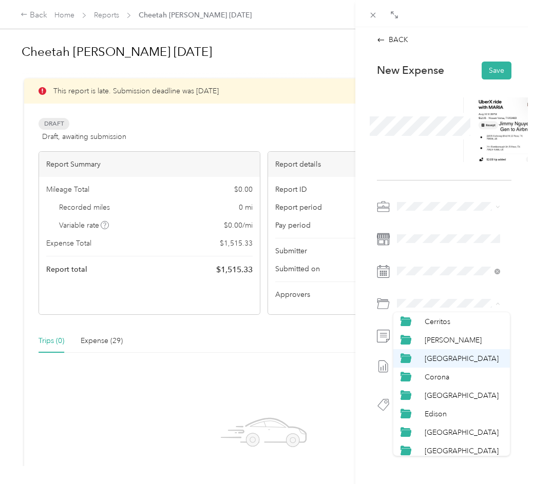
scroll to position [154, 0]
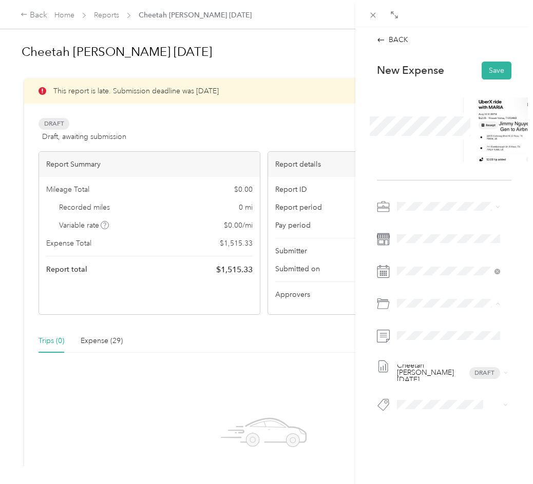
click at [442, 430] on span "[GEOGRAPHIC_DATA]" at bounding box center [461, 429] width 74 height 9
click at [415, 341] on span at bounding box center [452, 336] width 118 height 16
click at [484, 69] on button "Save" at bounding box center [496, 71] width 30 height 18
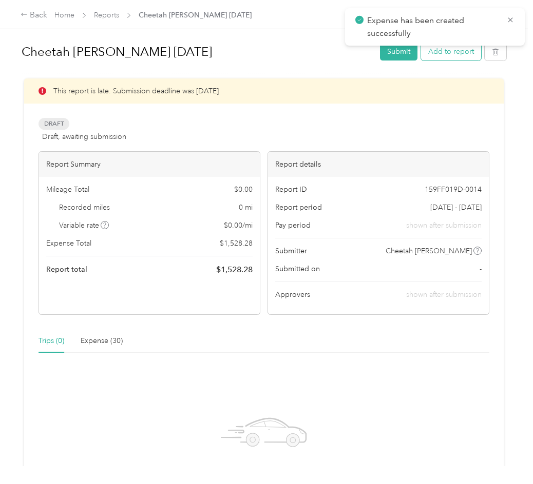
click at [461, 56] on button "Add to report" at bounding box center [451, 52] width 60 height 18
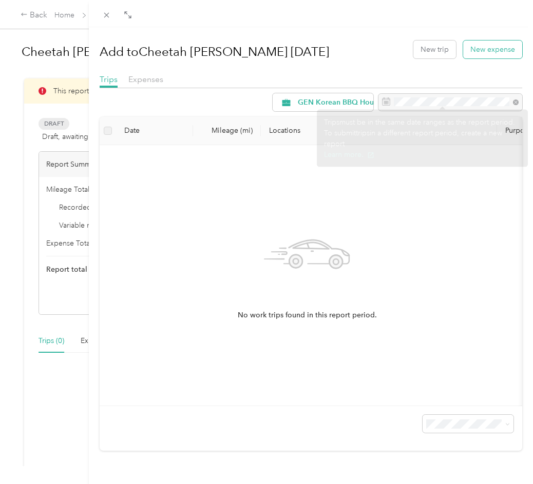
click at [478, 52] on button "New expense" at bounding box center [492, 50] width 59 height 18
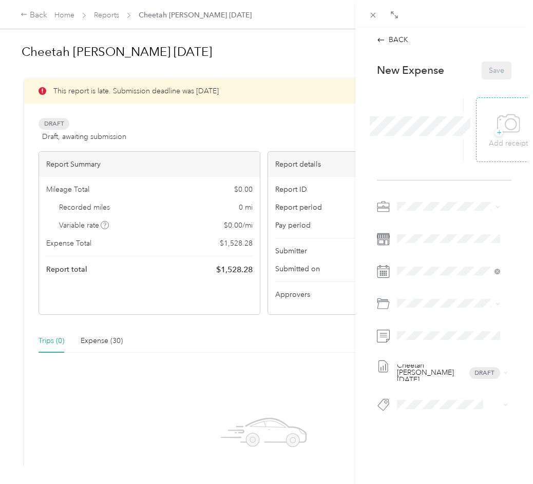
click at [504, 131] on icon at bounding box center [508, 124] width 23 height 28
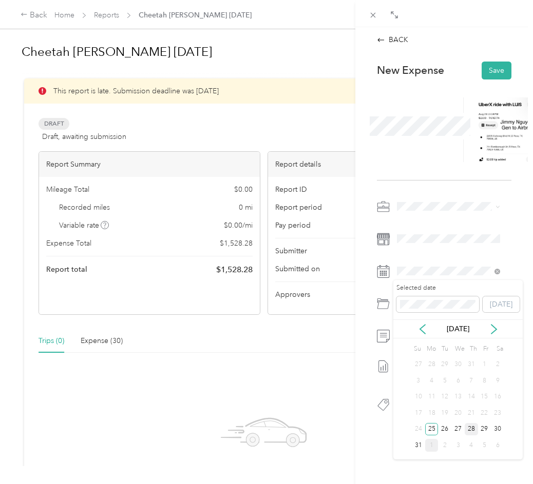
click at [470, 429] on div "28" at bounding box center [470, 429] width 13 height 13
click at [485, 426] on div "29" at bounding box center [484, 429] width 13 height 13
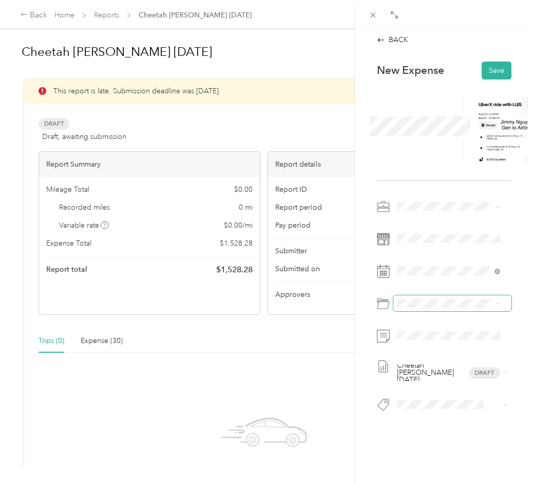
click at [435, 310] on span at bounding box center [452, 304] width 118 height 16
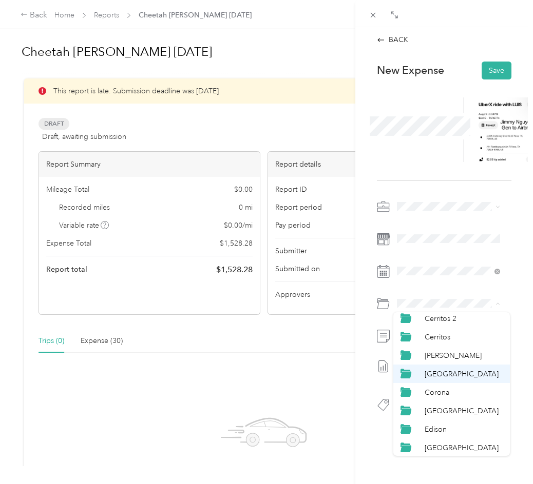
scroll to position [154, 0]
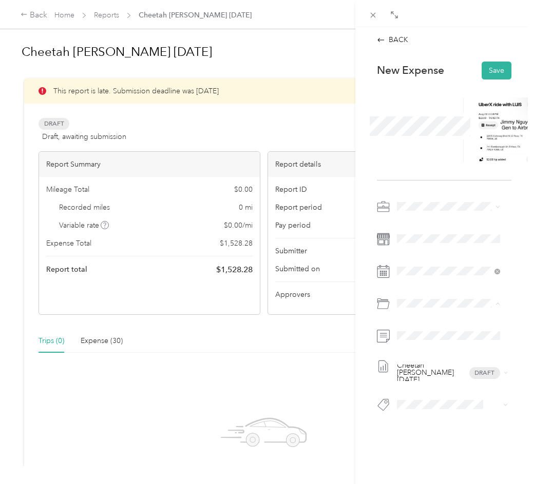
click at [446, 428] on span "[GEOGRAPHIC_DATA]" at bounding box center [461, 429] width 74 height 9
click at [490, 63] on button "Save" at bounding box center [496, 71] width 30 height 18
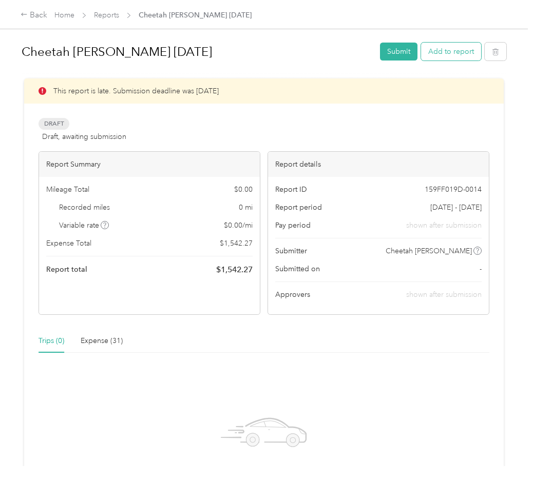
click at [446, 52] on button "Add to report" at bounding box center [451, 52] width 60 height 18
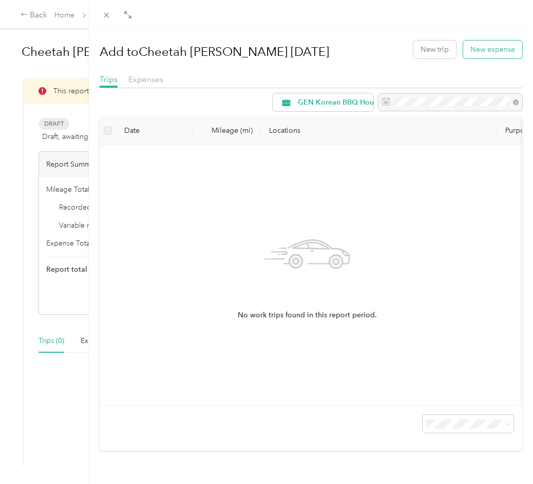
click at [482, 51] on button "New expense" at bounding box center [492, 50] width 59 height 18
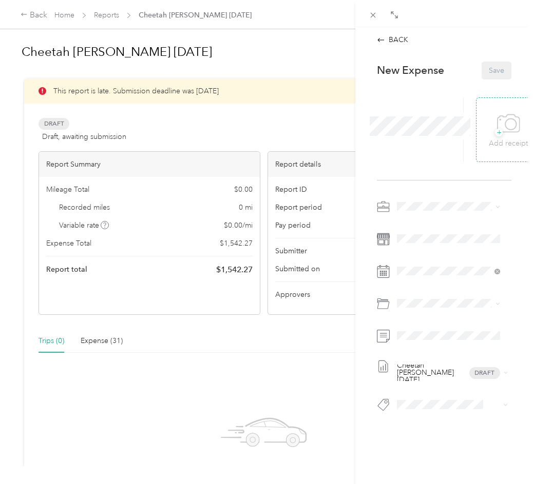
click at [479, 123] on div "+ Add receipt" at bounding box center [508, 129] width 65 height 65
click at [495, 136] on span "+" at bounding box center [499, 133] width 8 height 8
click at [423, 142] on div at bounding box center [420, 129] width 87 height 65
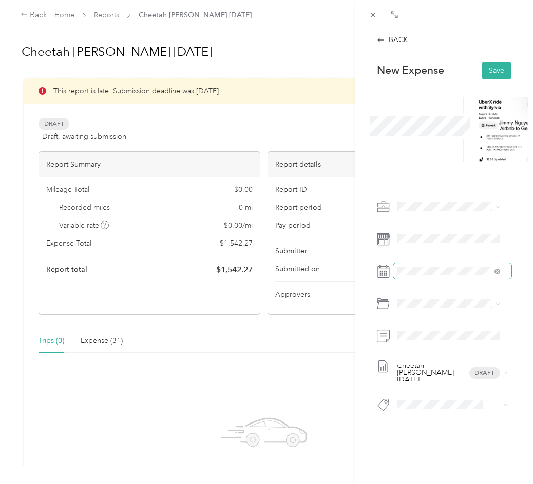
click at [424, 276] on span at bounding box center [452, 271] width 118 height 16
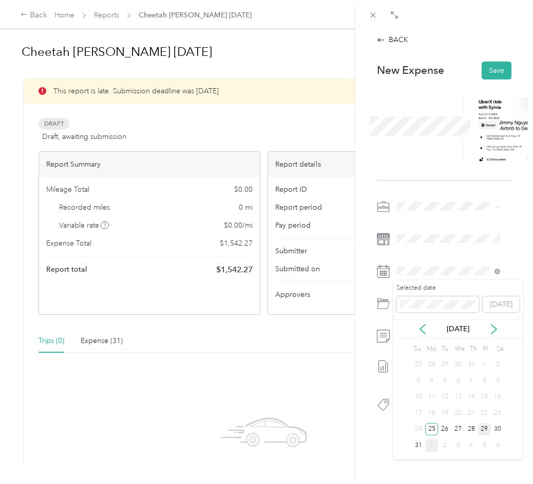
click at [482, 423] on div "29" at bounding box center [484, 429] width 13 height 13
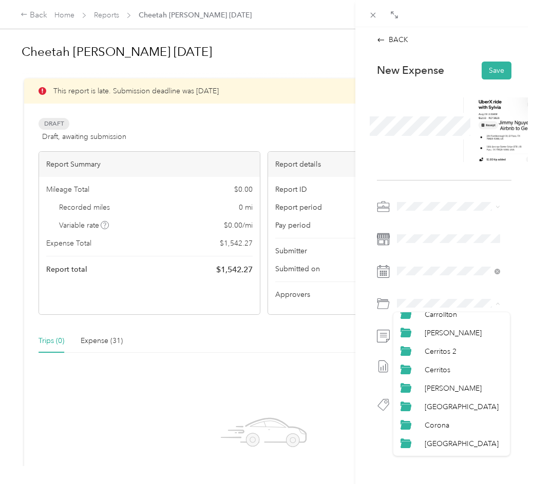
scroll to position [205, 0]
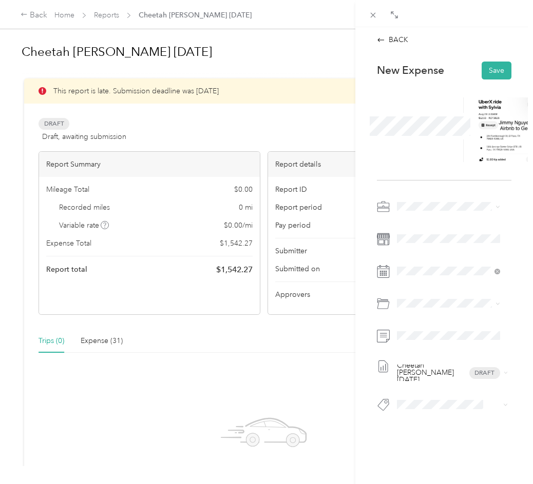
click at [447, 384] on li "[GEOGRAPHIC_DATA]" at bounding box center [451, 377] width 116 height 18
click at [484, 64] on button "Save" at bounding box center [496, 71] width 30 height 18
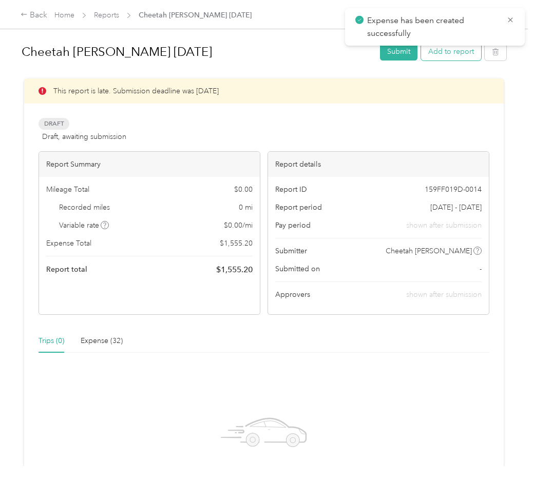
click at [466, 54] on button "Add to report" at bounding box center [451, 52] width 60 height 18
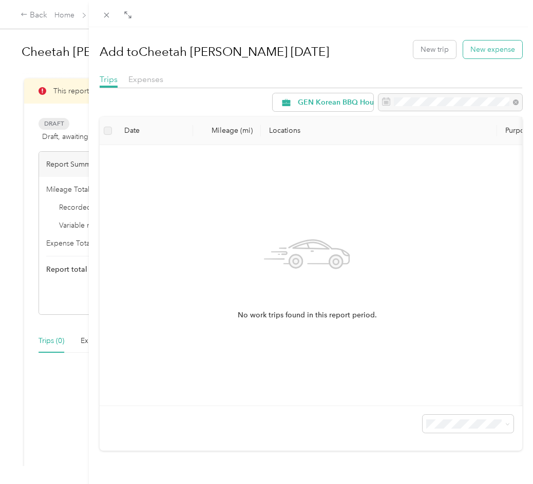
click at [471, 54] on button "New expense" at bounding box center [492, 50] width 59 height 18
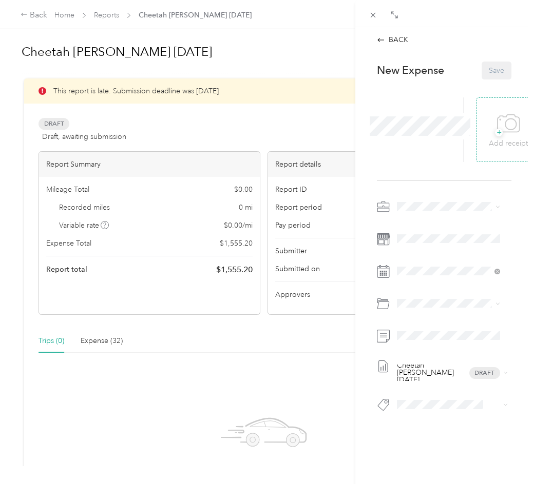
click at [498, 134] on icon at bounding box center [508, 124] width 23 height 28
click at [420, 281] on div "Cheetah [PERSON_NAME] [DATE] Draft" at bounding box center [444, 309] width 134 height 221
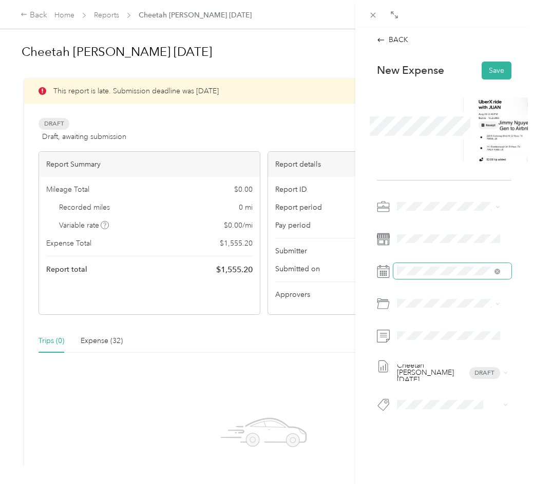
click at [421, 276] on span at bounding box center [452, 271] width 118 height 16
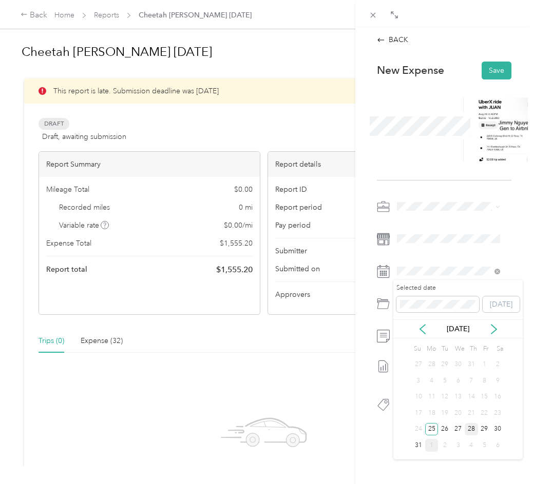
click at [467, 429] on div "28" at bounding box center [470, 429] width 13 height 13
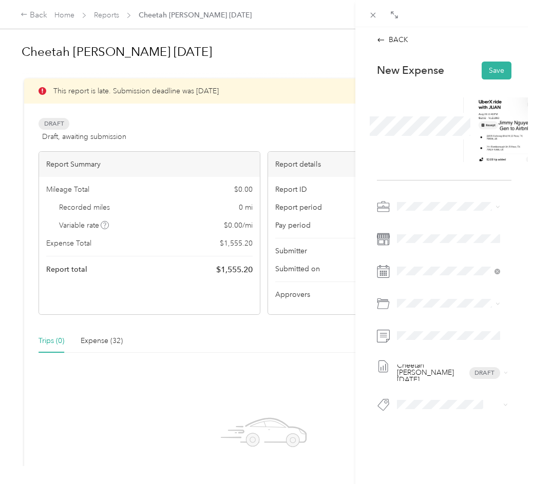
click at [418, 317] on div at bounding box center [444, 308] width 134 height 24
click at [417, 308] on span at bounding box center [452, 304] width 118 height 16
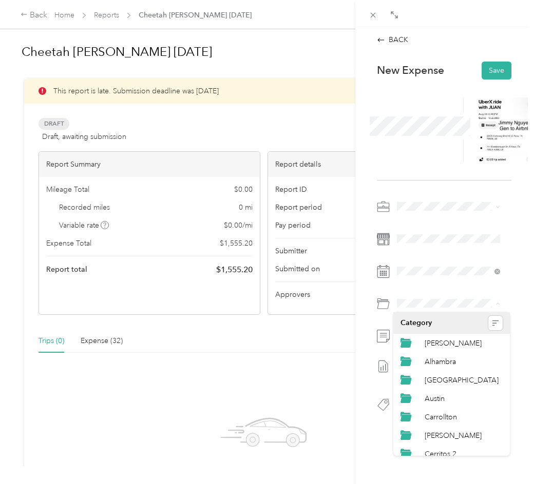
scroll to position [154, 0]
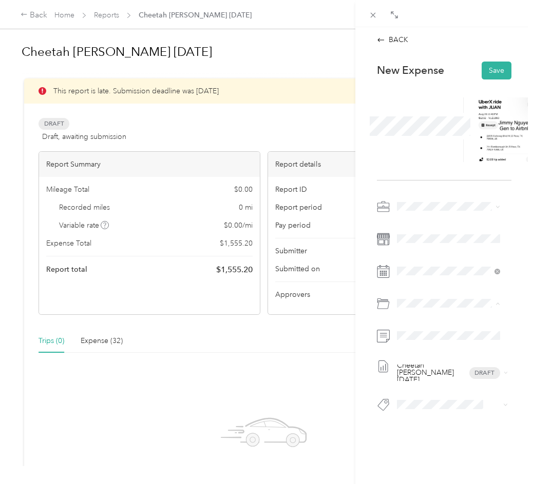
click at [427, 424] on div "[GEOGRAPHIC_DATA]" at bounding box center [463, 429] width 78 height 11
click at [413, 330] on span at bounding box center [452, 336] width 118 height 16
click at [482, 65] on button "Save" at bounding box center [496, 71] width 30 height 18
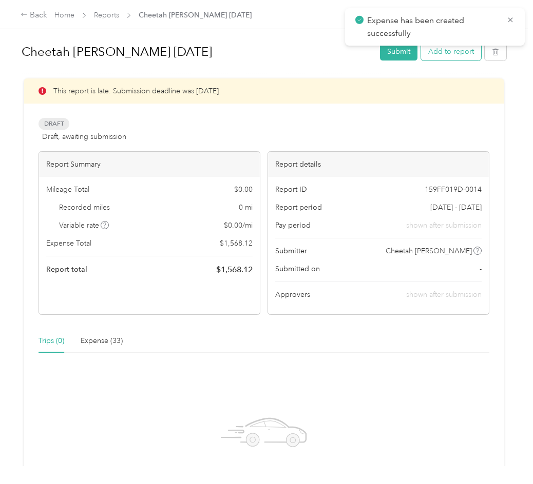
click at [463, 53] on button "Add to report" at bounding box center [451, 52] width 60 height 18
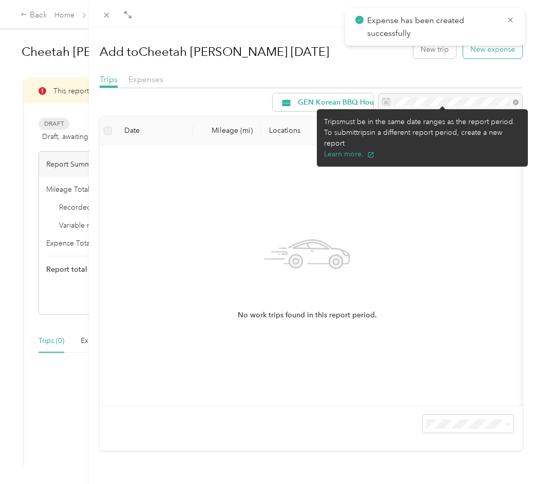
click at [486, 53] on button "New expense" at bounding box center [492, 50] width 59 height 18
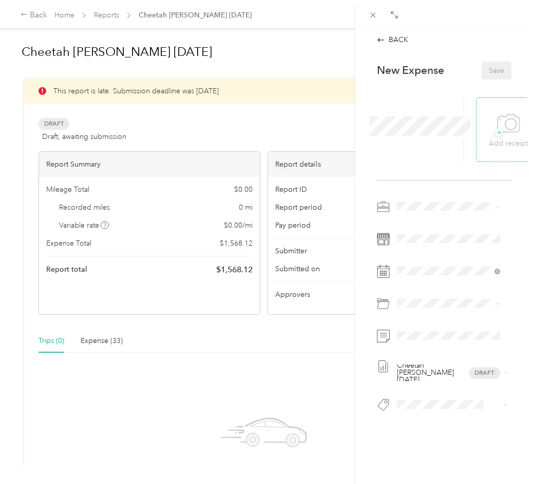
click at [488, 129] on div "+ Add receipt" at bounding box center [507, 130] width 39 height 40
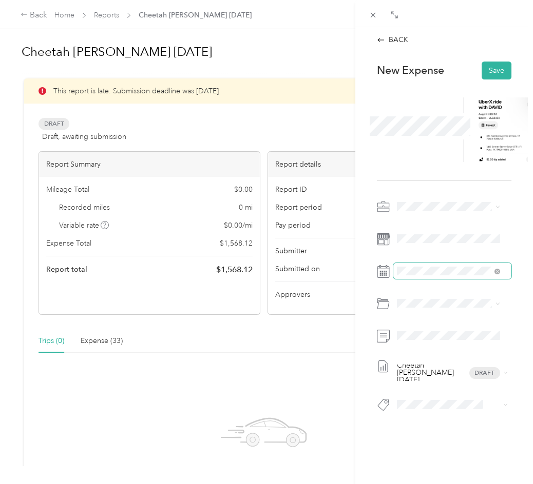
click at [425, 278] on span at bounding box center [452, 271] width 118 height 16
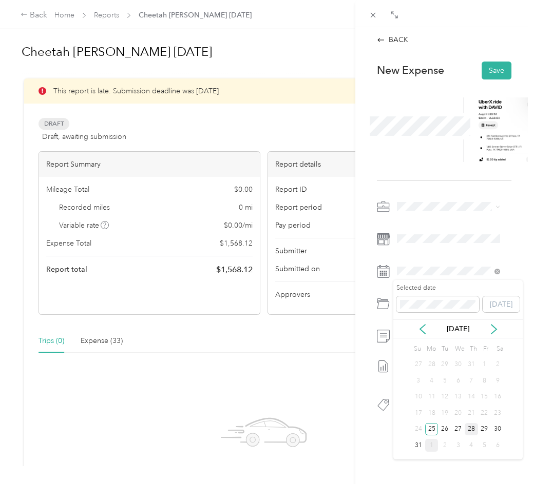
click at [473, 430] on div "28" at bounding box center [470, 429] width 13 height 13
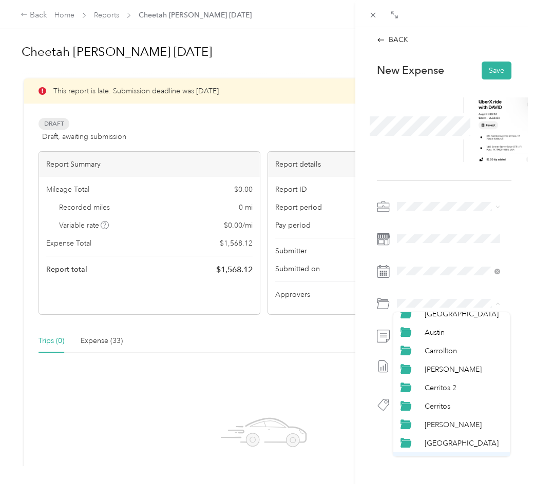
scroll to position [154, 0]
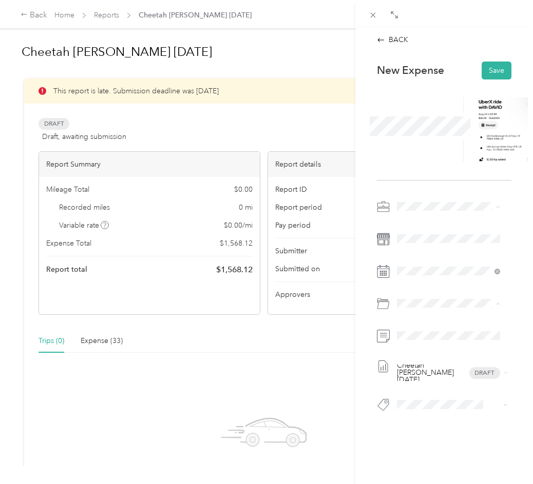
click at [449, 428] on div "[GEOGRAPHIC_DATA]" at bounding box center [463, 429] width 78 height 11
click at [495, 70] on button "Save" at bounding box center [496, 71] width 30 height 18
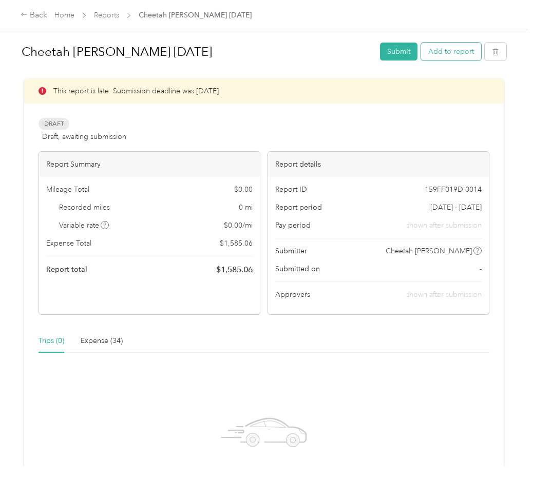
click at [464, 53] on button "Add to report" at bounding box center [451, 52] width 60 height 18
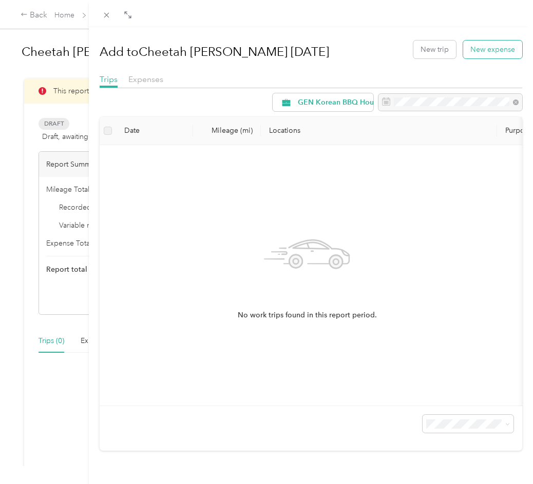
click at [492, 48] on button "New expense" at bounding box center [492, 50] width 59 height 18
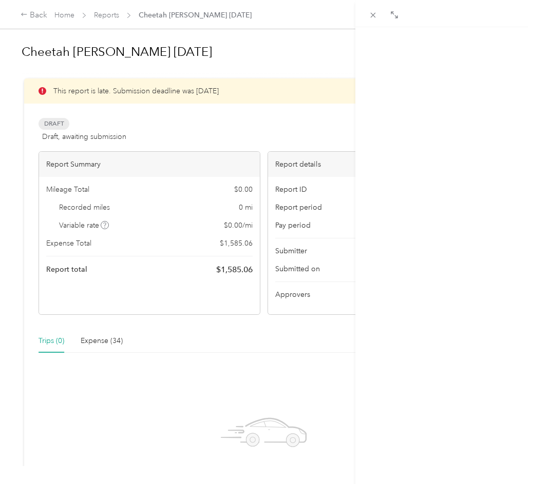
click at [493, 149] on p "Add receipt" at bounding box center [507, 143] width 39 height 11
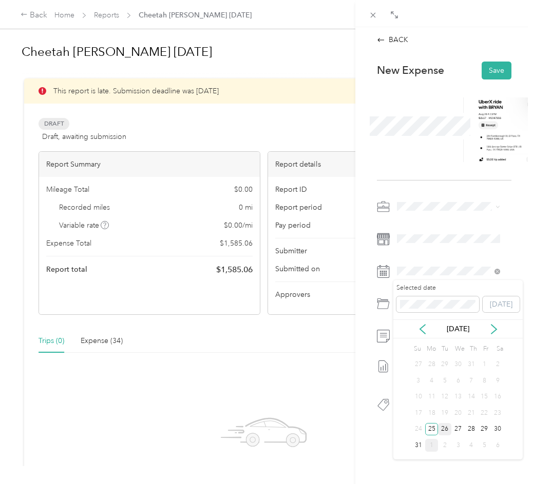
click at [443, 425] on div "26" at bounding box center [444, 429] width 13 height 13
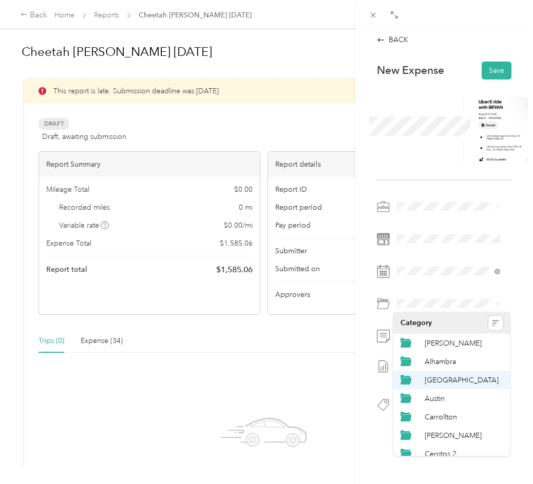
scroll to position [154, 0]
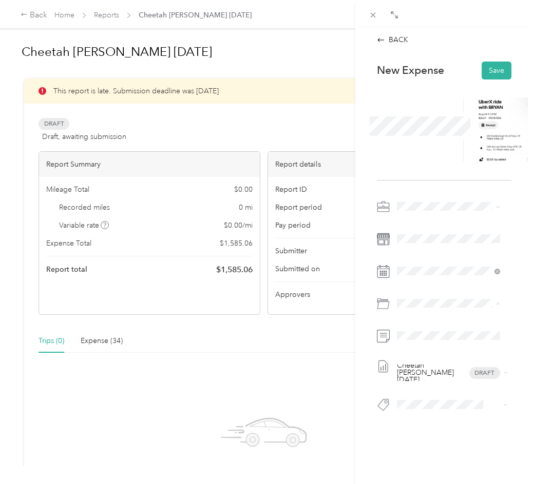
click at [440, 429] on span "[GEOGRAPHIC_DATA]" at bounding box center [461, 429] width 74 height 9
click at [425, 324] on div "Cheetah [PERSON_NAME] [DATE] Draft" at bounding box center [444, 309] width 134 height 221
click at [486, 71] on button "Save" at bounding box center [496, 71] width 30 height 18
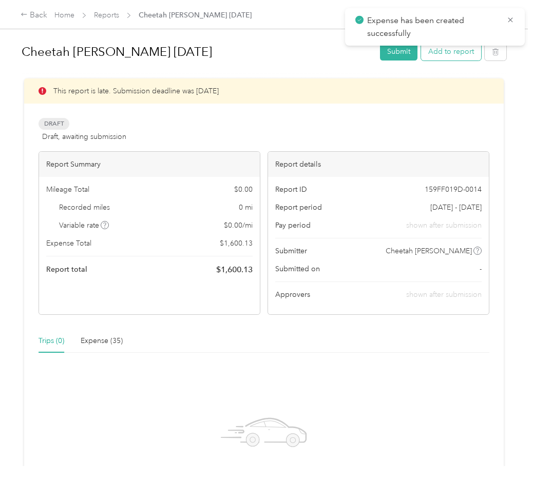
click at [459, 56] on button "Add to report" at bounding box center [451, 52] width 60 height 18
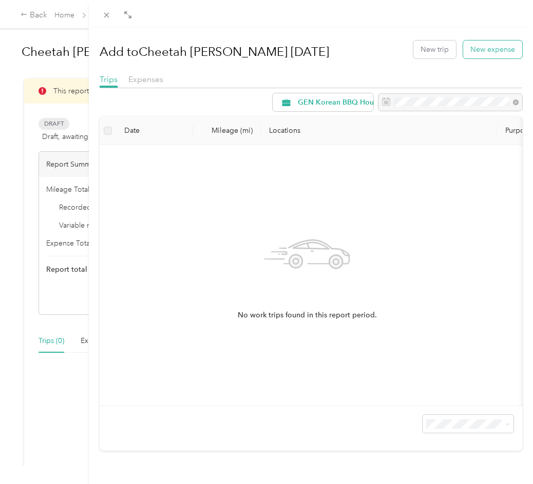
click at [492, 50] on button "New expense" at bounding box center [492, 50] width 59 height 18
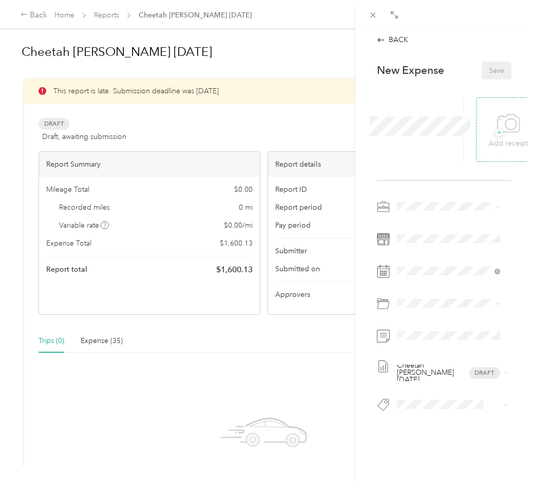
click at [488, 122] on div "+ Add receipt" at bounding box center [507, 130] width 39 height 40
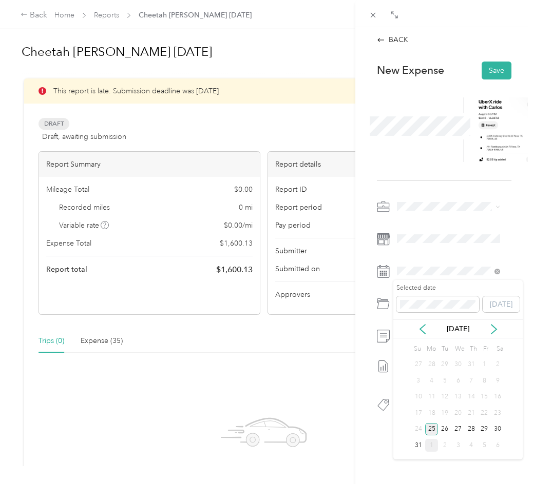
click at [426, 430] on div "25" at bounding box center [431, 429] width 13 height 13
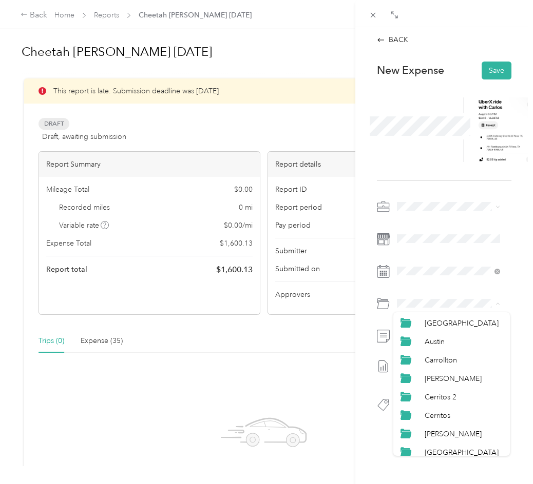
scroll to position [154, 0]
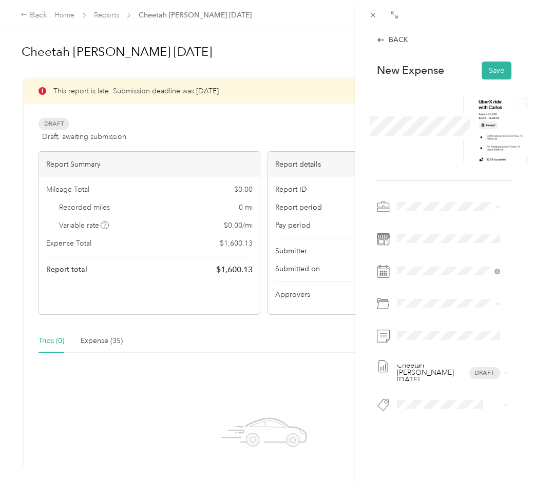
click at [445, 426] on span "[GEOGRAPHIC_DATA]" at bounding box center [461, 429] width 74 height 9
click at [496, 69] on button "Save" at bounding box center [496, 71] width 30 height 18
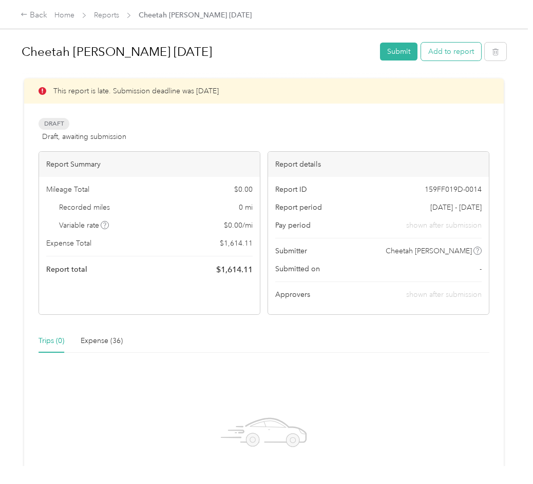
click at [440, 48] on button "Add to report" at bounding box center [451, 52] width 60 height 18
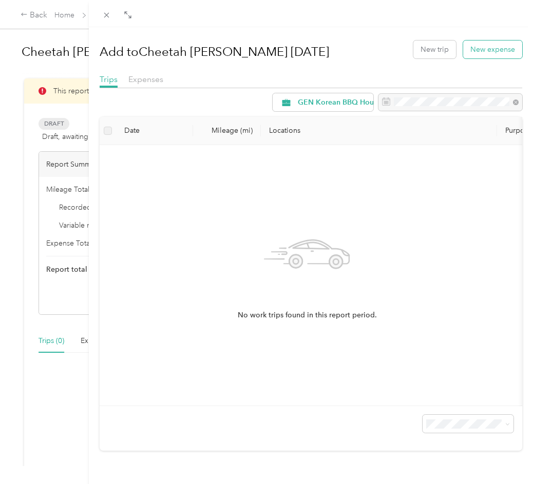
click at [480, 52] on button "New expense" at bounding box center [492, 50] width 59 height 18
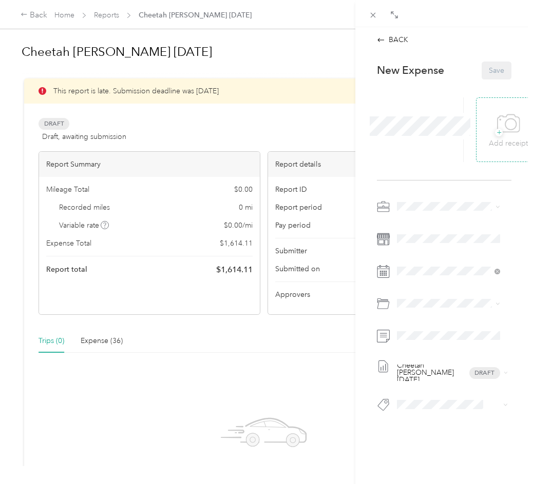
click at [509, 125] on icon at bounding box center [508, 124] width 23 height 28
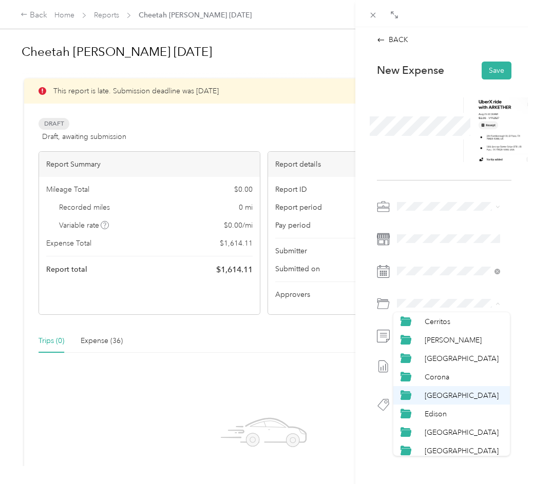
scroll to position [154, 0]
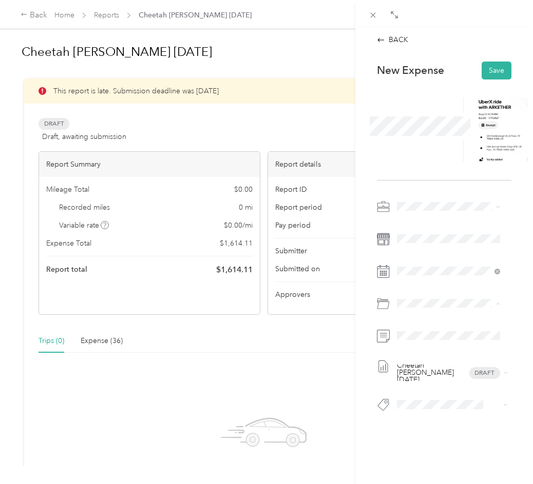
click at [442, 426] on span "[GEOGRAPHIC_DATA]" at bounding box center [461, 429] width 74 height 9
click at [426, 342] on span at bounding box center [452, 336] width 118 height 16
click at [493, 76] on button "Save" at bounding box center [496, 71] width 30 height 18
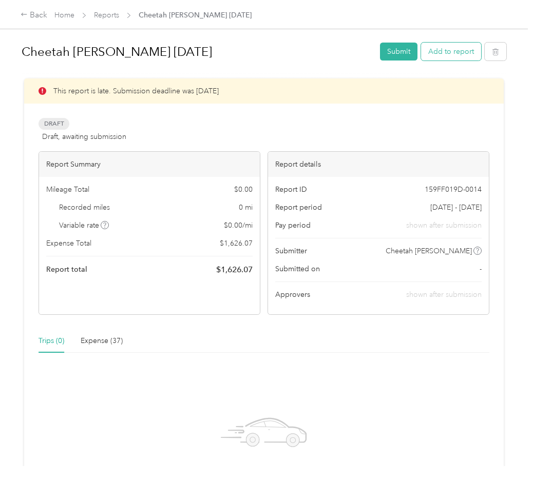
click at [459, 52] on button "Add to report" at bounding box center [451, 52] width 60 height 18
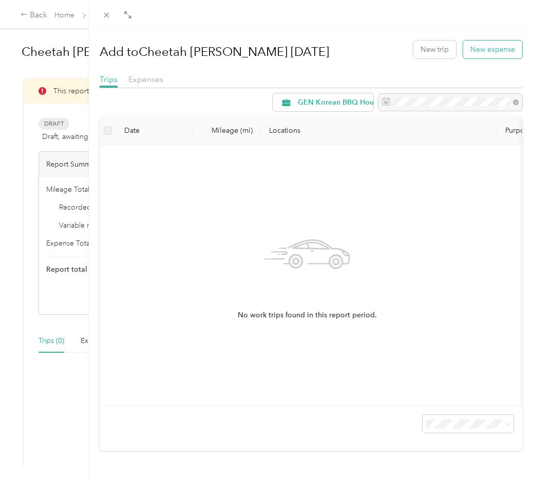
click at [506, 52] on button "New expense" at bounding box center [492, 50] width 59 height 18
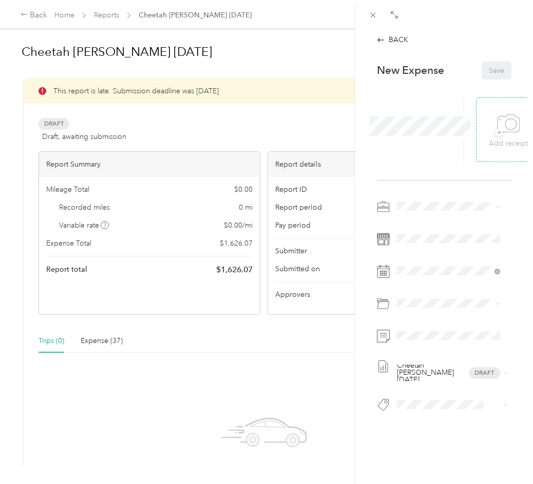
click at [495, 129] on span "+" at bounding box center [499, 133] width 8 height 8
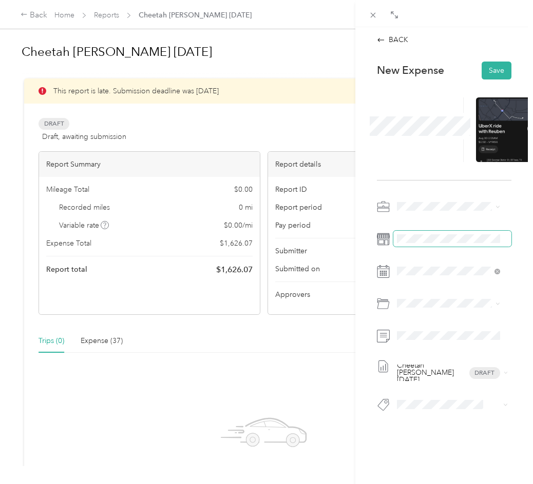
click at [420, 244] on span at bounding box center [452, 239] width 118 height 16
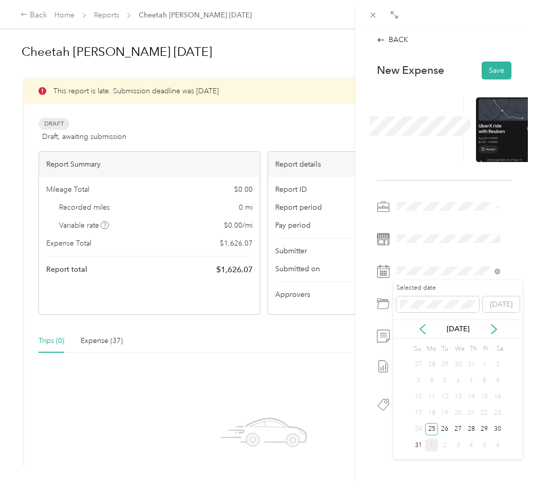
scroll to position [2, 0]
click at [493, 425] on div "30" at bounding box center [497, 428] width 13 height 13
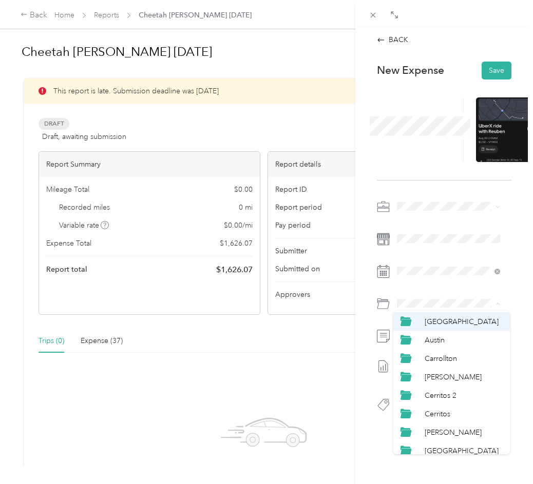
scroll to position [154, 0]
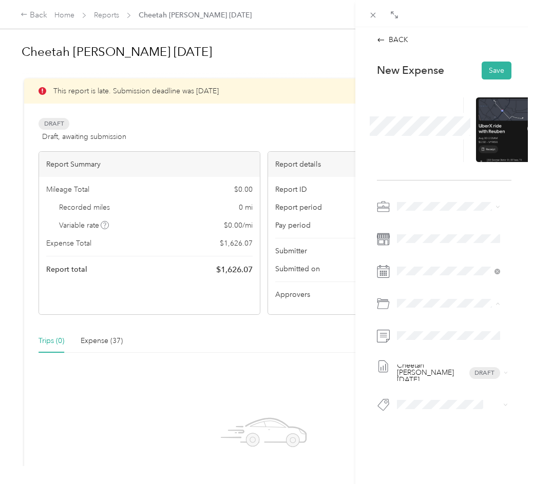
click at [457, 425] on div "[GEOGRAPHIC_DATA]" at bounding box center [463, 428] width 78 height 11
click at [495, 65] on button "Save" at bounding box center [496, 71] width 30 height 18
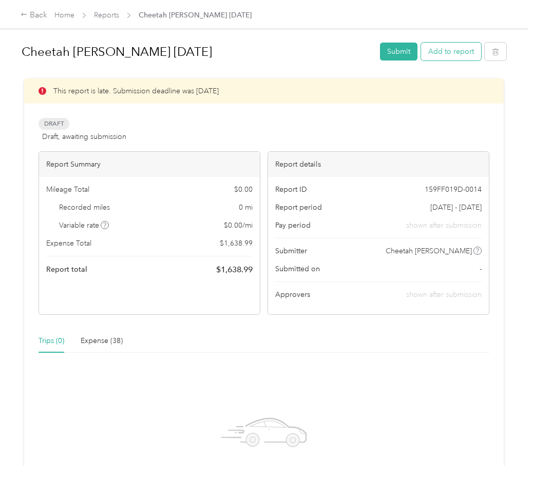
click at [456, 55] on button "Add to report" at bounding box center [451, 52] width 60 height 18
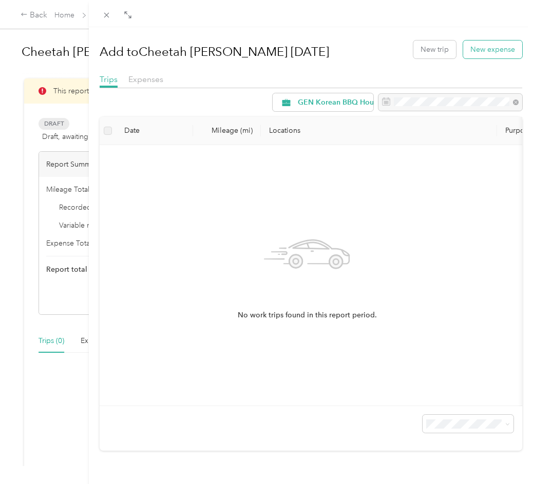
click at [468, 54] on button "New expense" at bounding box center [492, 50] width 59 height 18
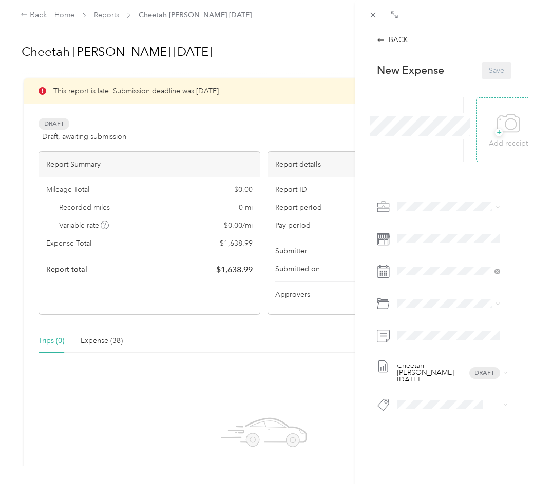
click at [488, 123] on div "+ Add receipt" at bounding box center [507, 130] width 39 height 40
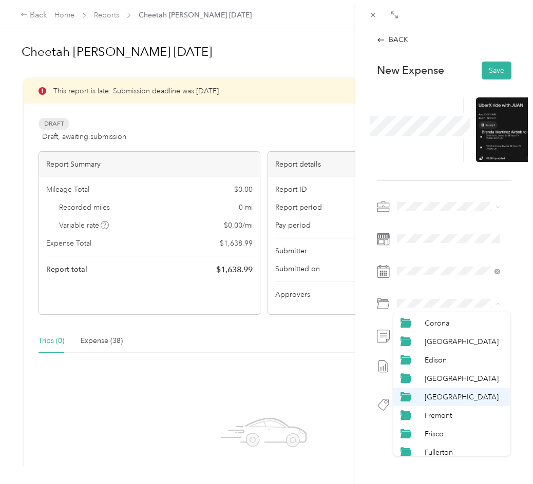
scroll to position [205, 0]
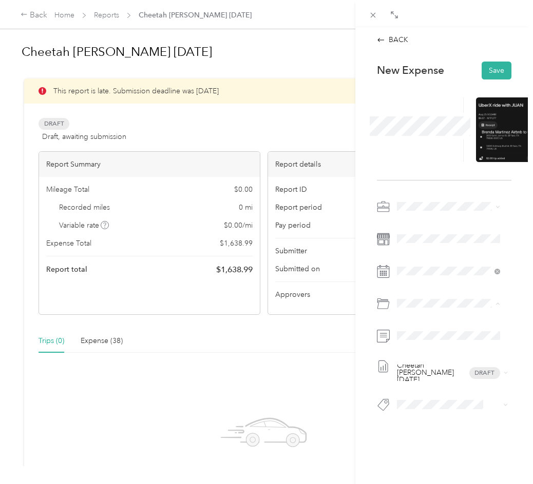
click at [448, 379] on span "[GEOGRAPHIC_DATA]" at bounding box center [461, 378] width 74 height 9
click at [485, 71] on button "Save" at bounding box center [496, 71] width 30 height 18
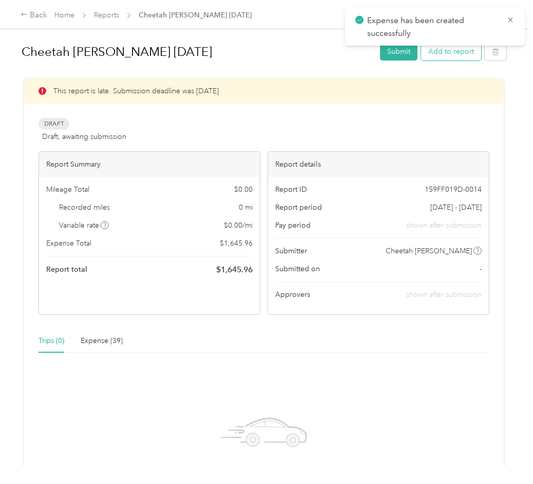
click at [460, 51] on button "Add to report" at bounding box center [451, 52] width 60 height 18
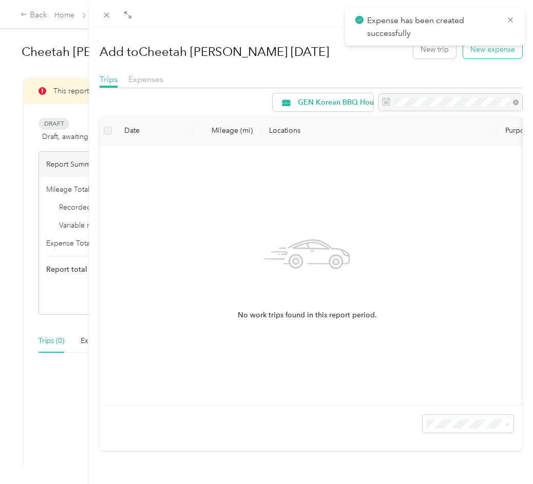
click at [474, 51] on button "New expense" at bounding box center [492, 50] width 59 height 18
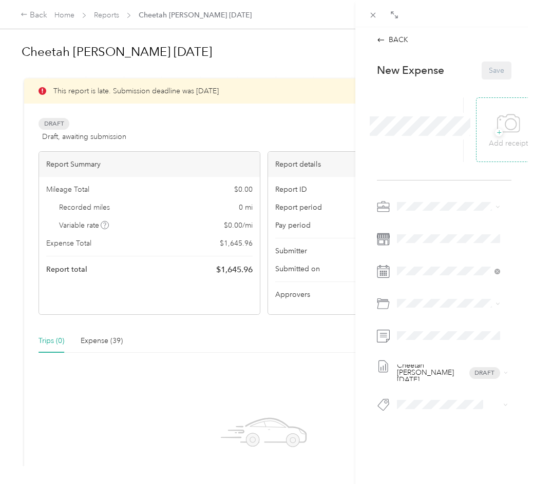
click at [488, 130] on div "+ Add receipt" at bounding box center [507, 130] width 39 height 40
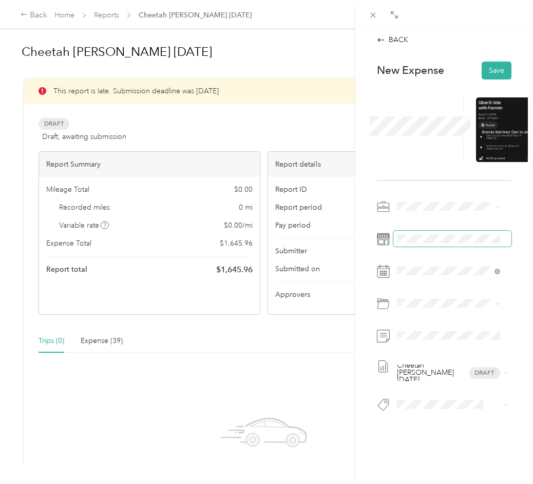
click at [414, 243] on span at bounding box center [452, 239] width 118 height 16
click at [416, 244] on span at bounding box center [452, 239] width 118 height 16
click at [436, 311] on div at bounding box center [444, 308] width 134 height 24
click at [435, 309] on span at bounding box center [452, 304] width 118 height 16
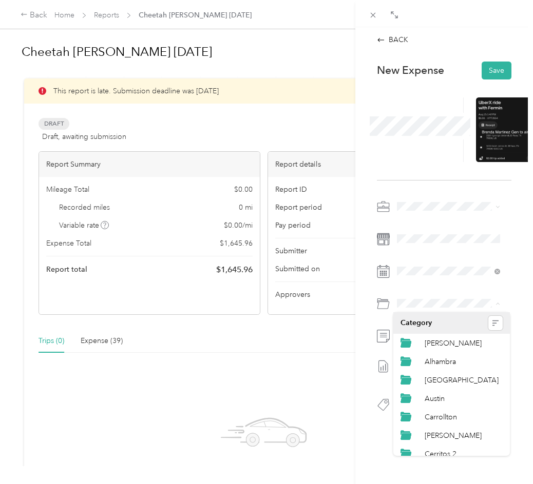
scroll to position [205, 0]
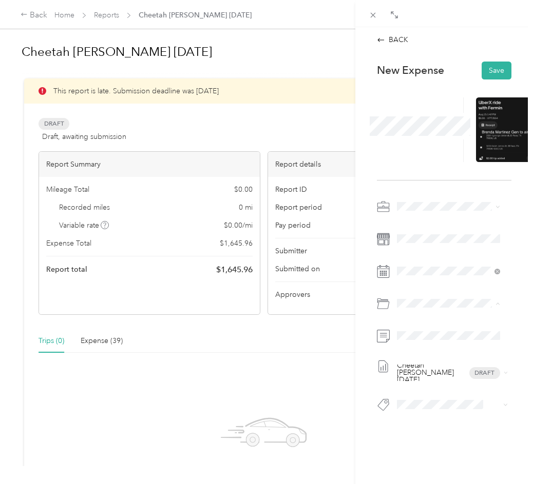
click at [448, 377] on span "[GEOGRAPHIC_DATA]" at bounding box center [461, 378] width 74 height 9
click at [481, 69] on button "Save" at bounding box center [496, 71] width 30 height 18
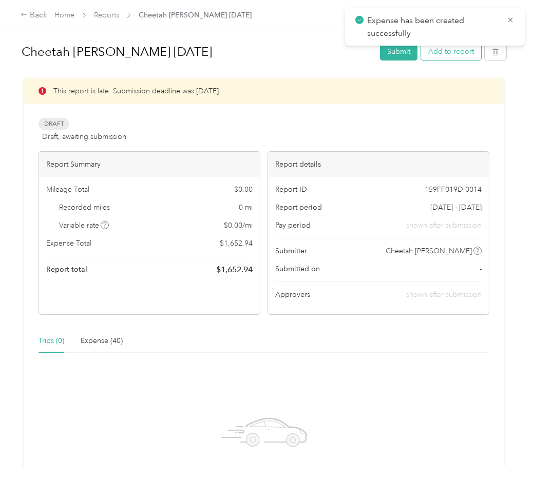
click at [460, 55] on button "Add to report" at bounding box center [451, 52] width 60 height 18
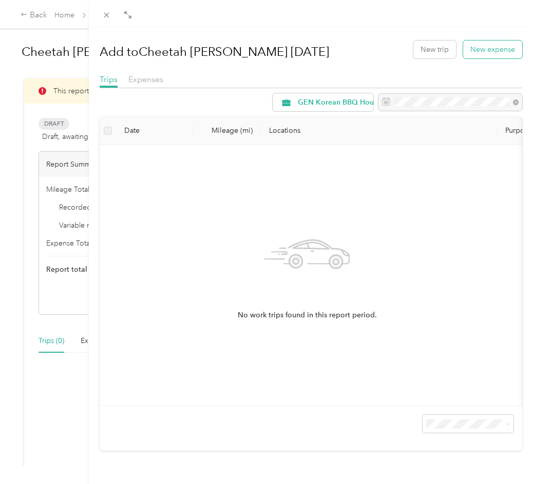
click at [495, 53] on button "New expense" at bounding box center [492, 50] width 59 height 18
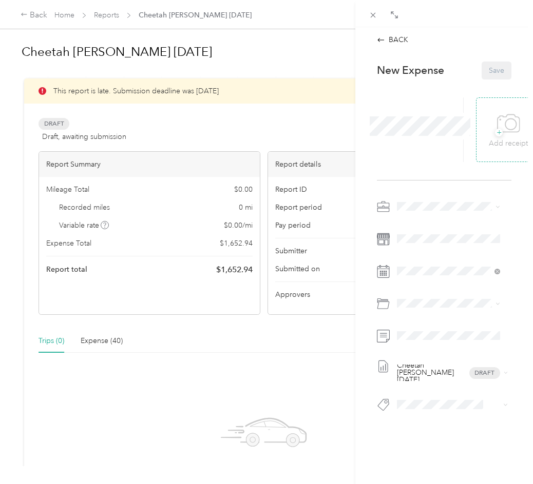
click at [495, 131] on span "+" at bounding box center [499, 133] width 8 height 8
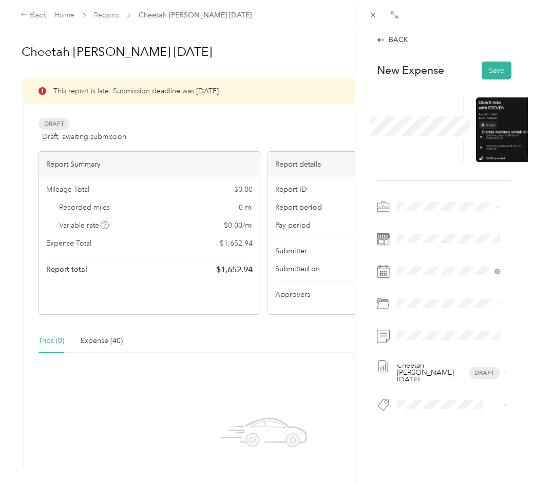
click at [426, 138] on span at bounding box center [420, 126] width 108 height 27
click at [432, 276] on span at bounding box center [452, 271] width 118 height 16
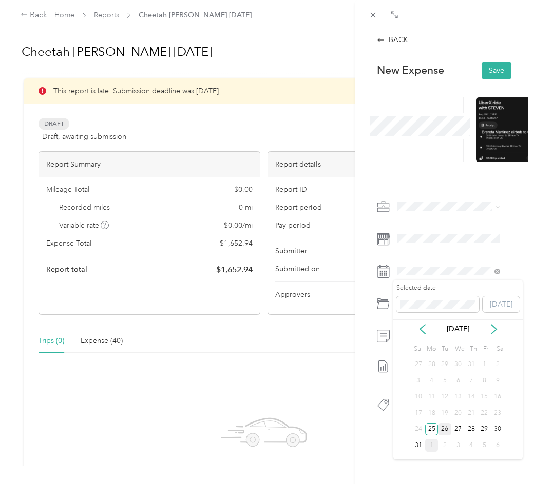
click at [441, 430] on div "26" at bounding box center [444, 429] width 13 height 13
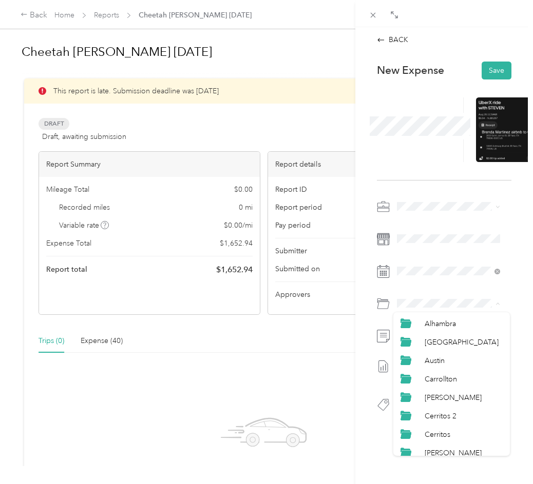
scroll to position [154, 0]
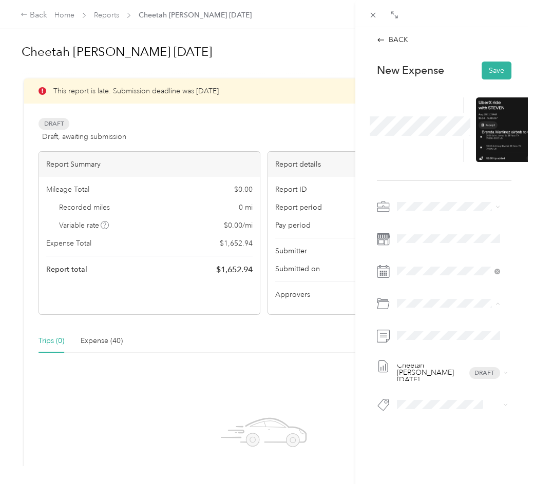
click at [457, 428] on div "[GEOGRAPHIC_DATA]" at bounding box center [463, 429] width 78 height 11
click at [501, 75] on button "Save" at bounding box center [496, 71] width 30 height 18
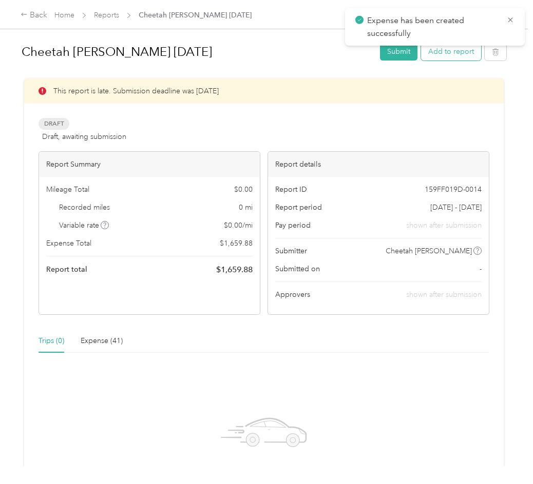
click at [467, 57] on button "Add to report" at bounding box center [451, 52] width 60 height 18
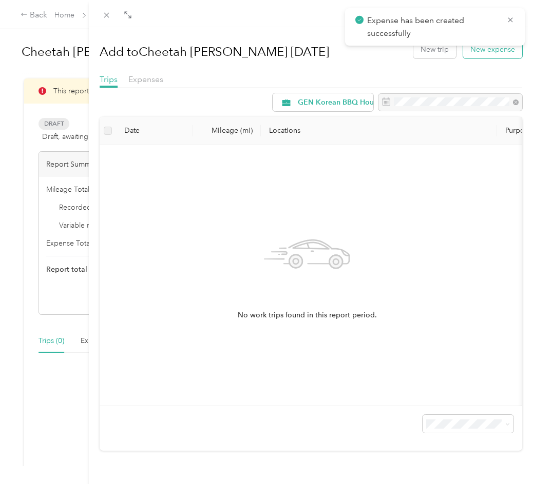
click at [489, 50] on button "New expense" at bounding box center [492, 50] width 59 height 18
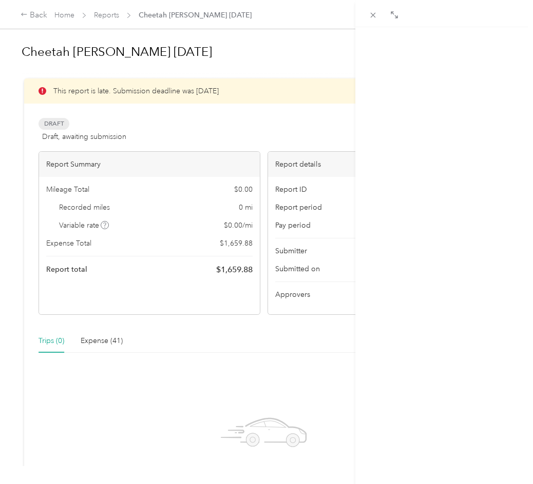
click at [503, 126] on icon at bounding box center [508, 124] width 23 height 28
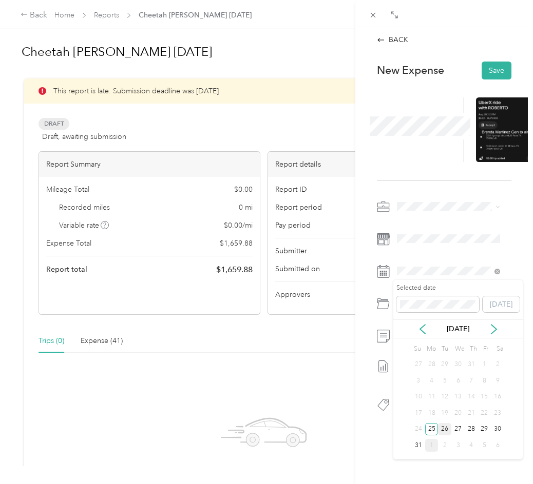
click at [445, 429] on div "26" at bounding box center [444, 429] width 13 height 13
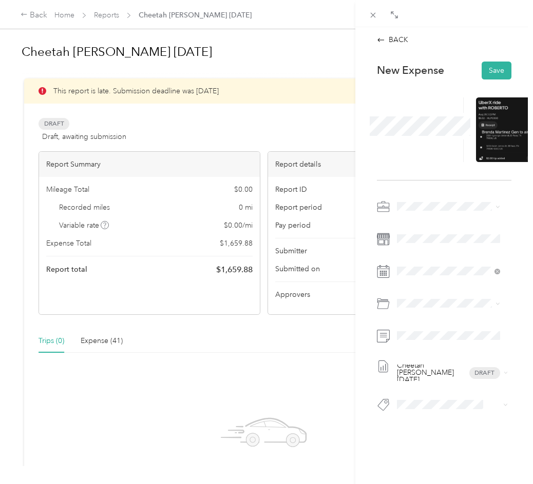
click at [424, 313] on div at bounding box center [444, 308] width 134 height 24
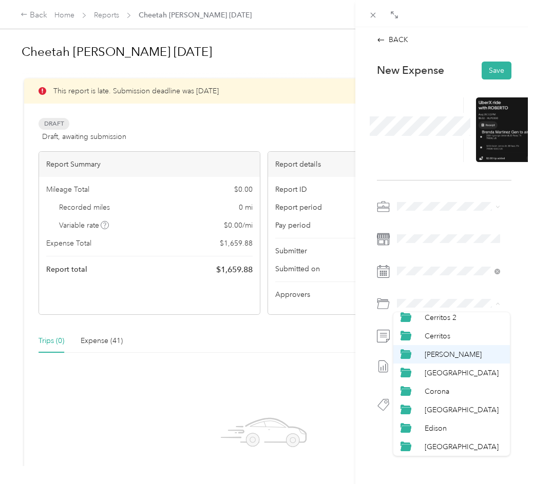
scroll to position [154, 0]
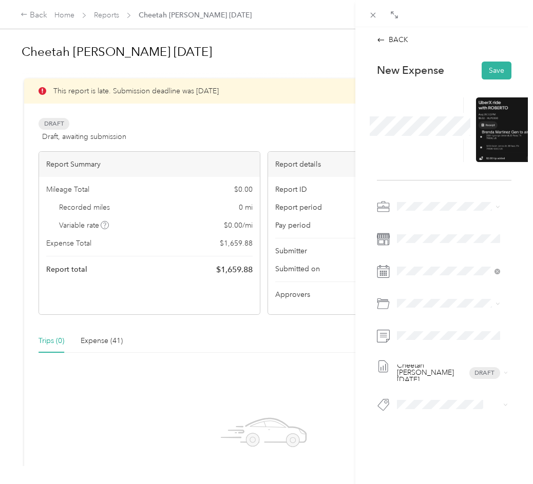
drag, startPoint x: 453, startPoint y: 427, endPoint x: 447, endPoint y: 353, distance: 74.6
click at [452, 427] on div "[GEOGRAPHIC_DATA]" at bounding box center [463, 428] width 78 height 11
click at [498, 63] on button "Save" at bounding box center [496, 71] width 30 height 18
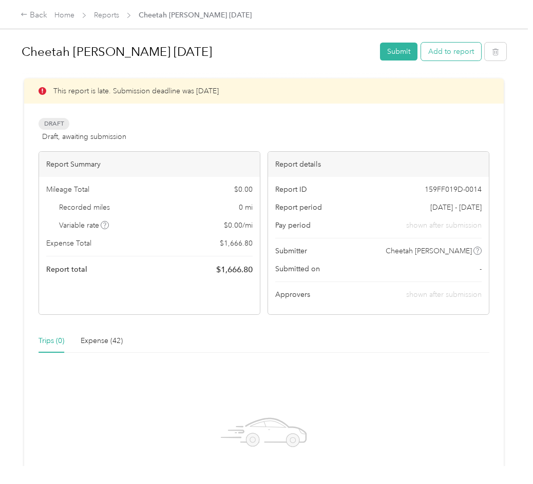
click at [441, 43] on button "Add to report" at bounding box center [451, 52] width 60 height 18
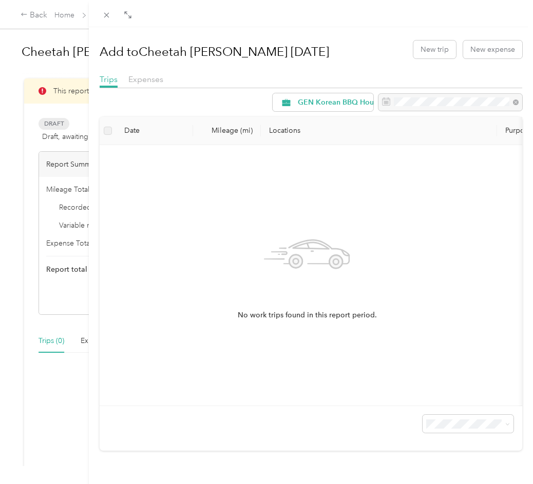
click at [482, 37] on div "Add to Cheetah [PERSON_NAME] [DATE] New trip New expense" at bounding box center [311, 49] width 422 height 30
click at [477, 49] on button "New expense" at bounding box center [492, 50] width 59 height 18
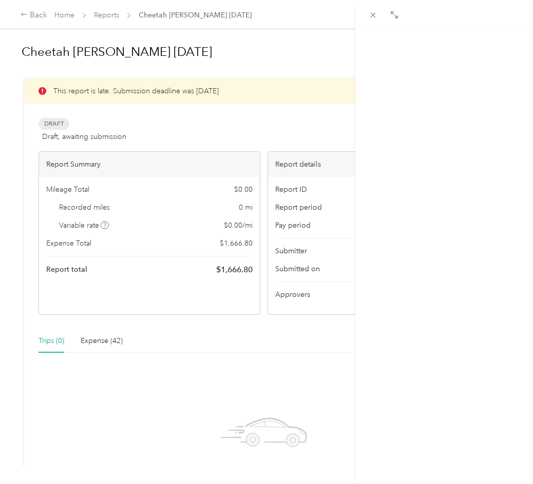
click at [501, 119] on icon at bounding box center [508, 124] width 23 height 28
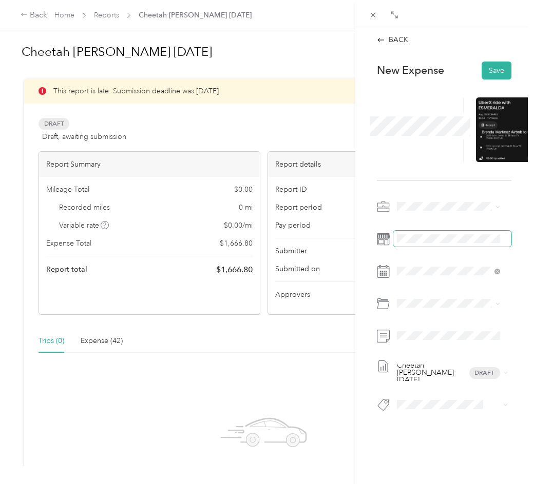
click at [425, 233] on span at bounding box center [452, 239] width 118 height 16
click at [437, 246] on span at bounding box center [452, 239] width 118 height 16
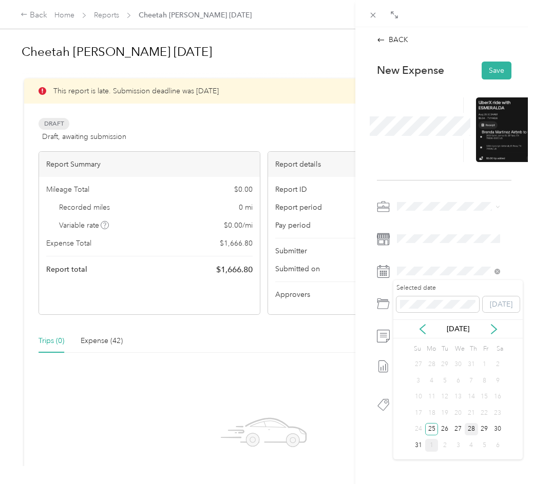
click at [472, 423] on div "28" at bounding box center [470, 429] width 13 height 13
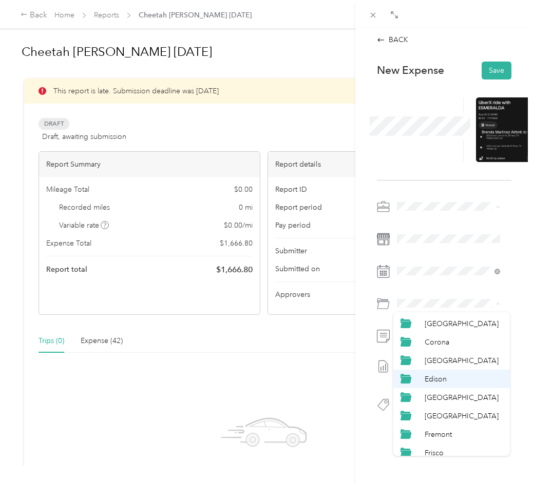
scroll to position [205, 0]
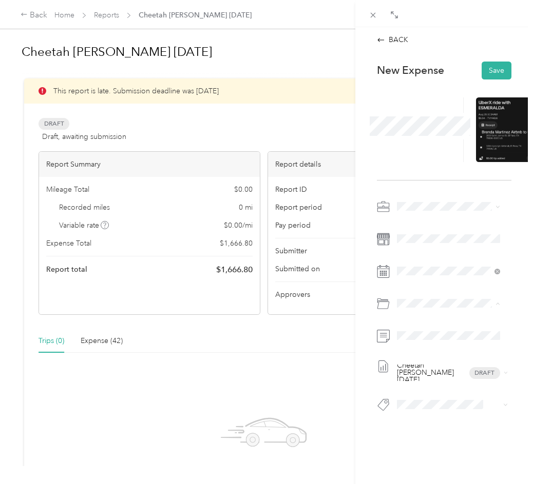
click at [450, 376] on div "[GEOGRAPHIC_DATA]" at bounding box center [463, 378] width 78 height 11
click at [416, 330] on span at bounding box center [452, 336] width 118 height 16
click at [494, 72] on button "Save" at bounding box center [496, 71] width 30 height 18
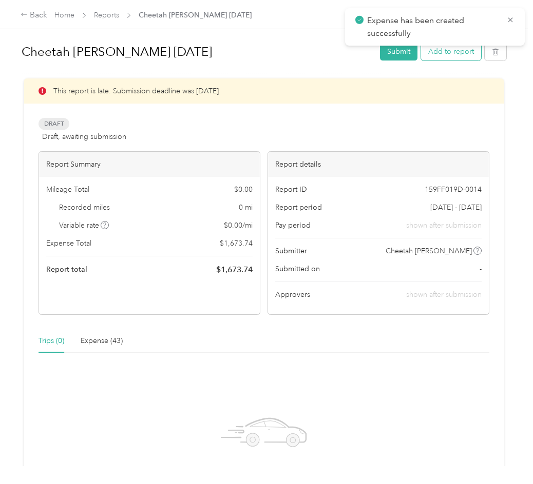
click at [453, 50] on button "Add to report" at bounding box center [451, 52] width 60 height 18
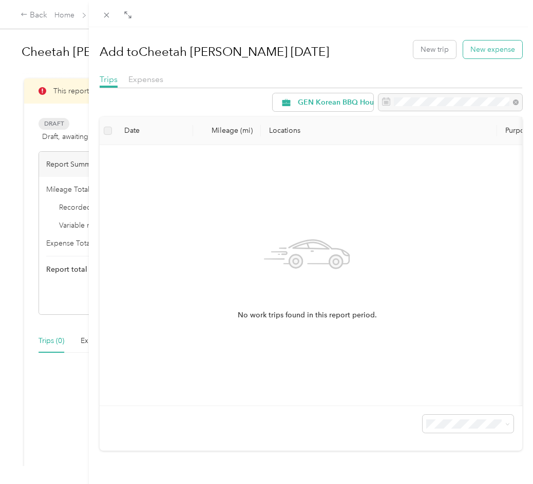
click at [470, 46] on button "New expense" at bounding box center [492, 50] width 59 height 18
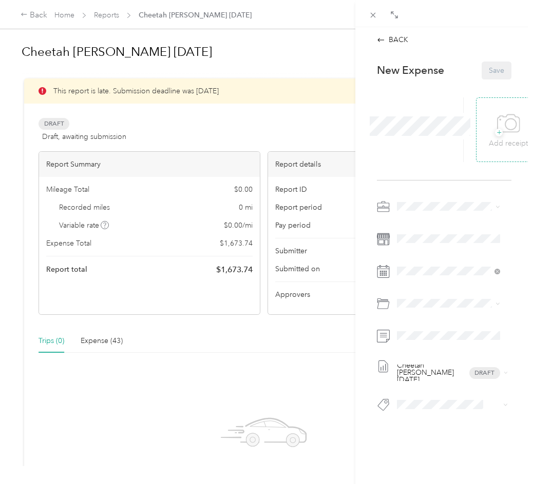
click at [497, 123] on icon at bounding box center [508, 124] width 23 height 28
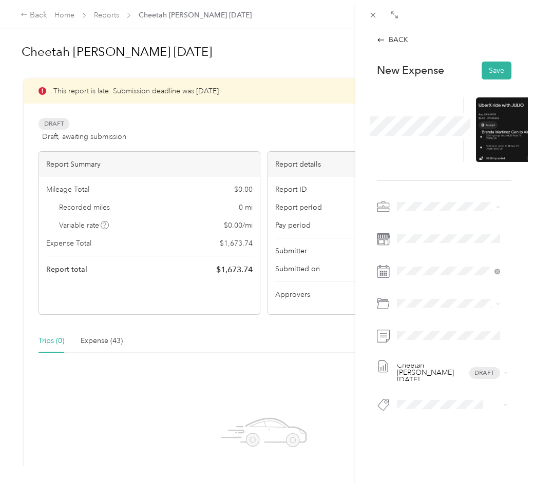
click at [438, 247] on div "Cheetah [PERSON_NAME] [DATE] Draft" at bounding box center [444, 309] width 134 height 221
click at [434, 279] on span at bounding box center [452, 271] width 118 height 16
click at [435, 276] on span at bounding box center [452, 271] width 118 height 16
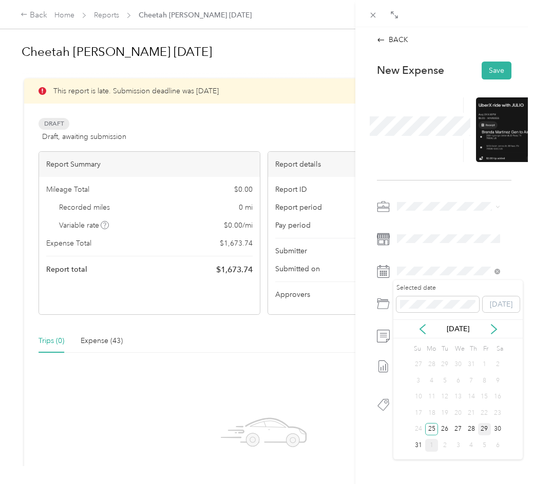
click at [484, 425] on div "29" at bounding box center [484, 429] width 13 height 13
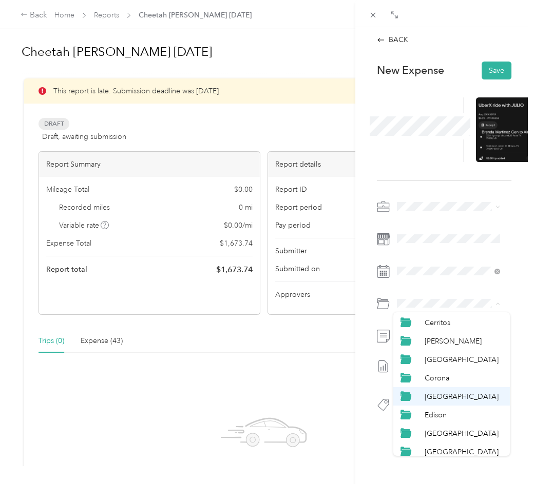
scroll to position [154, 0]
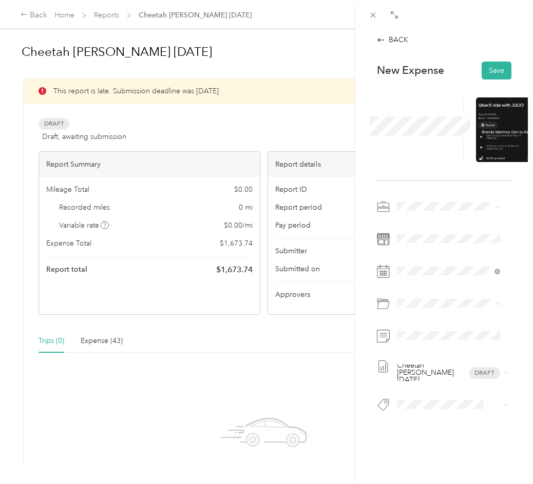
click at [455, 421] on li "[GEOGRAPHIC_DATA]" at bounding box center [451, 429] width 116 height 18
click at [446, 325] on div "Cheetah [PERSON_NAME] [DATE] Draft" at bounding box center [444, 309] width 134 height 221
click at [446, 344] on div "Cheetah [PERSON_NAME] [DATE] Draft" at bounding box center [444, 309] width 134 height 221
click at [484, 63] on button "Save" at bounding box center [496, 71] width 30 height 18
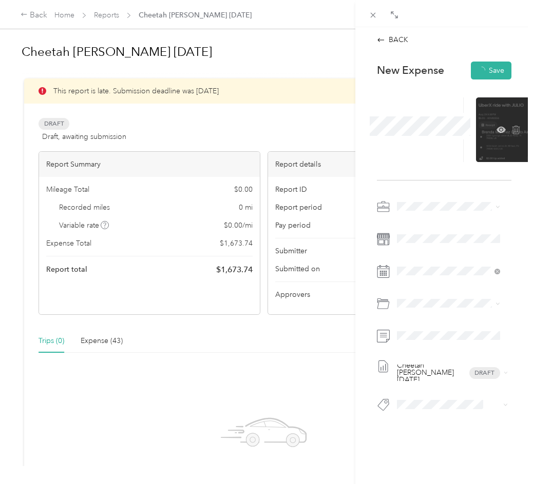
scroll to position [0, 0]
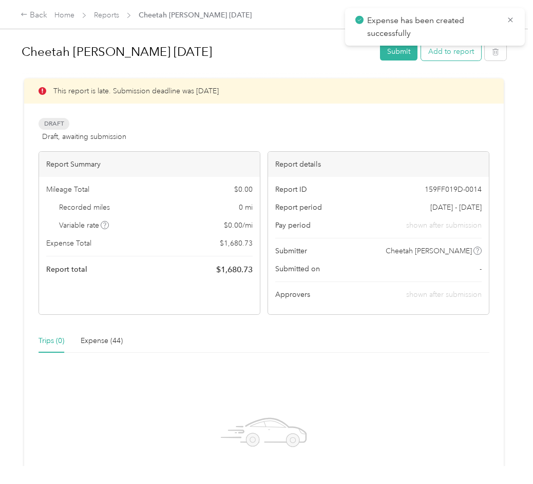
click at [452, 52] on button "Add to report" at bounding box center [451, 52] width 60 height 18
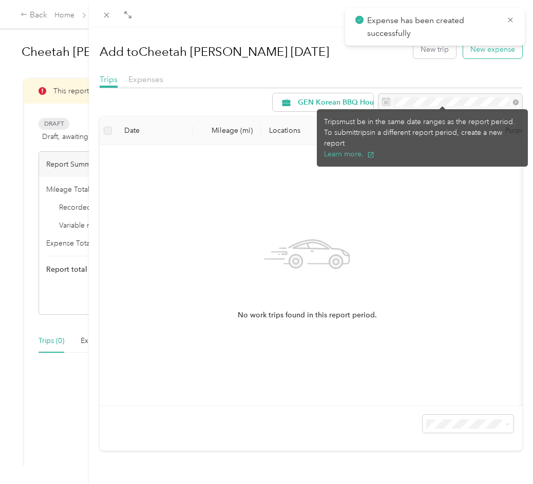
click at [481, 47] on button "New expense" at bounding box center [492, 50] width 59 height 18
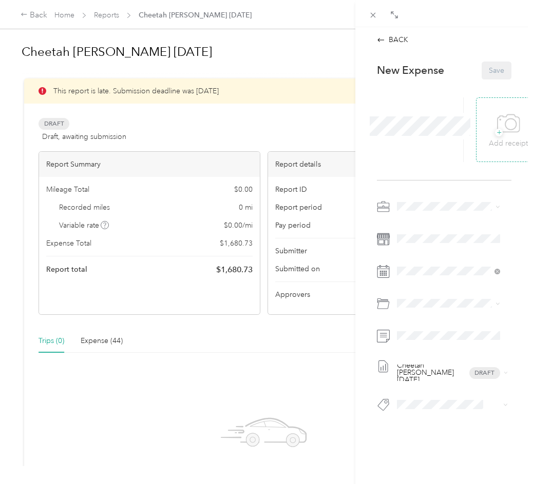
click at [488, 129] on div "+ Add receipt" at bounding box center [507, 130] width 39 height 40
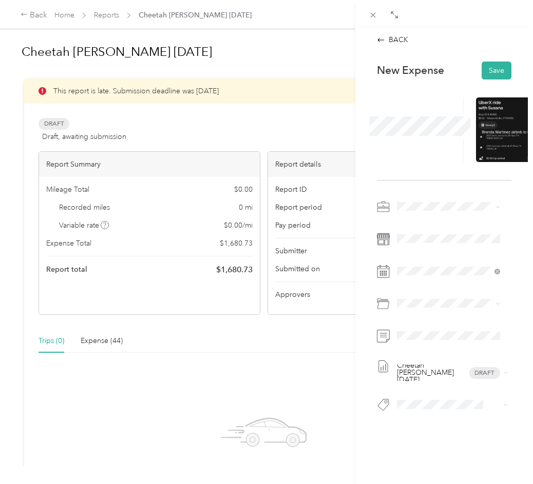
click at [415, 140] on div at bounding box center [420, 129] width 87 height 65
click at [433, 245] on span at bounding box center [452, 239] width 118 height 16
click at [432, 243] on span at bounding box center [452, 239] width 118 height 16
click at [496, 424] on div "30" at bounding box center [497, 428] width 13 height 13
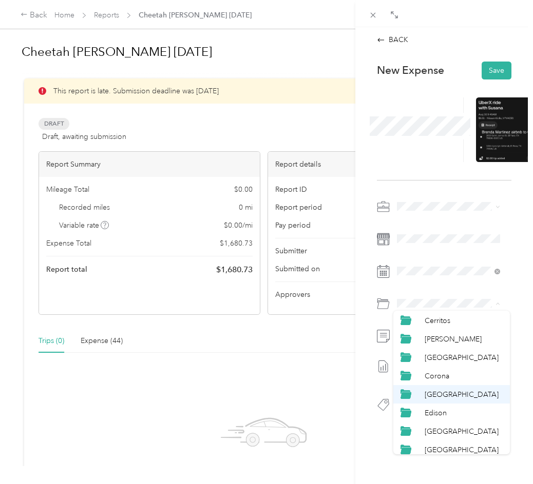
scroll to position [154, 0]
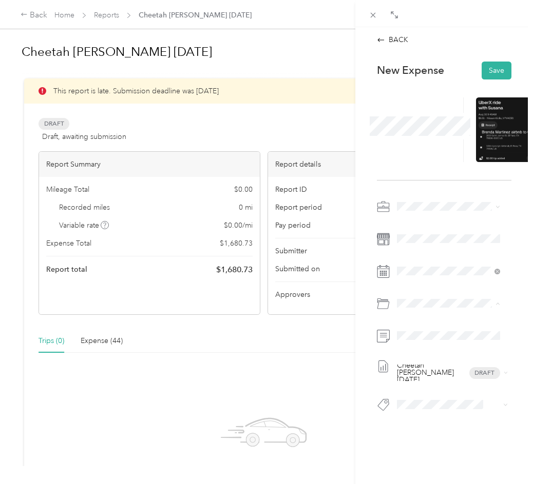
click at [452, 429] on div "[GEOGRAPHIC_DATA]" at bounding box center [463, 428] width 78 height 11
click at [502, 71] on button "Save" at bounding box center [496, 71] width 30 height 18
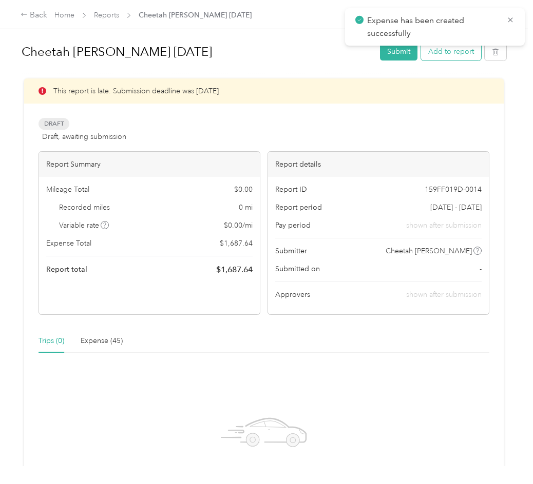
click at [442, 55] on button "Add to report" at bounding box center [451, 52] width 60 height 18
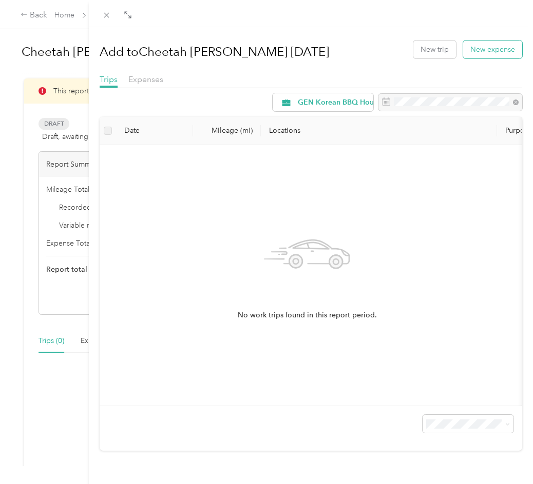
click at [481, 55] on button "New expense" at bounding box center [492, 50] width 59 height 18
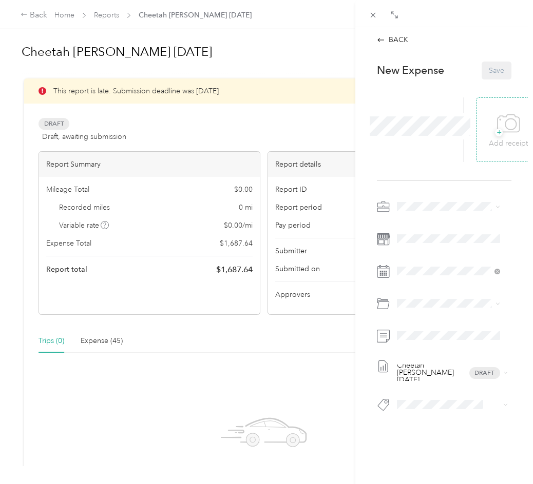
click at [488, 134] on div "+ Add receipt" at bounding box center [507, 130] width 39 height 40
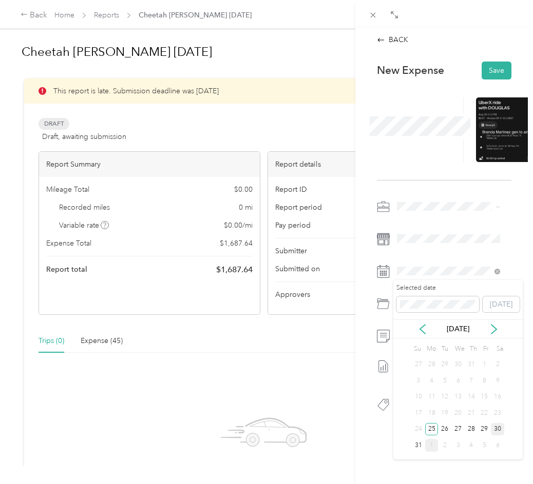
click at [500, 424] on div "30" at bounding box center [497, 429] width 13 height 13
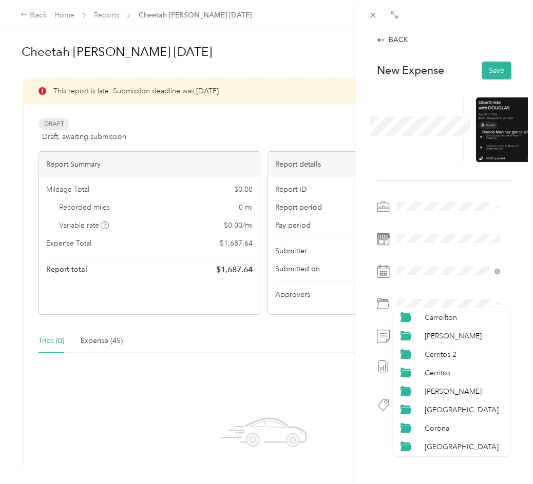
scroll to position [205, 0]
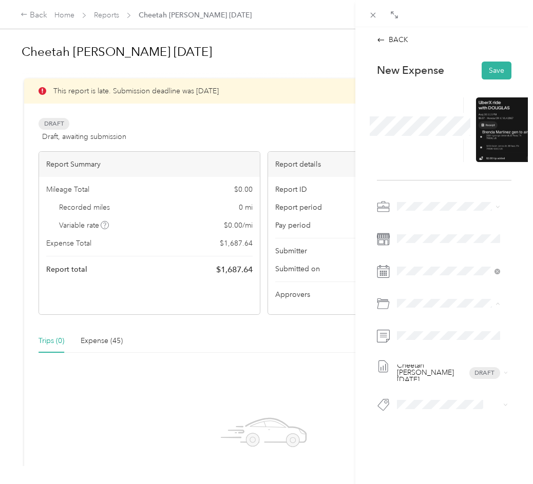
click at [458, 380] on div "[GEOGRAPHIC_DATA]" at bounding box center [463, 378] width 78 height 11
click at [433, 343] on span at bounding box center [452, 336] width 118 height 16
click at [489, 75] on button "Save" at bounding box center [496, 71] width 30 height 18
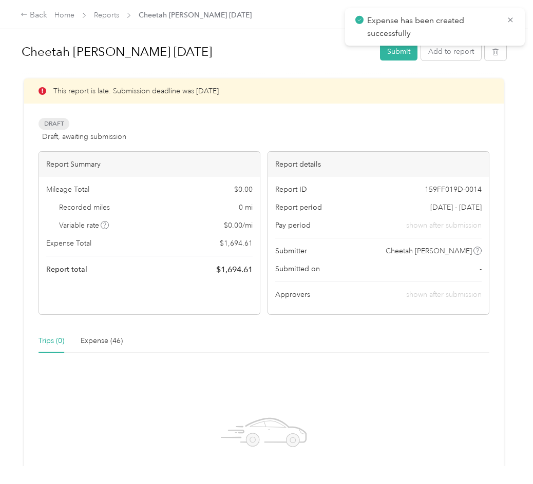
click at [454, 44] on div "Expense has been created successfully" at bounding box center [435, 26] width 180 height 37
click at [456, 50] on button "Add to report" at bounding box center [451, 52] width 60 height 18
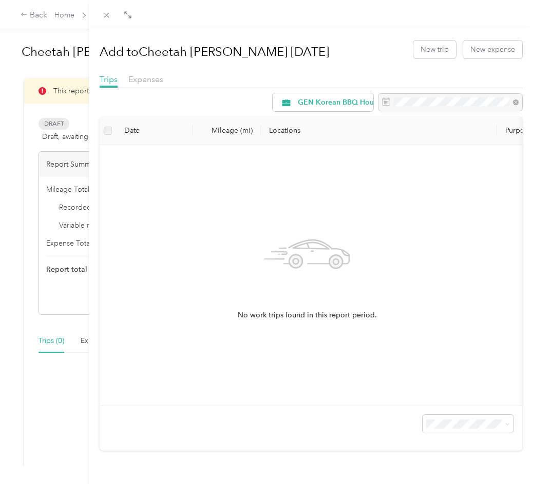
click at [489, 64] on div "Add to Cheetah [PERSON_NAME] [DATE] New trip New expense Trips Expenses GEN Kor…" at bounding box center [311, 242] width 422 height 417
click at [488, 58] on button "New expense" at bounding box center [492, 50] width 59 height 18
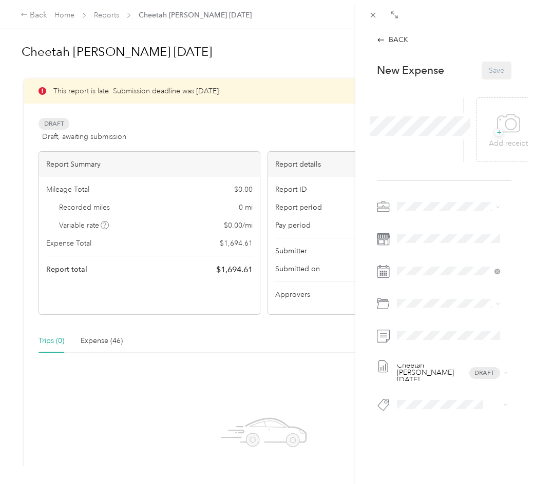
click at [489, 166] on div "+ Add receipt" at bounding box center [444, 130] width 134 height 101
click at [495, 136] on span "+" at bounding box center [499, 133] width 8 height 8
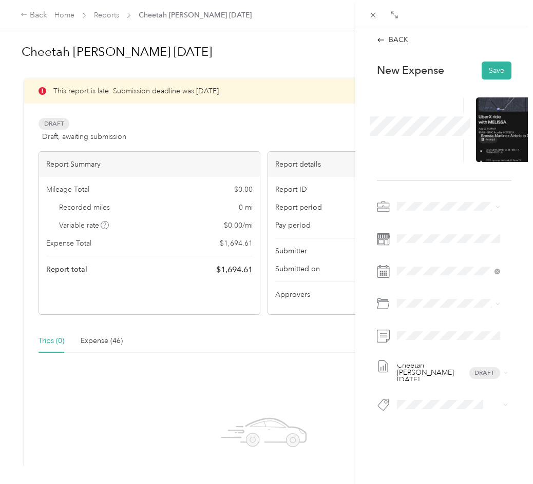
click at [420, 108] on div at bounding box center [420, 129] width 87 height 65
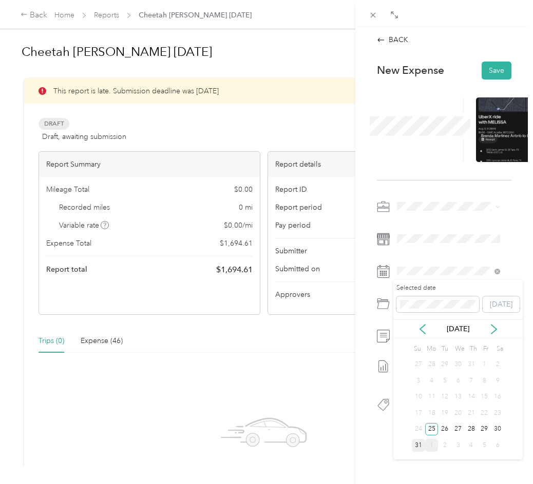
click at [418, 444] on div "31" at bounding box center [417, 445] width 13 height 13
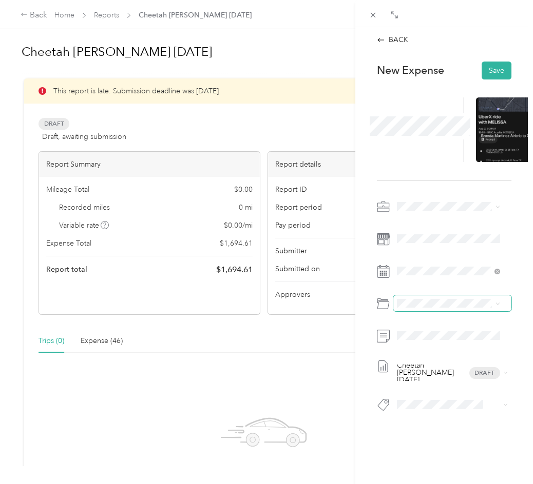
drag, startPoint x: 422, startPoint y: 288, endPoint x: 421, endPoint y: 295, distance: 7.3
click at [422, 289] on div "Cheetah [PERSON_NAME] [DATE] Draft" at bounding box center [444, 309] width 134 height 221
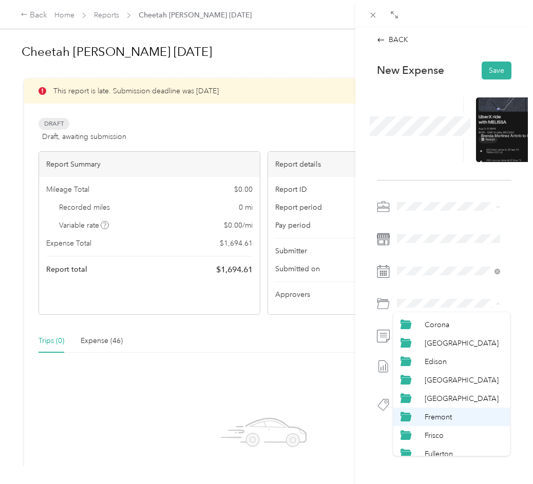
scroll to position [205, 0]
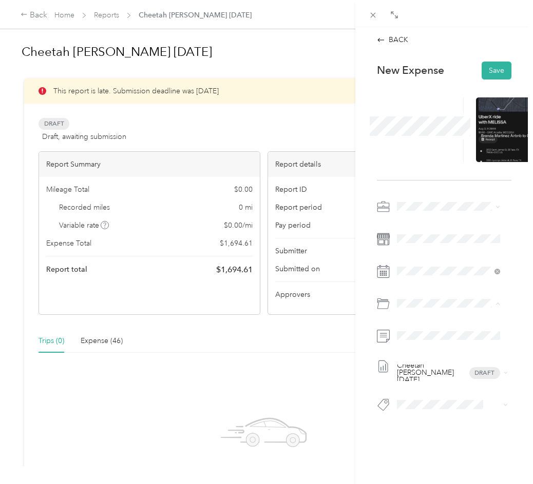
click at [443, 380] on span "[GEOGRAPHIC_DATA]" at bounding box center [461, 378] width 74 height 9
click at [493, 67] on button "Save" at bounding box center [496, 71] width 30 height 18
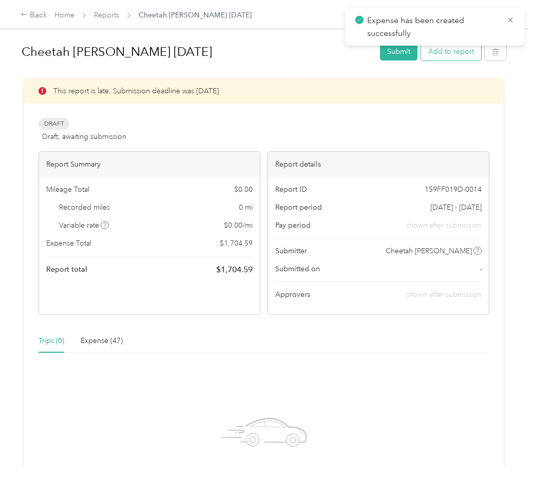
click at [437, 57] on button "Add to report" at bounding box center [451, 52] width 60 height 18
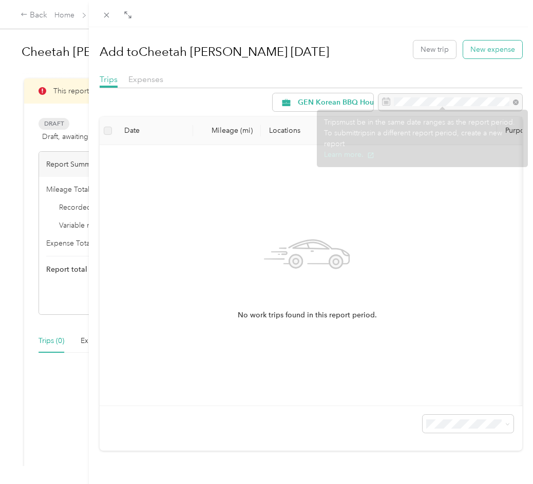
click at [473, 54] on button "New expense" at bounding box center [492, 50] width 59 height 18
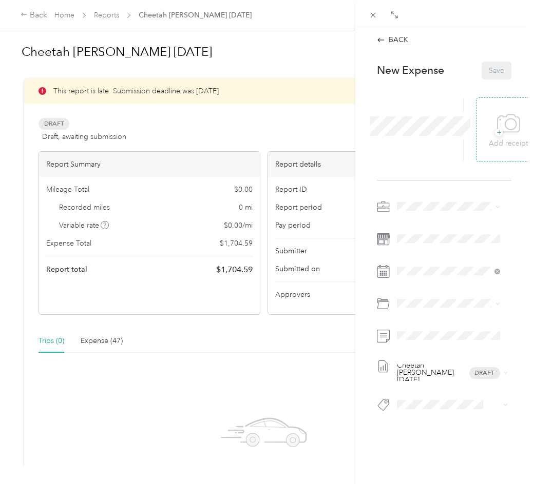
click at [497, 126] on icon at bounding box center [508, 124] width 23 height 28
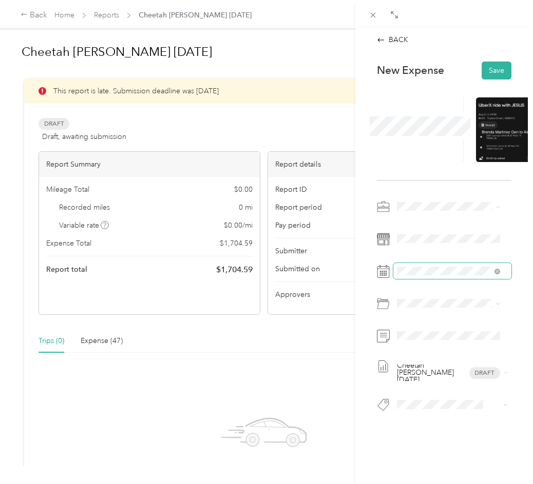
click at [436, 276] on span at bounding box center [452, 271] width 118 height 16
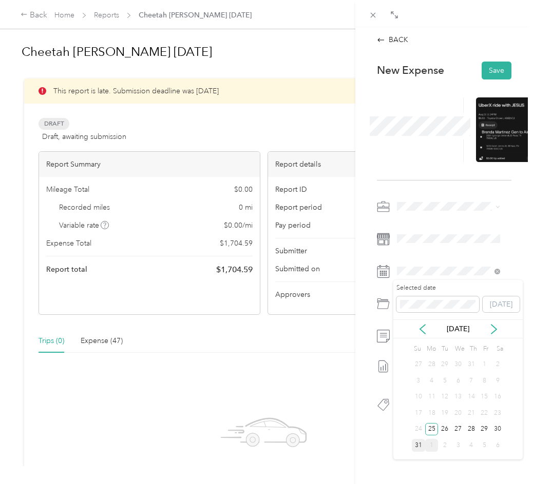
click at [419, 447] on div "31" at bounding box center [417, 445] width 13 height 13
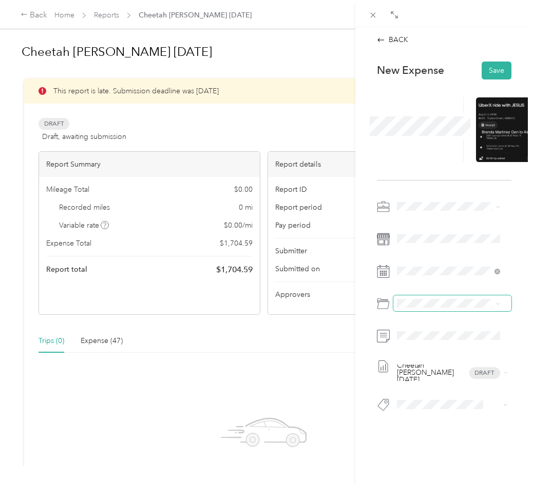
click at [418, 296] on span at bounding box center [452, 304] width 118 height 16
click at [420, 309] on span at bounding box center [452, 304] width 118 height 16
click at [437, 309] on span at bounding box center [452, 304] width 118 height 16
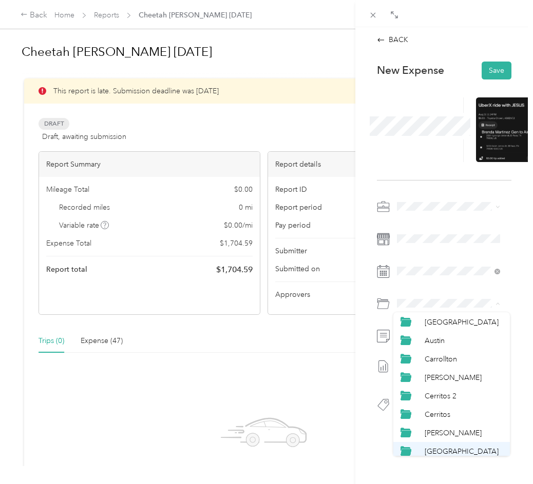
scroll to position [154, 0]
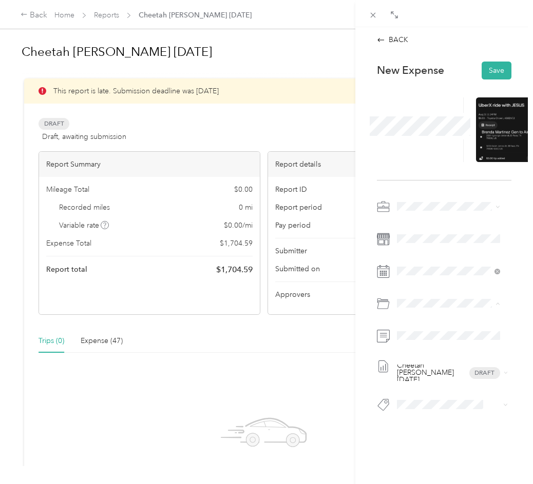
click at [459, 427] on div "[GEOGRAPHIC_DATA]" at bounding box center [463, 429] width 78 height 11
click at [481, 68] on button "Save" at bounding box center [496, 71] width 30 height 18
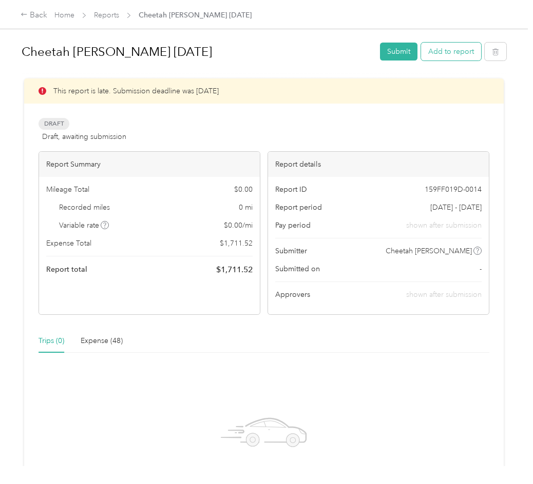
click at [444, 55] on button "Add to report" at bounding box center [451, 52] width 60 height 18
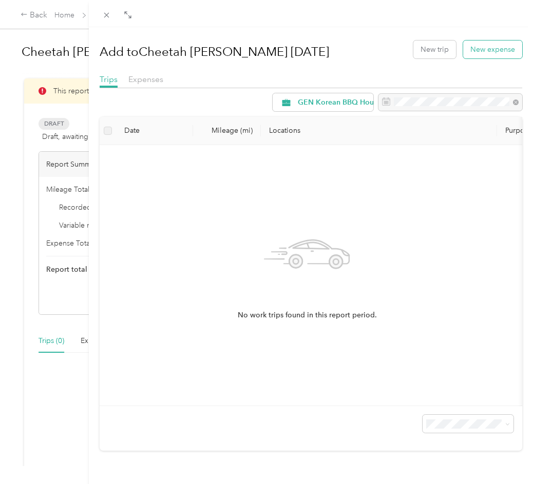
click at [463, 44] on button "New expense" at bounding box center [492, 50] width 59 height 18
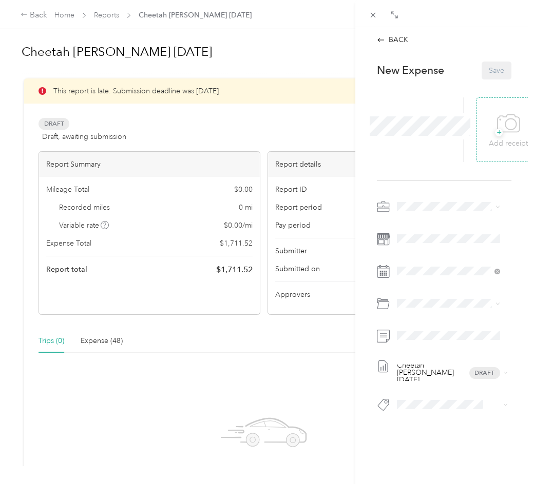
click at [481, 125] on div "+ Add receipt" at bounding box center [508, 129] width 65 height 65
click at [501, 130] on icon at bounding box center [508, 124] width 23 height 28
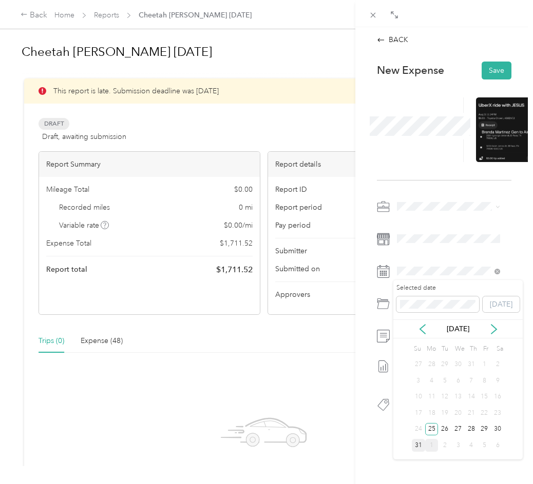
click at [421, 448] on div "31" at bounding box center [417, 445] width 13 height 13
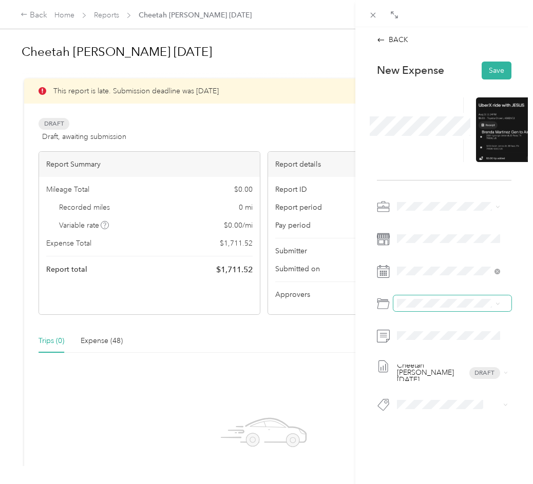
click at [424, 298] on span at bounding box center [452, 304] width 118 height 16
click at [426, 309] on span at bounding box center [452, 304] width 118 height 16
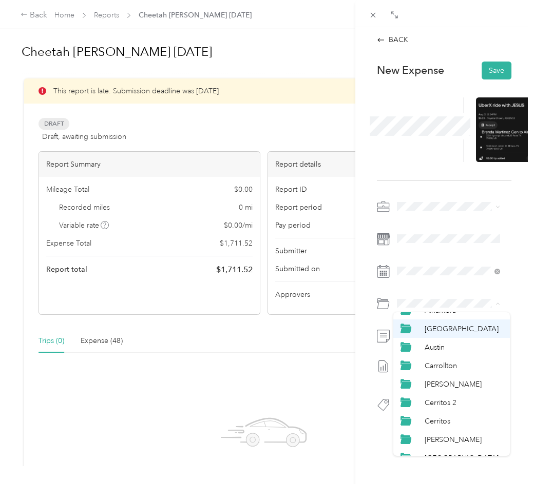
scroll to position [154, 0]
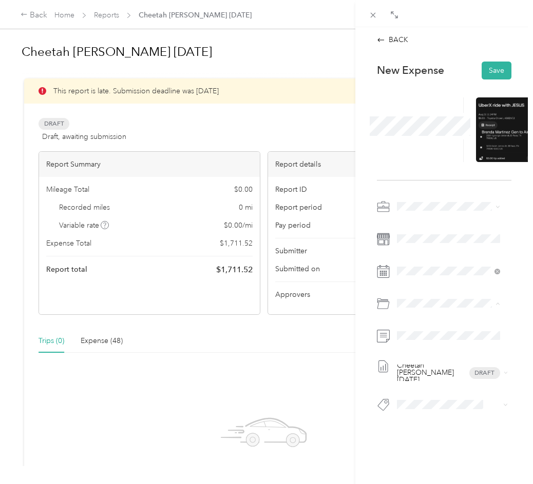
click at [453, 429] on div "[GEOGRAPHIC_DATA]" at bounding box center [463, 429] width 78 height 11
click at [415, 327] on div "Cheetah [PERSON_NAME] [DATE] Draft" at bounding box center [444, 309] width 134 height 221
click at [486, 74] on button "Save" at bounding box center [496, 71] width 30 height 18
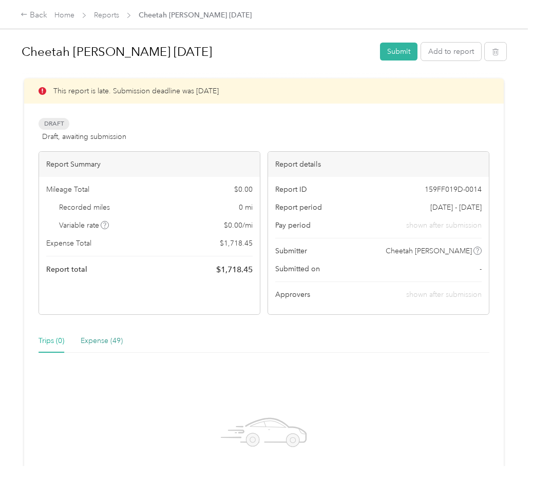
click at [101, 343] on div "Expense (49)" at bounding box center [102, 341] width 42 height 11
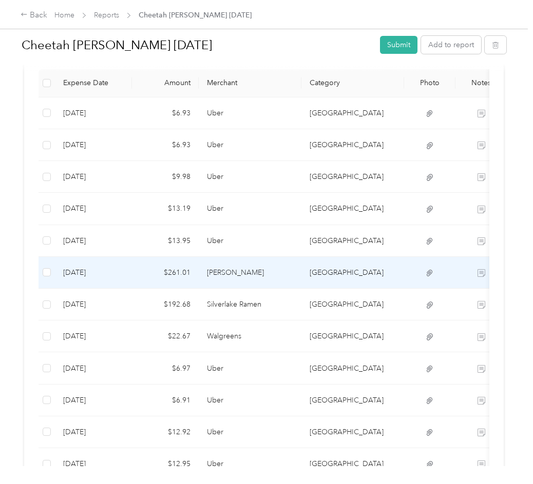
scroll to position [275, 0]
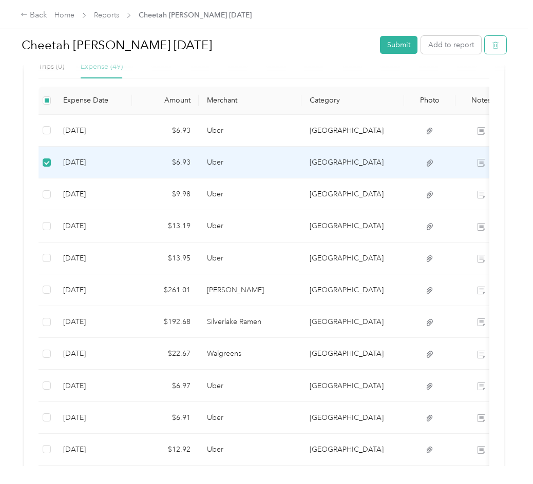
click at [503, 44] on button "button" at bounding box center [495, 45] width 22 height 18
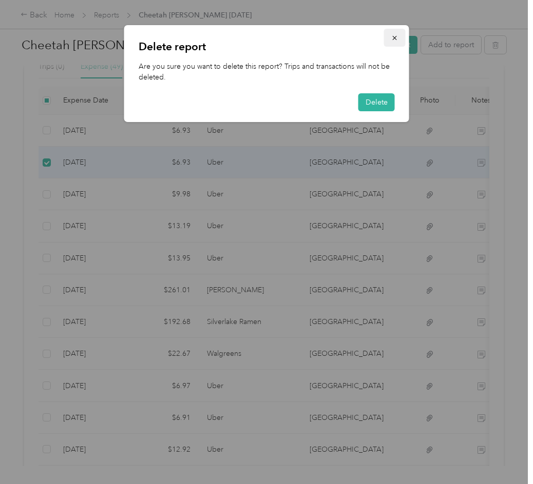
click at [393, 37] on icon "button" at bounding box center [394, 37] width 7 height 7
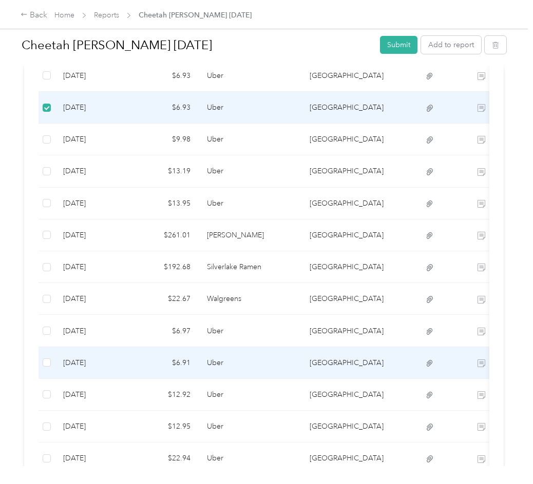
scroll to position [326, 0]
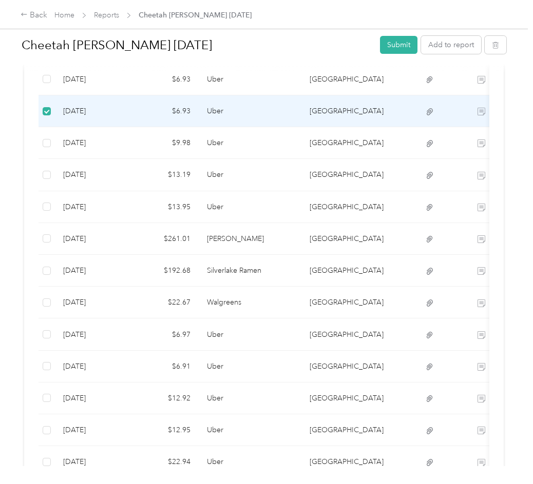
click at [235, 120] on td "Uber" at bounding box center [250, 111] width 103 height 32
click at [52, 108] on td at bounding box center [46, 111] width 16 height 32
click at [133, 108] on td "$6.93" at bounding box center [165, 111] width 67 height 32
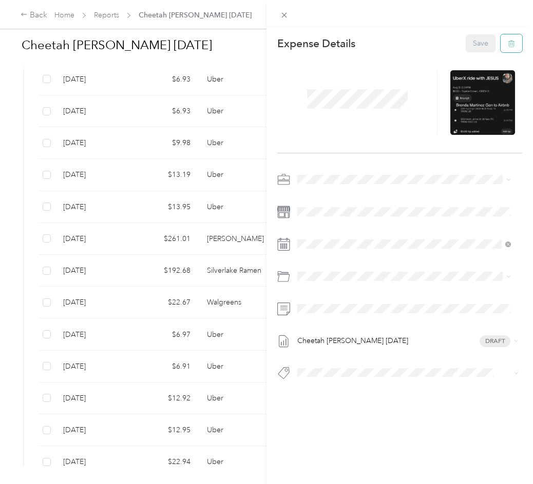
click at [507, 43] on icon "button" at bounding box center [510, 43] width 7 height 7
click at [472, 49] on button "Yes" at bounding box center [473, 51] width 20 height 16
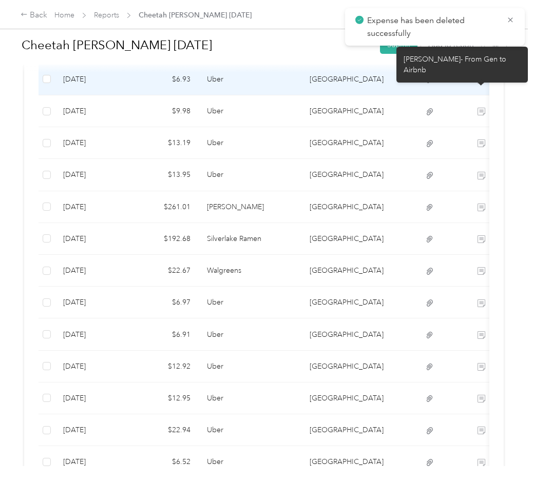
click at [480, 76] on icon at bounding box center [481, 80] width 8 height 8
click at [480, 79] on icon at bounding box center [481, 80] width 8 height 8
click at [480, 82] on icon at bounding box center [481, 80] width 8 height 8
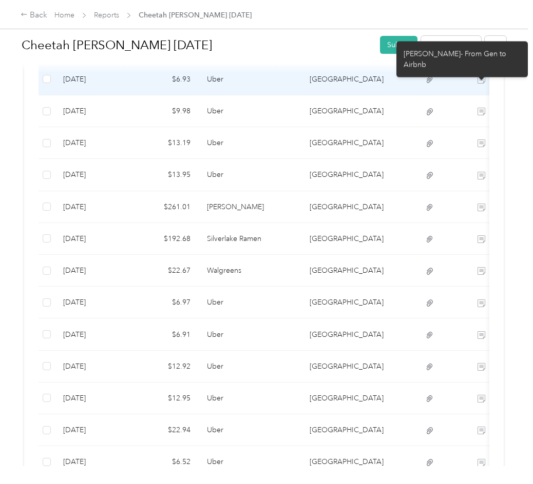
click at [379, 78] on td "[GEOGRAPHIC_DATA]" at bounding box center [352, 80] width 103 height 32
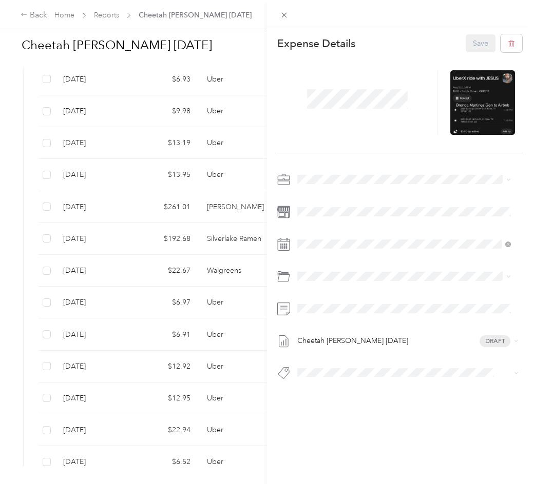
click at [228, 101] on div "This expense cannot be edited because it is either under review, approved, or p…" at bounding box center [266, 242] width 533 height 484
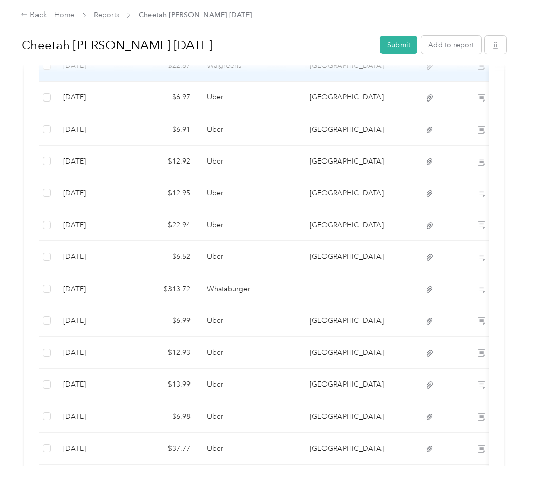
scroll to position [685, 0]
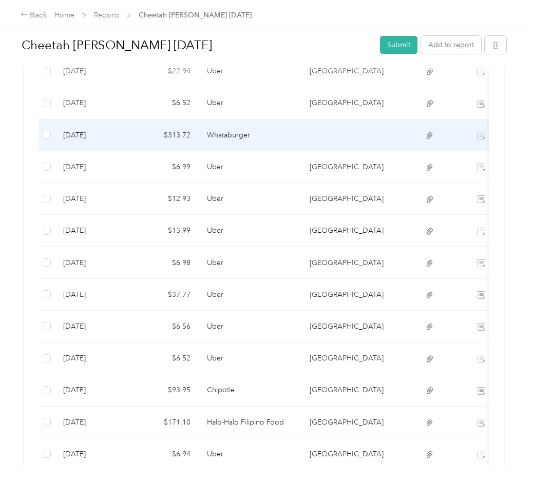
click at [317, 133] on td at bounding box center [352, 136] width 103 height 32
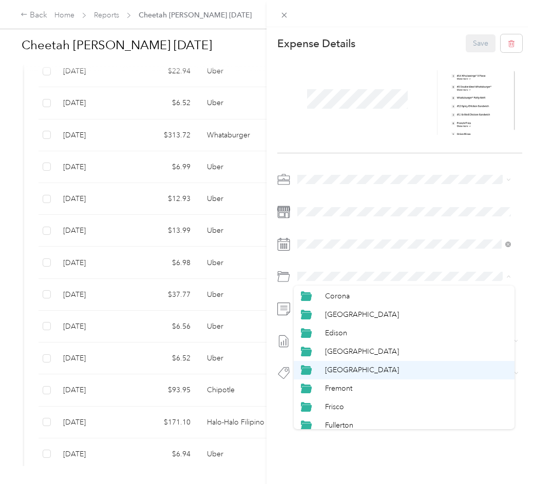
scroll to position [205, 0]
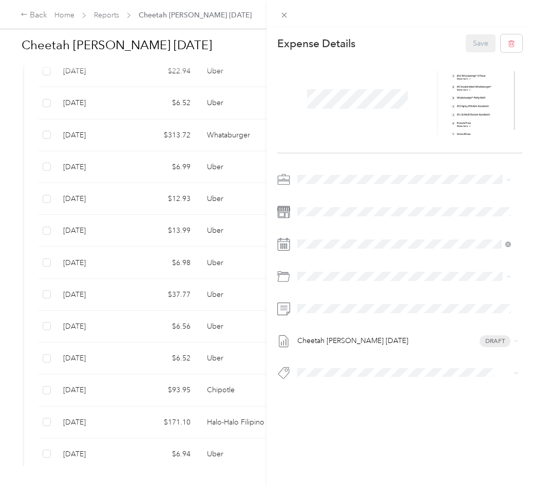
click at [359, 349] on div "[GEOGRAPHIC_DATA]" at bounding box center [416, 351] width 183 height 11
click at [472, 41] on button "Save" at bounding box center [480, 43] width 30 height 18
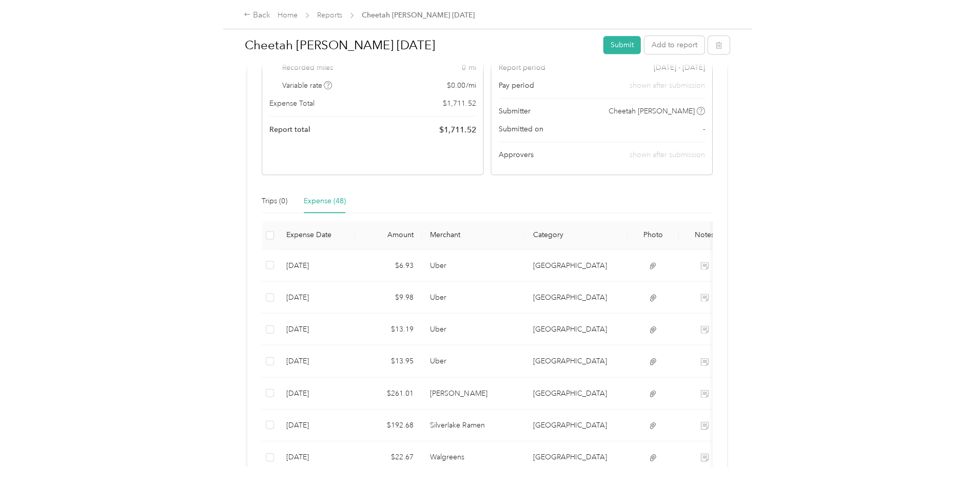
scroll to position [0, 0]
